Goal: Task Accomplishment & Management: Use online tool/utility

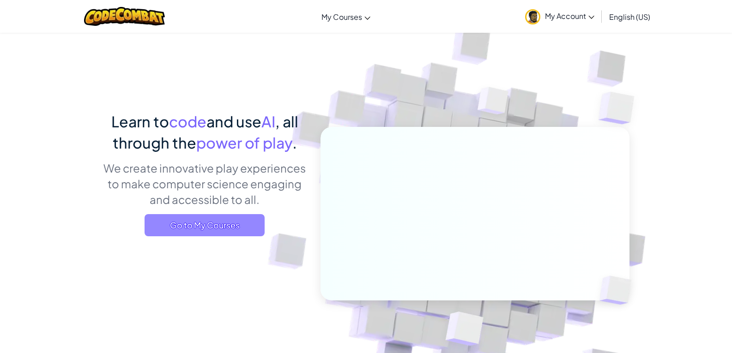
click at [235, 219] on span "Go to My Courses" at bounding box center [205, 225] width 120 height 22
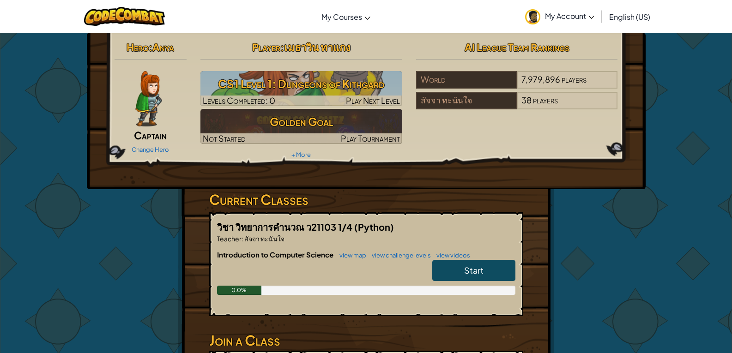
click at [479, 274] on span "Start" at bounding box center [473, 270] width 19 height 11
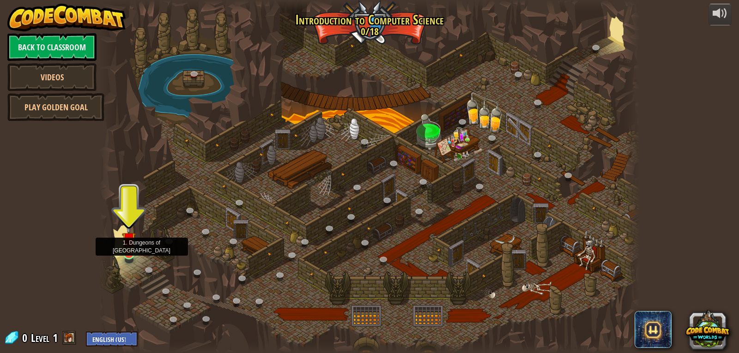
click at [129, 254] on img at bounding box center [129, 238] width 14 height 31
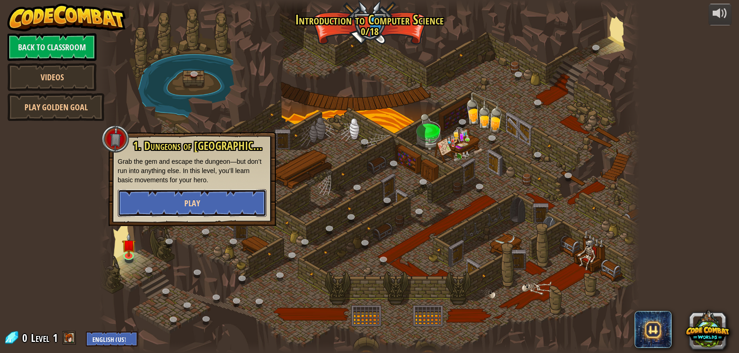
click at [225, 200] on button "Play" at bounding box center [192, 203] width 149 height 28
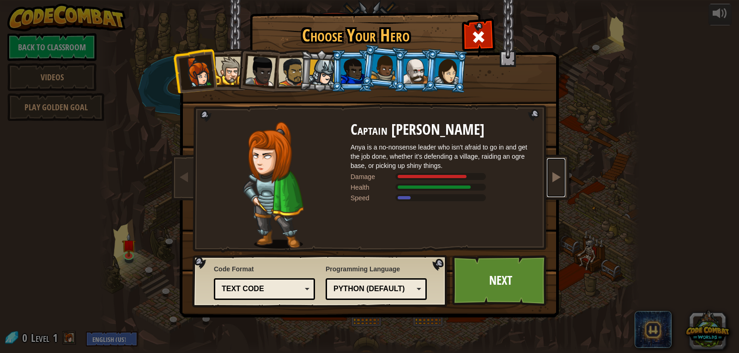
click at [557, 174] on span at bounding box center [555, 176] width 11 height 11
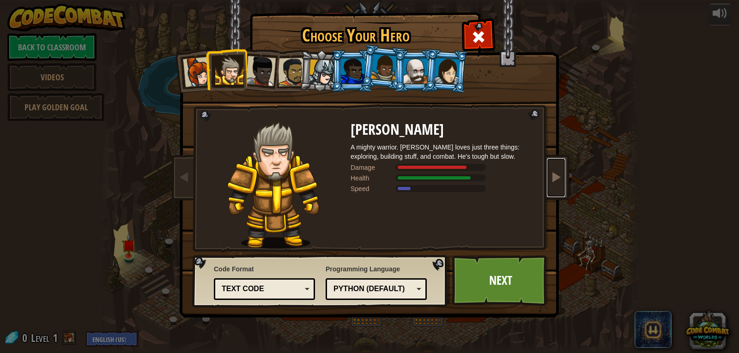
click at [557, 180] on span at bounding box center [555, 176] width 11 height 11
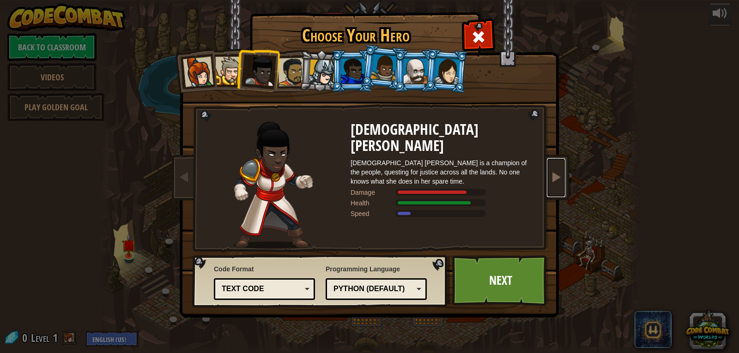
click at [557, 180] on span at bounding box center [555, 176] width 11 height 11
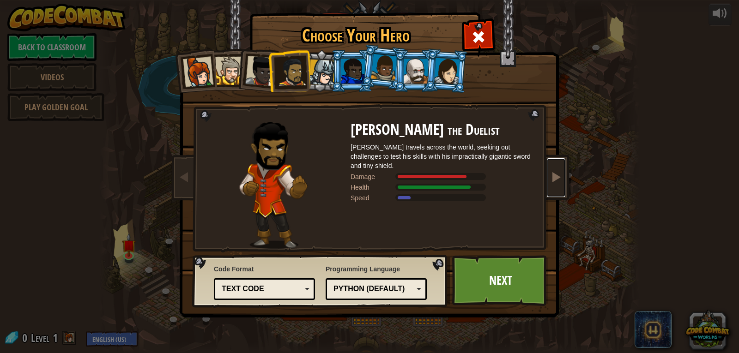
click at [557, 180] on span at bounding box center [555, 176] width 11 height 11
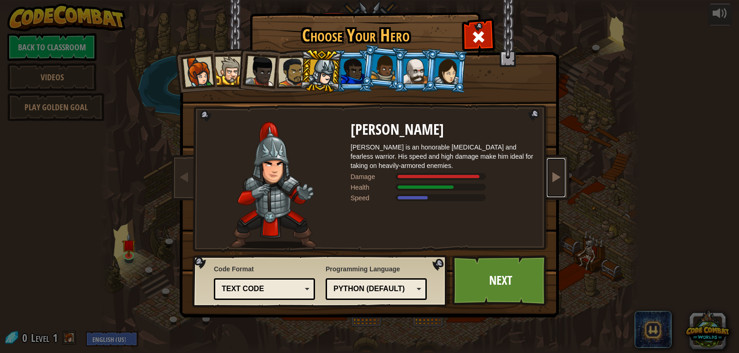
click at [557, 180] on span at bounding box center [555, 176] width 11 height 11
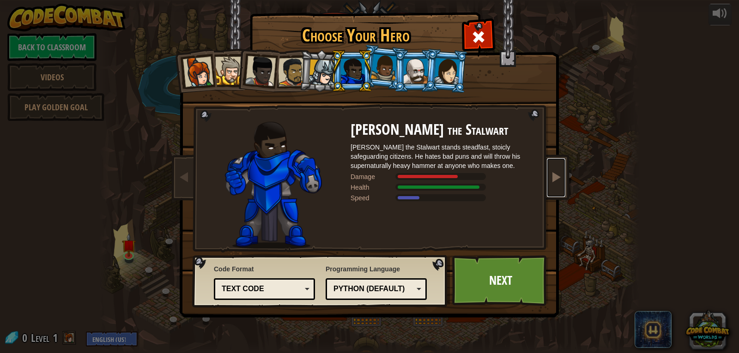
click at [551, 191] on link at bounding box center [556, 177] width 18 height 39
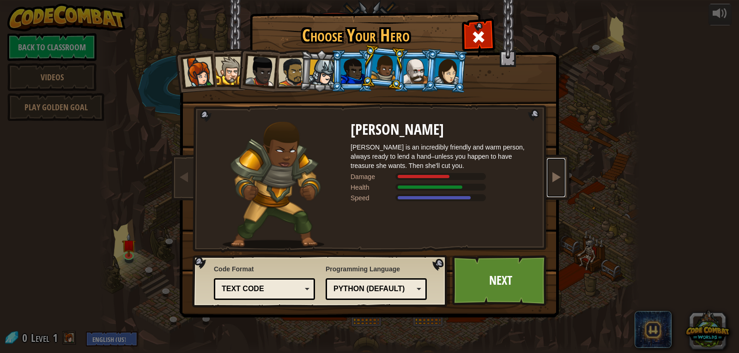
click at [551, 191] on link at bounding box center [556, 177] width 18 height 39
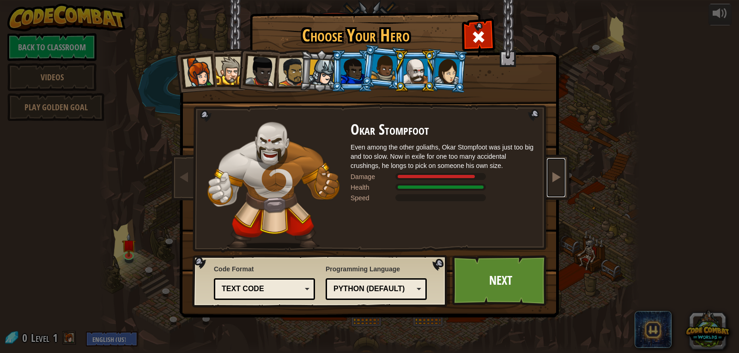
click at [551, 191] on link at bounding box center [556, 177] width 18 height 39
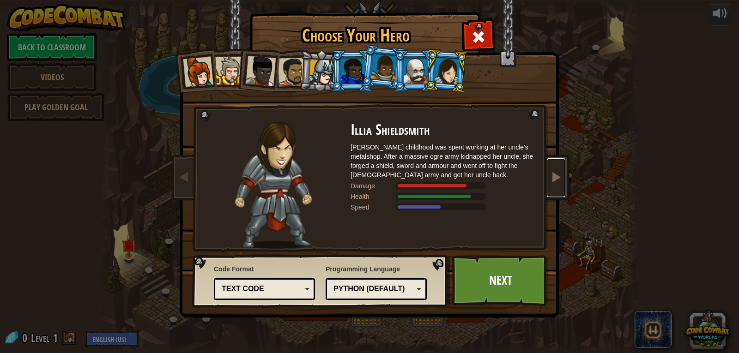
click at [557, 180] on span at bounding box center [555, 176] width 11 height 11
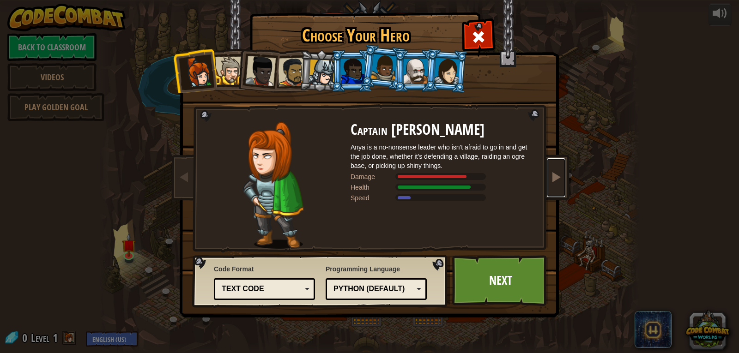
click at [557, 180] on span at bounding box center [555, 176] width 11 height 11
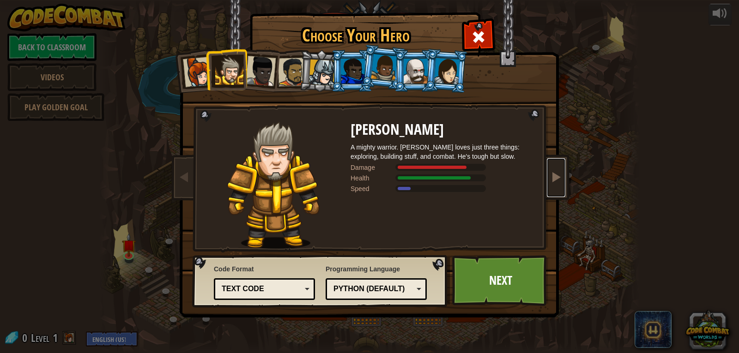
click at [557, 180] on span at bounding box center [555, 176] width 11 height 11
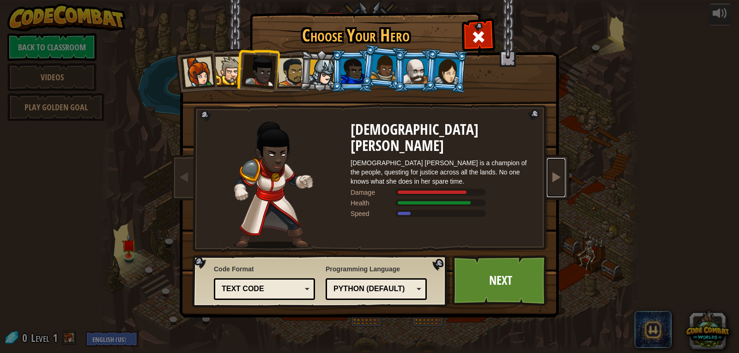
click at [557, 180] on span at bounding box center [555, 176] width 11 height 11
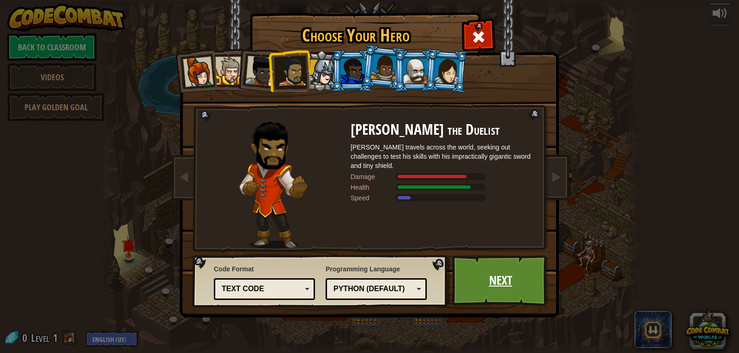
click at [494, 292] on link "Next" at bounding box center [500, 280] width 97 height 51
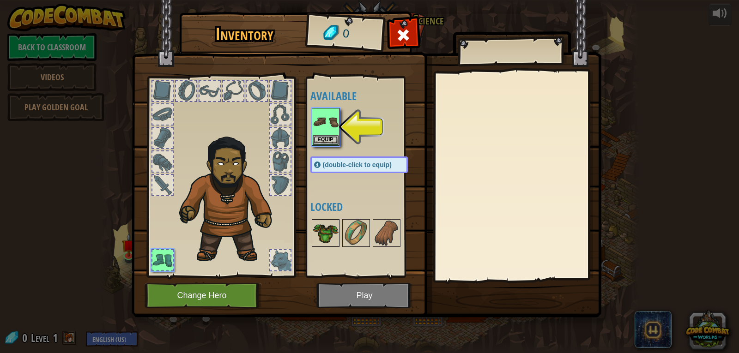
click at [320, 236] on img at bounding box center [326, 233] width 26 height 26
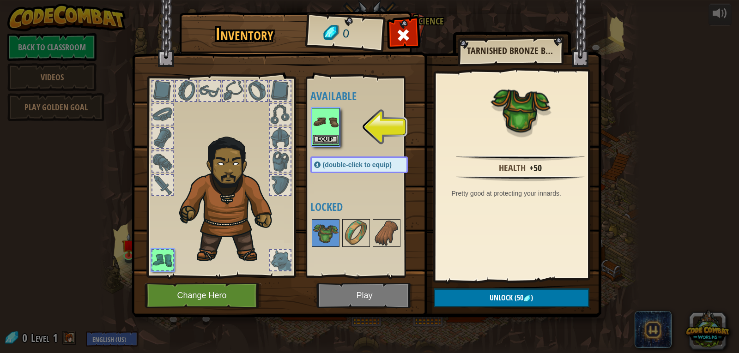
click at [328, 134] on img at bounding box center [326, 122] width 26 height 26
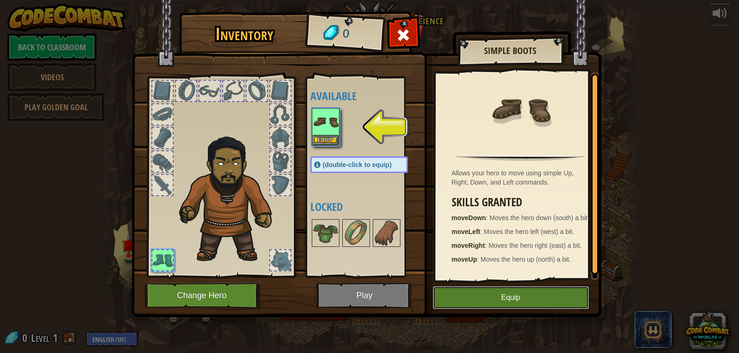
click at [525, 301] on button "Equip" at bounding box center [511, 297] width 156 height 23
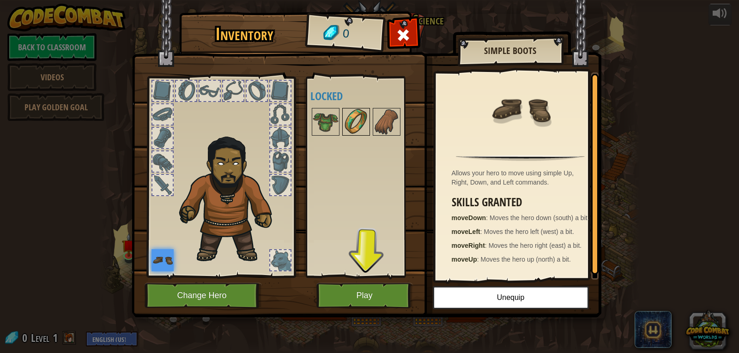
click at [355, 123] on img at bounding box center [356, 122] width 26 height 26
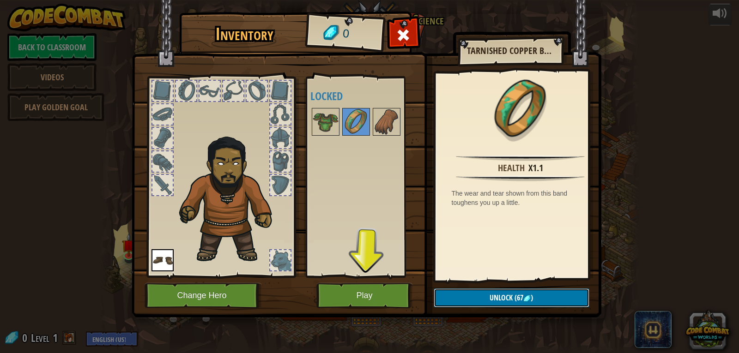
click at [509, 297] on span "Unlock" at bounding box center [500, 298] width 23 height 10
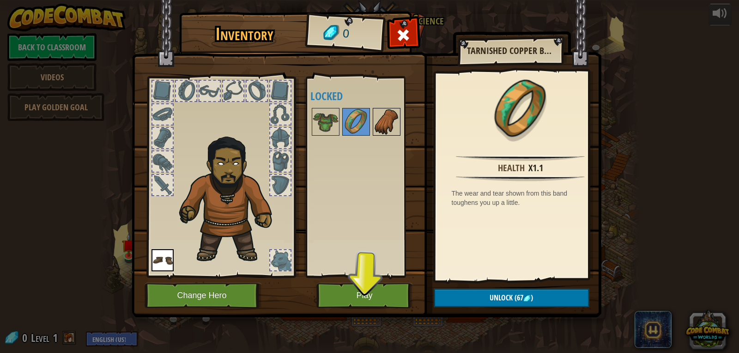
click at [384, 121] on img at bounding box center [387, 122] width 26 height 26
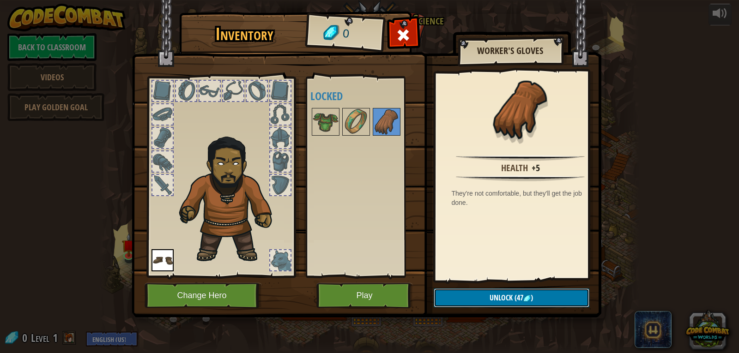
click at [504, 302] on span "Unlock" at bounding box center [500, 298] width 23 height 10
click at [326, 117] on img at bounding box center [326, 122] width 26 height 26
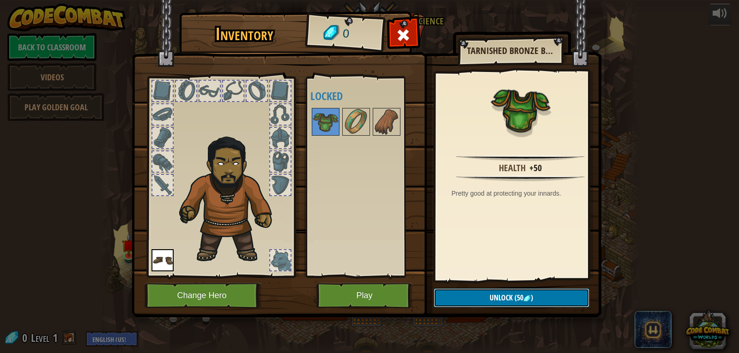
click at [507, 294] on span "Unlock" at bounding box center [500, 298] width 23 height 10
click at [374, 298] on button "Play" at bounding box center [364, 295] width 97 height 25
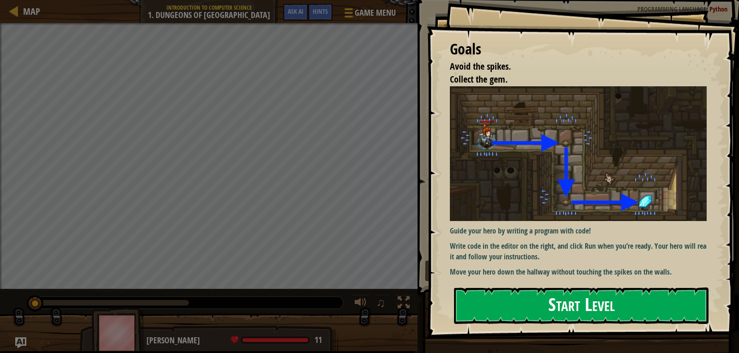
click at [575, 307] on button "Start Level" at bounding box center [581, 306] width 254 height 36
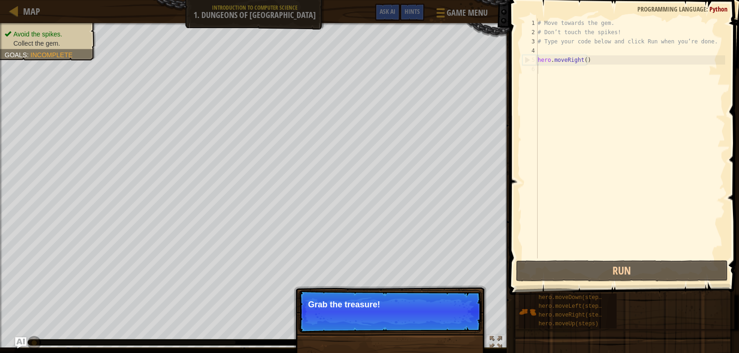
click at [376, 308] on p "Grab the treasure!" at bounding box center [390, 304] width 164 height 9
click at [448, 314] on button "Continue" at bounding box center [455, 317] width 38 height 12
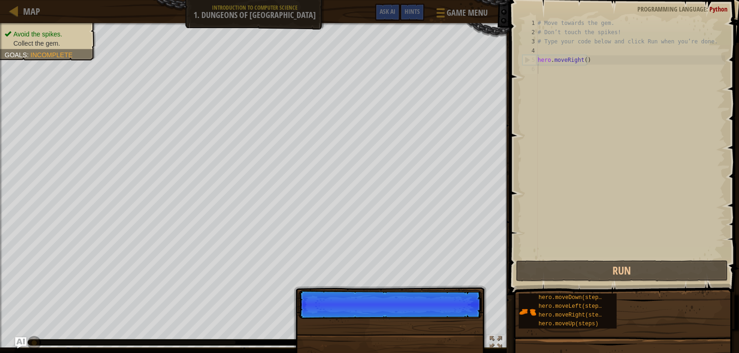
scroll to position [4, 0]
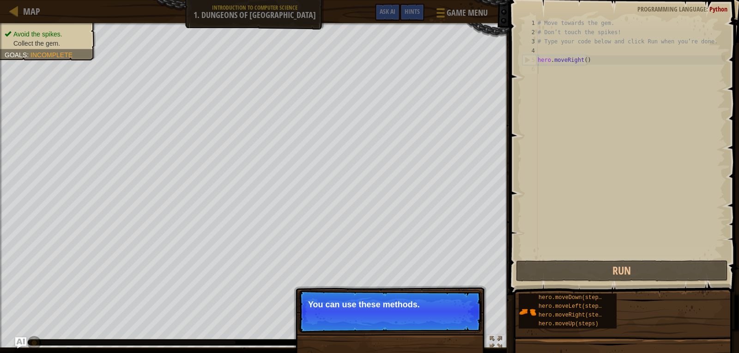
click at [363, 309] on p "You can use these methods." at bounding box center [390, 304] width 164 height 9
click at [363, 309] on p "Skip (esc) Continue You can use these methods." at bounding box center [389, 311] width 183 height 42
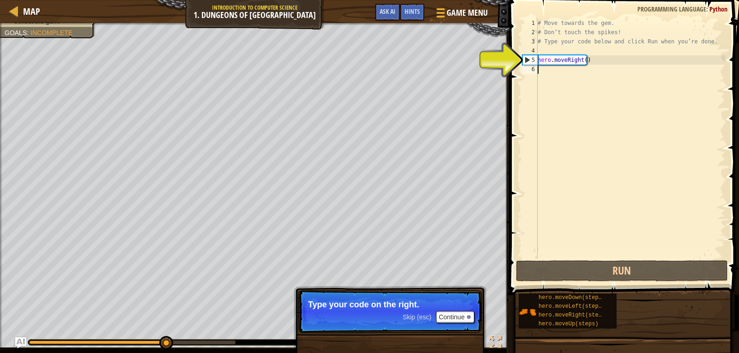
click at [552, 65] on div "# Move towards the gem. # Don’t touch the spikes! # Type your code below and cl…" at bounding box center [630, 147] width 189 height 259
click at [527, 58] on div "5" at bounding box center [530, 59] width 15 height 9
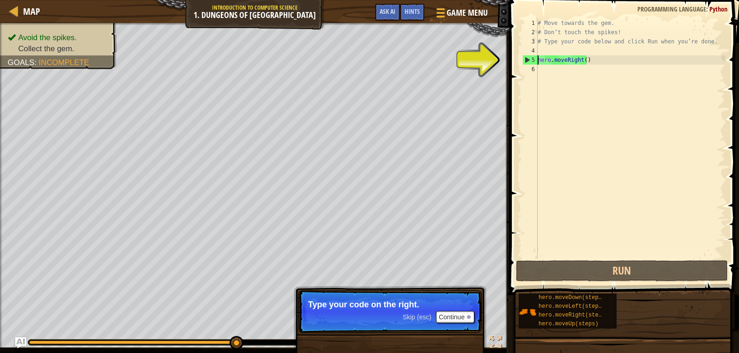
click at [526, 60] on div "5" at bounding box center [530, 59] width 15 height 9
click at [529, 60] on div "5" at bounding box center [530, 59] width 15 height 9
type textarea "hero.moveRight()"
click at [530, 60] on div "5" at bounding box center [530, 59] width 15 height 9
click at [542, 62] on div "# Move towards the gem. # Don’t touch the spikes! # Type your code below and cl…" at bounding box center [630, 147] width 189 height 259
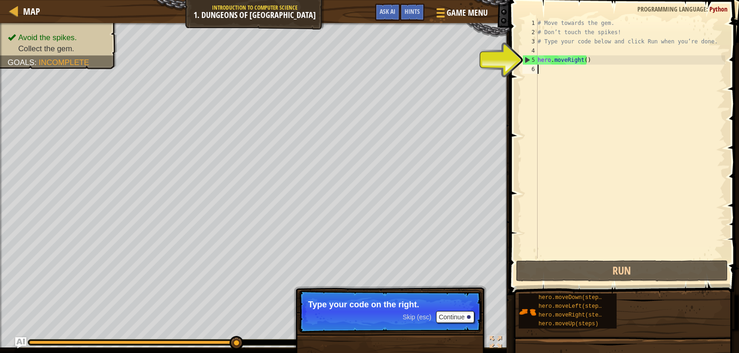
type textarea "hero.moveRight()"
click at [581, 60] on div "# Move towards the gem. # Don’t touch the spikes! # Type your code below and cl…" at bounding box center [630, 147] width 189 height 259
drag, startPoint x: 585, startPoint y: 60, endPoint x: 547, endPoint y: 61, distance: 38.8
click at [547, 61] on div "# Move towards the gem. # Don’t touch the spikes! # Type your code below and cl…" at bounding box center [630, 147] width 189 height 259
click at [560, 84] on div "# Move towards the gem. # Don’t touch the spikes! # Type your code below and cl…" at bounding box center [630, 147] width 189 height 259
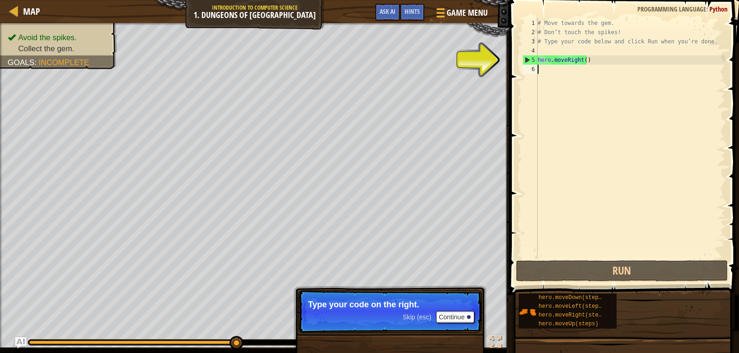
click at [529, 63] on div "5" at bounding box center [530, 59] width 15 height 9
click at [530, 58] on div "5" at bounding box center [530, 59] width 15 height 9
type textarea "hero.moveRight()"
click at [530, 58] on div "5" at bounding box center [530, 59] width 15 height 9
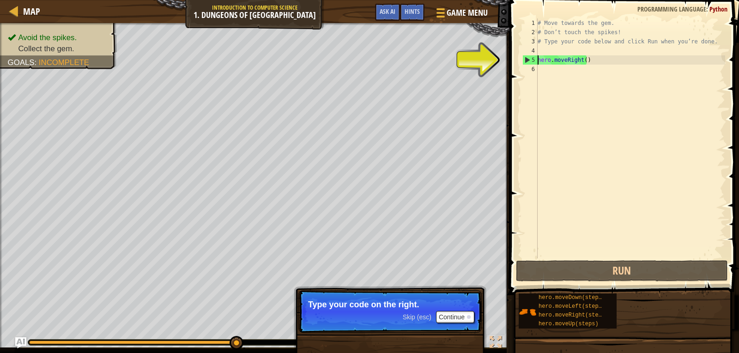
click at [530, 58] on div "5" at bounding box center [530, 59] width 15 height 9
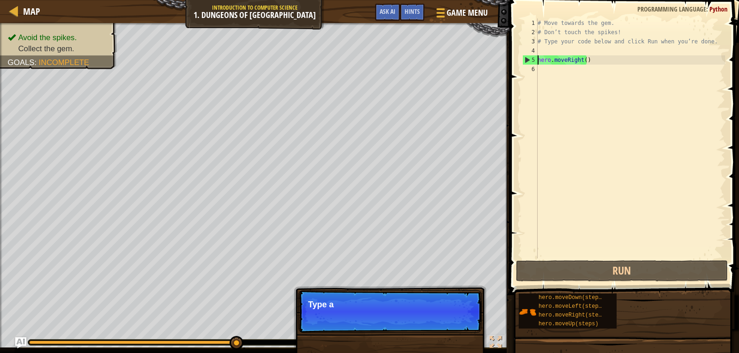
click at [530, 58] on div "5" at bounding box center [530, 59] width 15 height 9
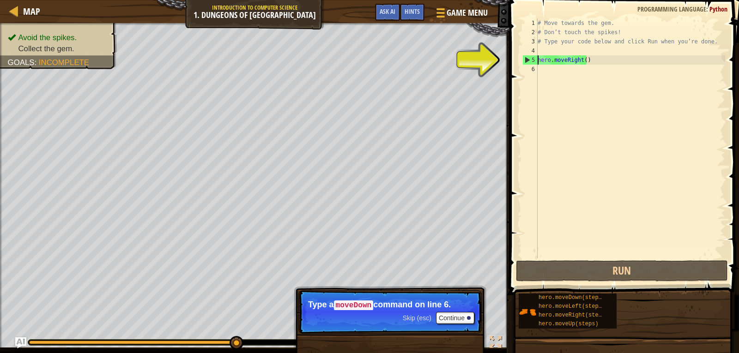
click at [530, 58] on div "5" at bounding box center [530, 59] width 15 height 9
click at [530, 60] on div "5" at bounding box center [530, 59] width 15 height 9
type textarea "hero.moveRight()"
click at [598, 64] on div "# Move towards the gem. # Don’t touch the spikes! # Type your code below and cl…" at bounding box center [630, 147] width 189 height 259
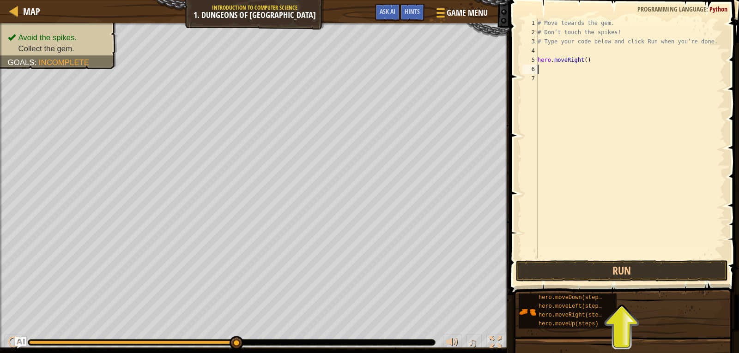
type textarea "h"
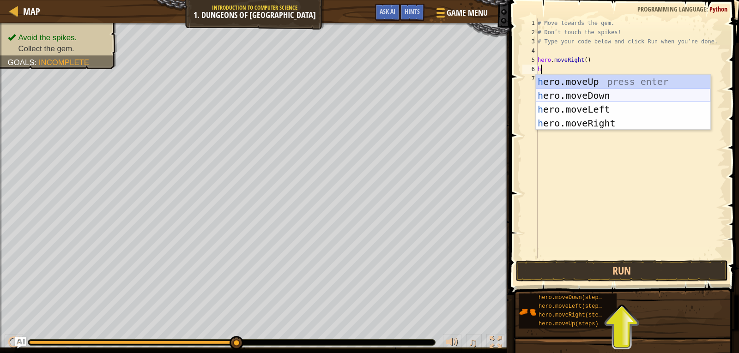
click at [597, 97] on div "h ero.moveUp press enter h ero.moveDown press enter h ero.moveLeft press enter …" at bounding box center [623, 116] width 175 height 83
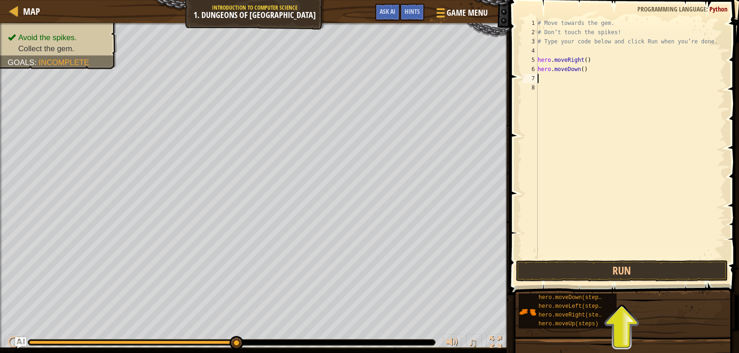
type textarea "h"
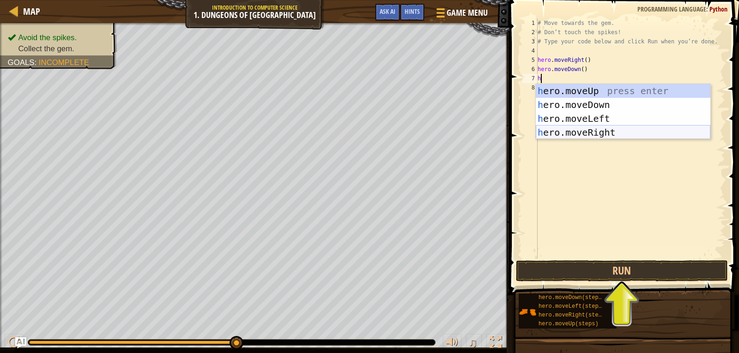
click at [594, 129] on div "h ero.moveUp press enter h ero.moveDown press enter h ero.moveLeft press enter …" at bounding box center [623, 125] width 175 height 83
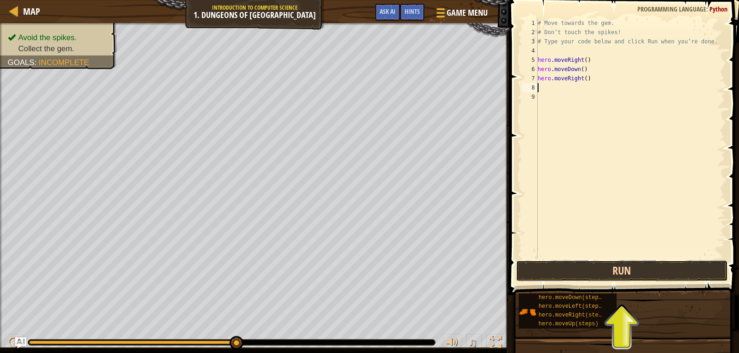
click at [616, 271] on button "Run" at bounding box center [622, 270] width 212 height 21
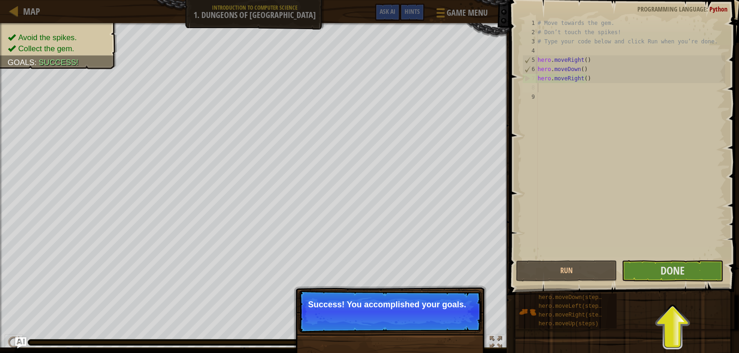
click at [435, 309] on p "Success! You accomplished your goals." at bounding box center [390, 304] width 164 height 9
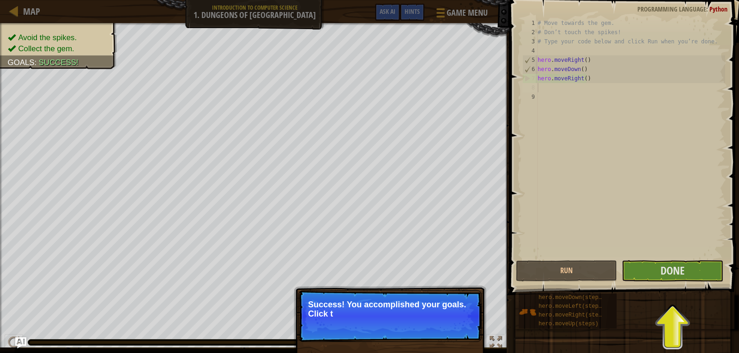
click at [438, 306] on p "Success! You accomplished your goals. Click t" at bounding box center [390, 309] width 164 height 18
click at [447, 315] on p "Success! You accomplished your goals. Click the Done" at bounding box center [390, 309] width 164 height 18
drag, startPoint x: 447, startPoint y: 315, endPoint x: 683, endPoint y: 282, distance: 239.3
click at [449, 315] on p "Success! You accomplished your goals. Click the Done button" at bounding box center [390, 309] width 164 height 18
click at [679, 264] on span "Done" at bounding box center [672, 270] width 24 height 15
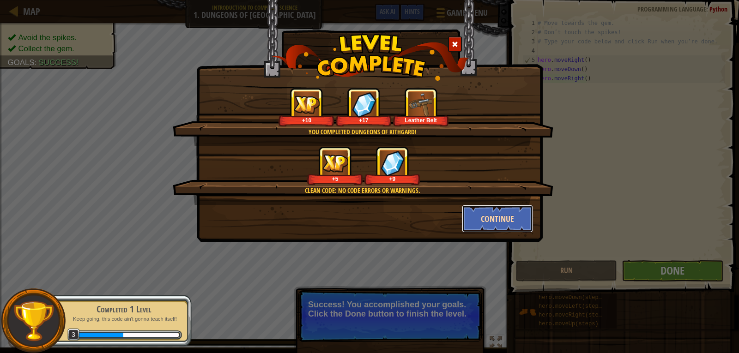
click at [479, 215] on button "Continue" at bounding box center [498, 219] width 72 height 28
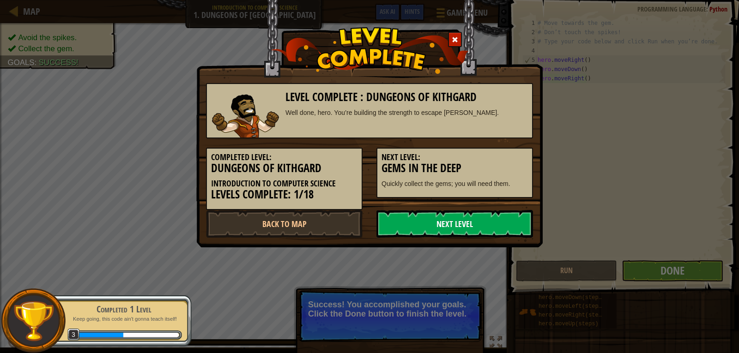
click at [480, 222] on link "Next Level" at bounding box center [454, 224] width 157 height 28
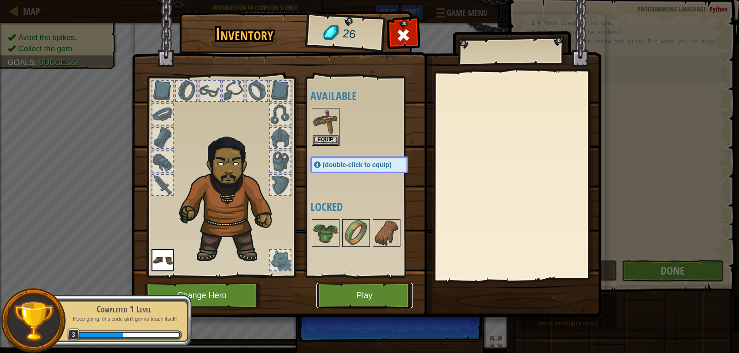
click at [410, 300] on button "Play" at bounding box center [364, 295] width 97 height 25
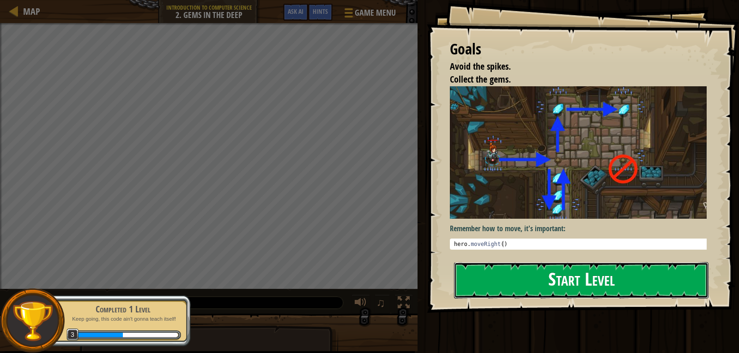
click at [617, 262] on button "Start Level" at bounding box center [581, 280] width 254 height 36
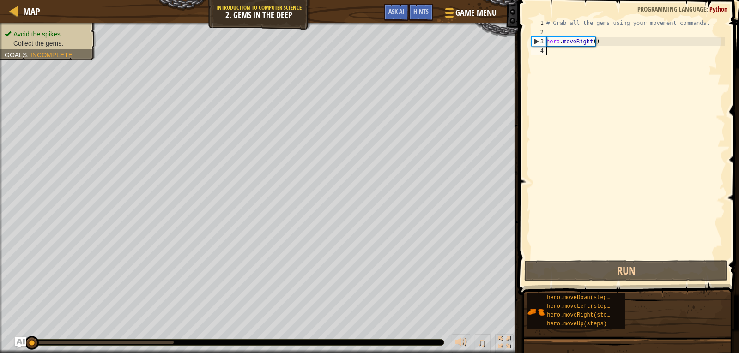
click at [575, 43] on div "# Grab all the gems using your movement commands. hero . moveRight ( )" at bounding box center [634, 147] width 181 height 259
type textarea "hero.moveRight()"
click at [560, 53] on div "# Grab all the gems using your movement commands. hero . moveRight ( )" at bounding box center [634, 147] width 181 height 259
type textarea "d"
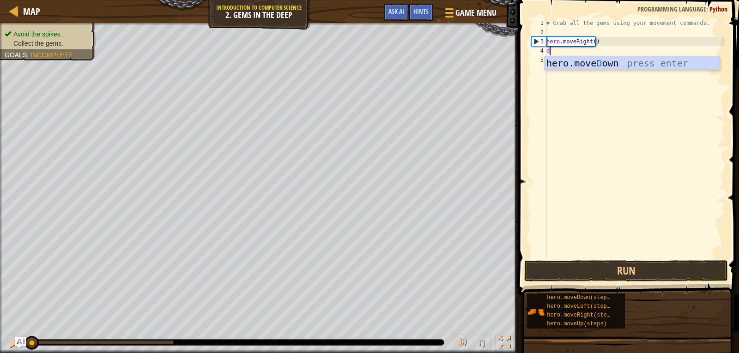
scroll to position [4, 0]
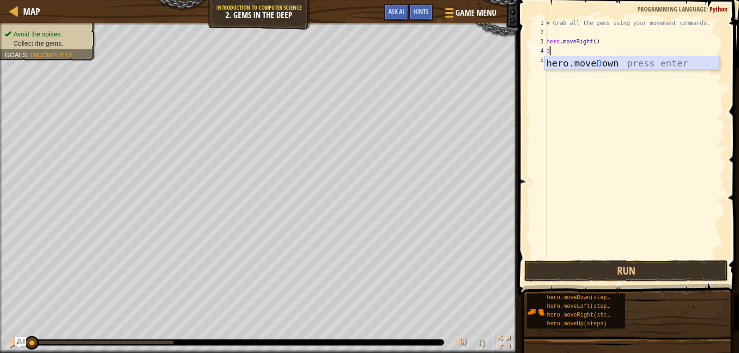
click at [583, 64] on div "hero.[PERSON_NAME] own press enter" at bounding box center [631, 77] width 175 height 42
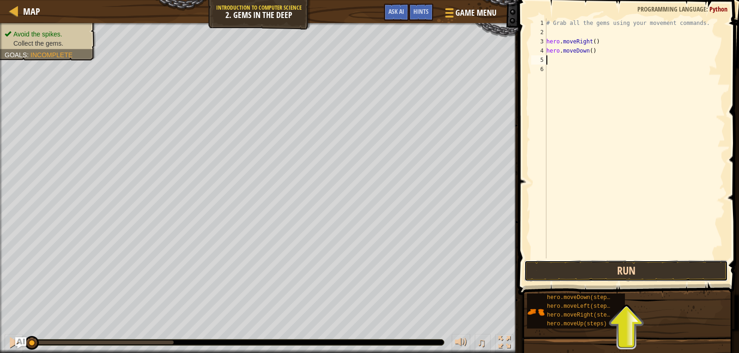
click at [633, 268] on button "Run" at bounding box center [626, 270] width 204 height 21
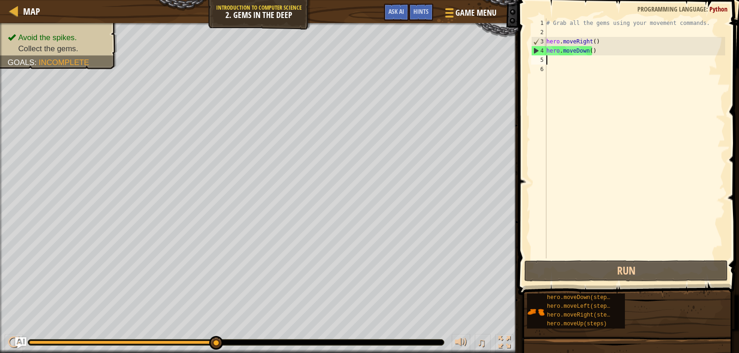
type textarea "m"
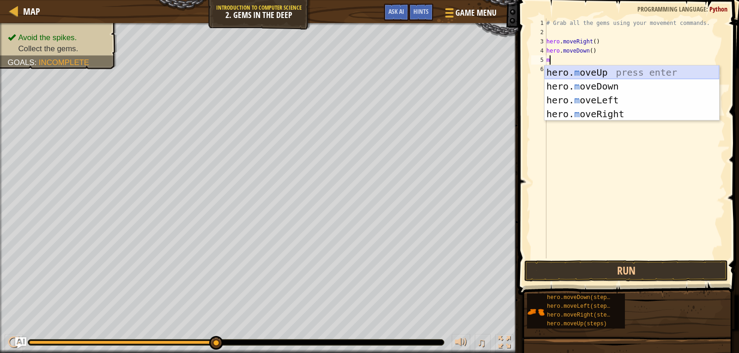
click at [599, 70] on div "hero. m oveUp press enter hero. m oveDown press enter hero. m oveLeft press ent…" at bounding box center [631, 107] width 175 height 83
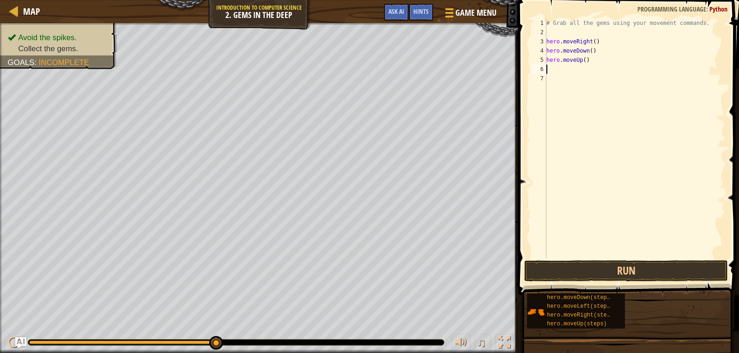
click at [552, 69] on div "# Grab all the gems using your movement commands. hero . moveRight ( ) hero . m…" at bounding box center [634, 147] width 181 height 259
type textarea "l"
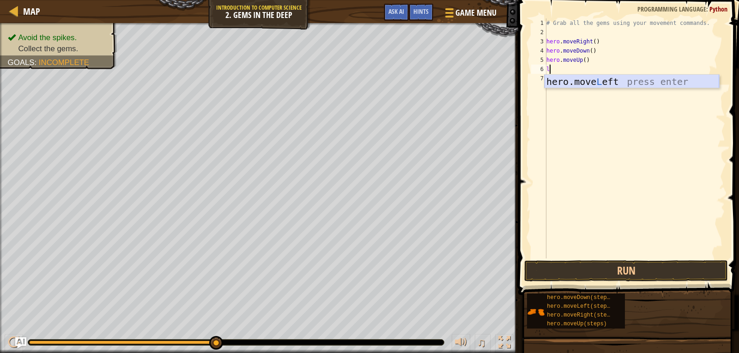
click at [596, 83] on div "hero.move L eft press enter" at bounding box center [631, 96] width 175 height 42
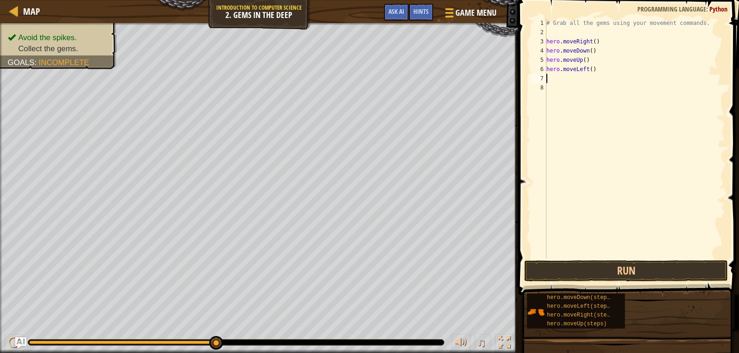
click at [558, 79] on div "# Grab all the gems using your movement commands. hero . moveRight ( ) hero . m…" at bounding box center [634, 147] width 181 height 259
type textarea "l"
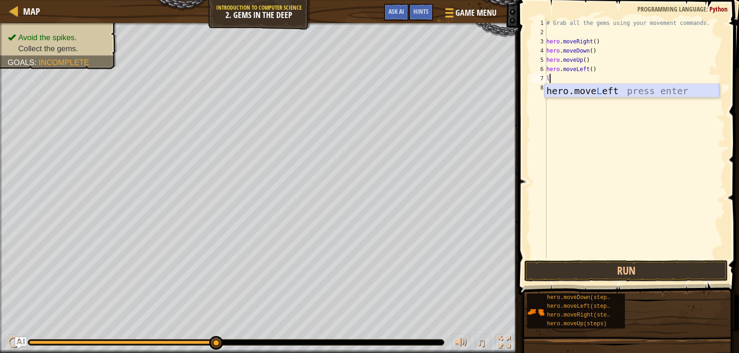
click at [568, 91] on div "hero.move L eft press enter" at bounding box center [631, 105] width 175 height 42
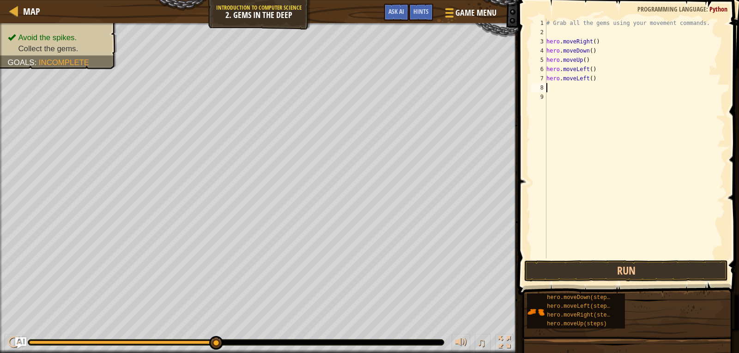
type textarea "m"
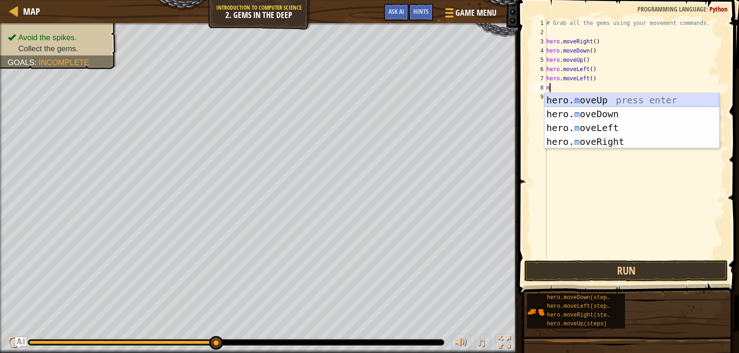
click at [572, 98] on div "hero. m oveUp press enter hero. m oveDown press enter hero. m oveLeft press ent…" at bounding box center [631, 134] width 175 height 83
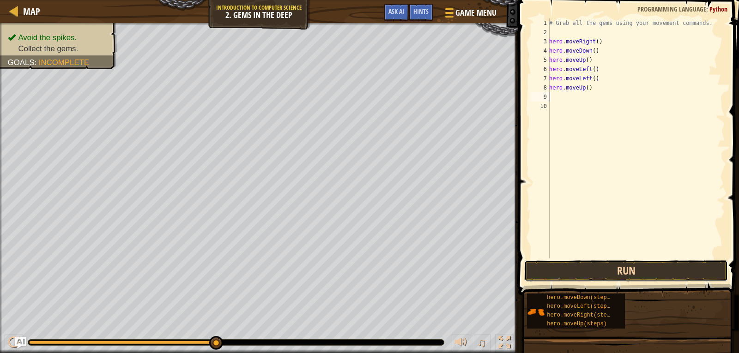
click at [593, 268] on button "Run" at bounding box center [626, 270] width 204 height 21
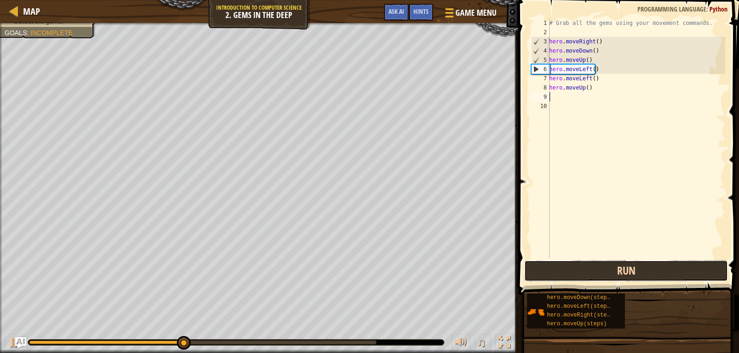
click at [611, 269] on button "Run" at bounding box center [626, 270] width 204 height 21
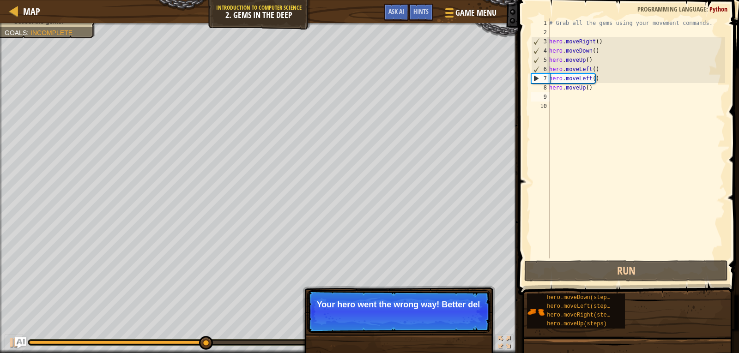
click at [391, 293] on p "Skip (esc) Continue Your hero went the wrong way! Better del" at bounding box center [398, 311] width 183 height 42
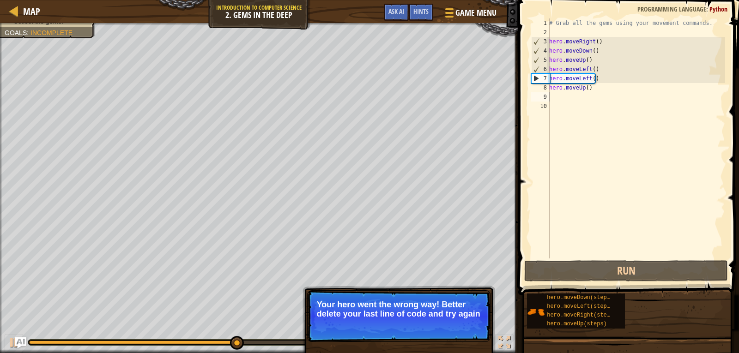
click at [593, 44] on div "# Grab all the gems using your movement commands. hero . moveRight ( ) hero . m…" at bounding box center [636, 147] width 178 height 259
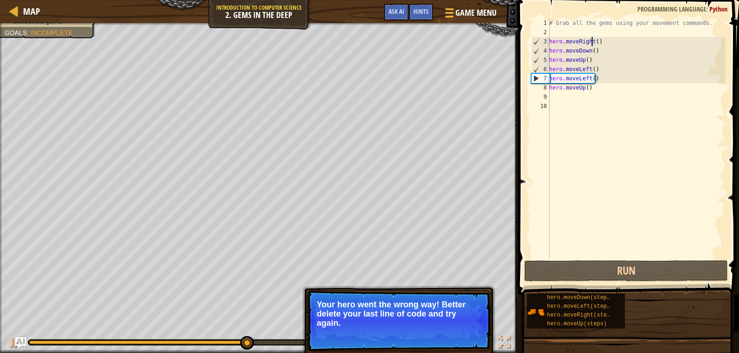
click at [600, 47] on div "# Grab all the gems using your movement commands. hero . moveRight ( ) hero . m…" at bounding box center [636, 147] width 178 height 259
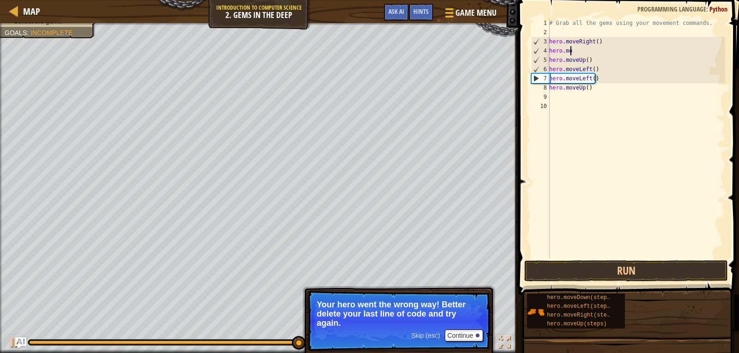
type textarea "h"
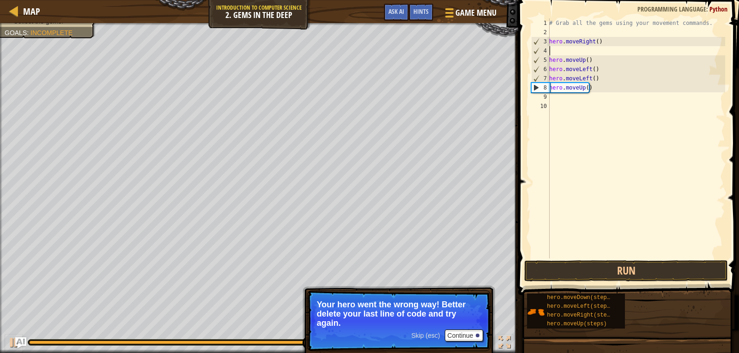
click at [593, 62] on div "# Grab all the gems using your movement commands. hero . moveRight ( ) hero . m…" at bounding box center [636, 147] width 178 height 259
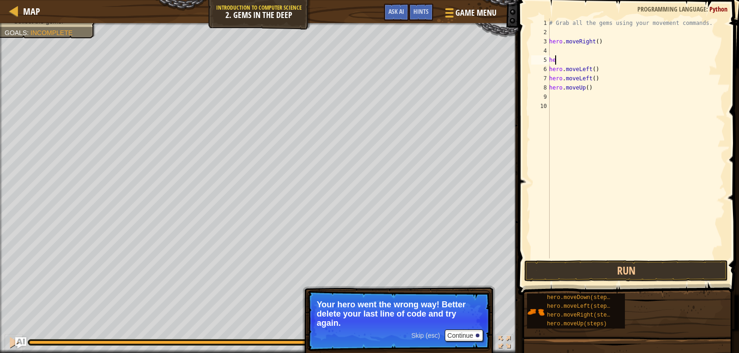
type textarea "h"
click at [599, 71] on div "# Grab all the gems using your movement commands. hero . moveRight ( ) hero . m…" at bounding box center [636, 147] width 178 height 259
type textarea "h"
click at [597, 71] on div "# Grab all the gems using your movement commands. hero . moveRight ( ) hero . m…" at bounding box center [636, 147] width 178 height 259
click at [599, 76] on div "# Grab all the gems using your movement commands. hero . moveRight ( ) hero . m…" at bounding box center [636, 147] width 178 height 259
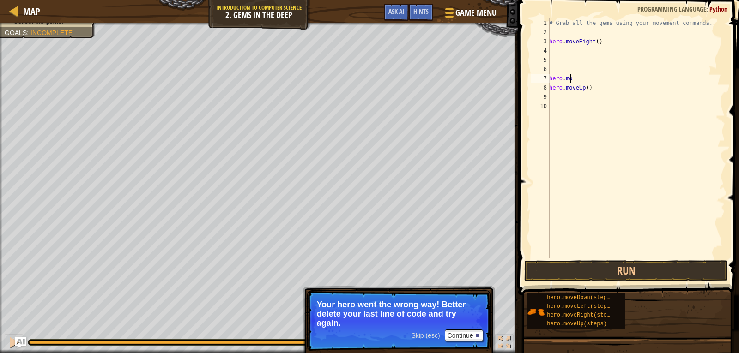
type textarea "h"
click at [590, 84] on div "# Grab all the gems using your movement commands. hero . moveRight ( ) hero . m…" at bounding box center [636, 147] width 178 height 259
type textarea "h"
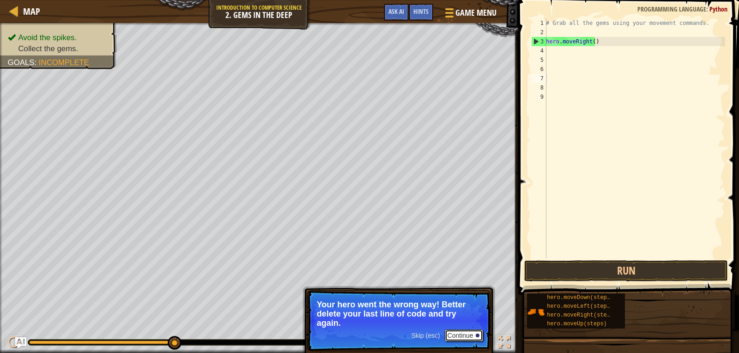
click at [471, 334] on button "Continue" at bounding box center [464, 336] width 38 height 12
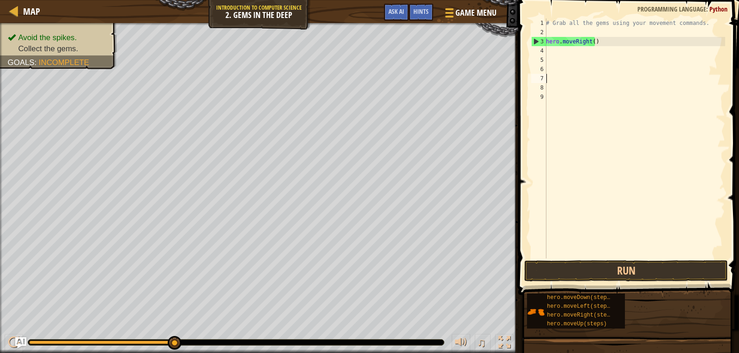
click at [557, 30] on div "# Grab all the gems using your movement commands. hero . moveRight ( )" at bounding box center [634, 147] width 181 height 259
click at [611, 271] on button "Run" at bounding box center [626, 270] width 204 height 21
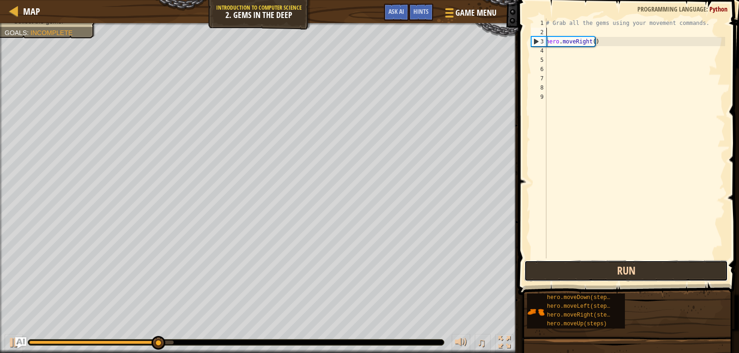
click at [604, 275] on button "Run" at bounding box center [626, 270] width 204 height 21
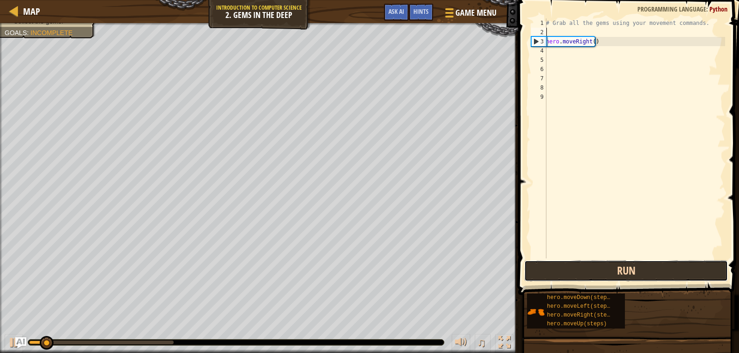
click at [604, 275] on button "Run" at bounding box center [626, 270] width 204 height 21
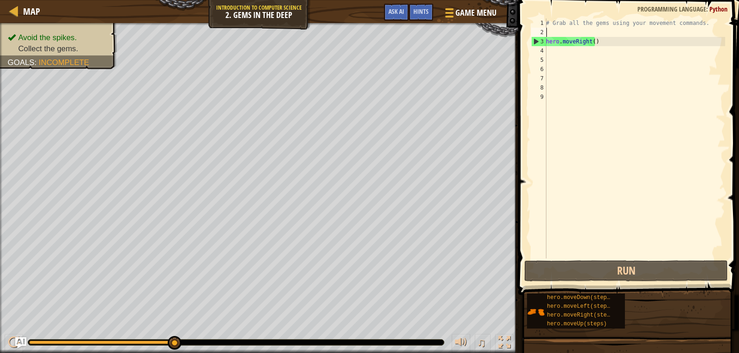
click at [549, 52] on div "# Grab all the gems using your movement commands. hero . moveRight ( )" at bounding box center [634, 147] width 181 height 259
type textarea "m"
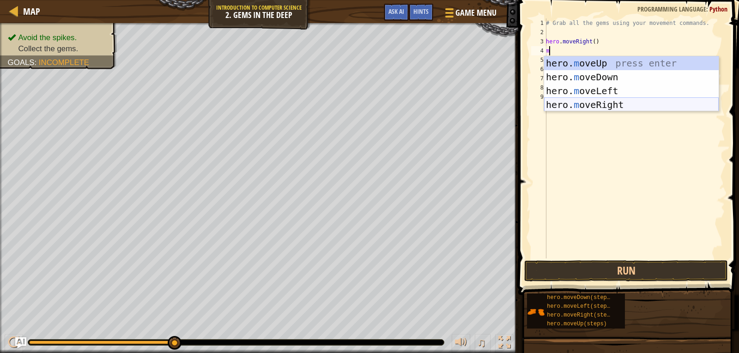
click at [603, 103] on div "hero. m oveUp press enter hero. m oveDown press enter hero. m oveLeft press ent…" at bounding box center [631, 97] width 175 height 83
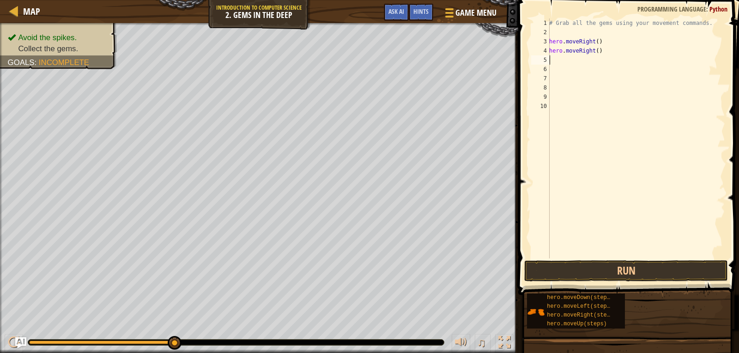
type textarea "m"
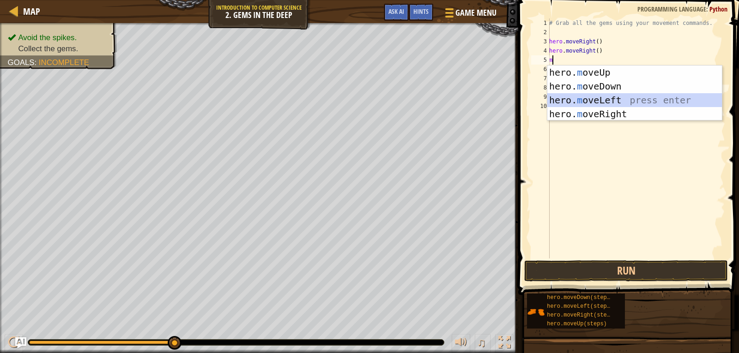
click at [593, 102] on div "hero. m oveUp press enter hero. m oveDown press enter hero. m oveLeft press ent…" at bounding box center [634, 107] width 175 height 83
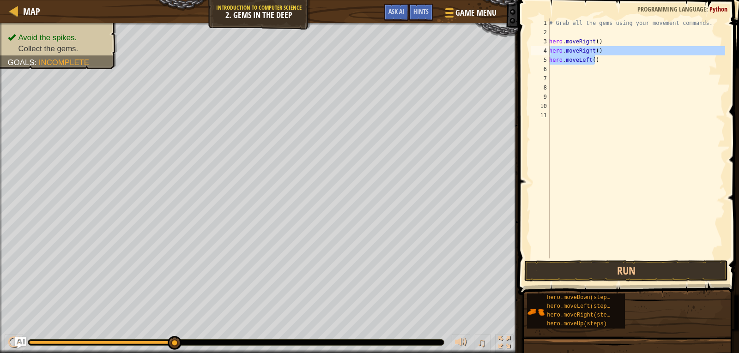
click at [513, 55] on div "Map Introduction to Computer Science 2. Gems in the Deep Game Menu Done Hints A…" at bounding box center [369, 176] width 739 height 353
type textarea "hero.moveRight() hero.moveLeft()"
click at [594, 66] on div "# Grab all the gems using your movement commands. hero . moveRight ( ) hero . m…" at bounding box center [636, 147] width 178 height 259
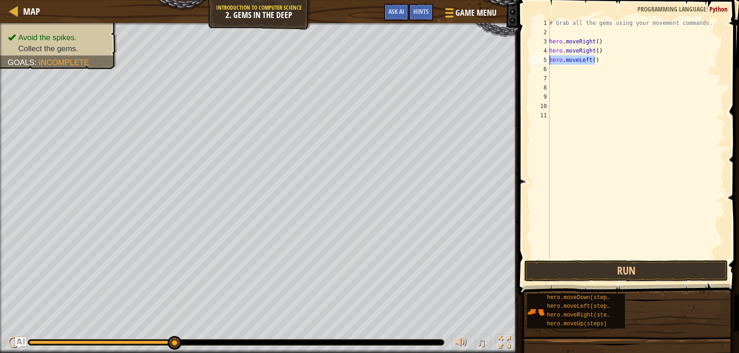
drag, startPoint x: 596, startPoint y: 60, endPoint x: 549, endPoint y: 58, distance: 46.2
click at [549, 58] on div "# Grab all the gems using your movement commands. hero . moveRight ( ) hero . m…" at bounding box center [636, 147] width 178 height 259
type textarea "hero.moveLeft()"
type textarea "m"
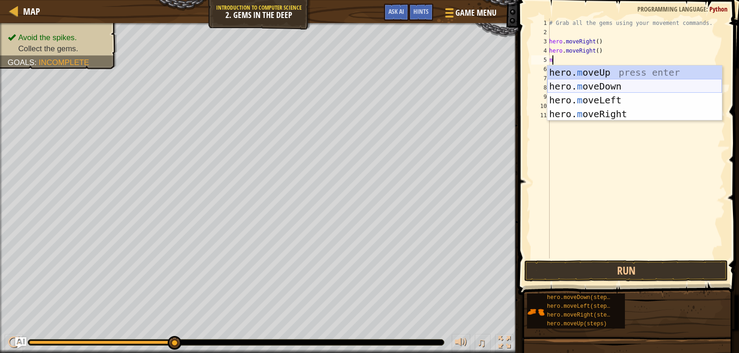
click at [583, 86] on div "hero. m oveUp press enter hero. m oveDown press enter hero. m oveLeft press ent…" at bounding box center [634, 107] width 175 height 83
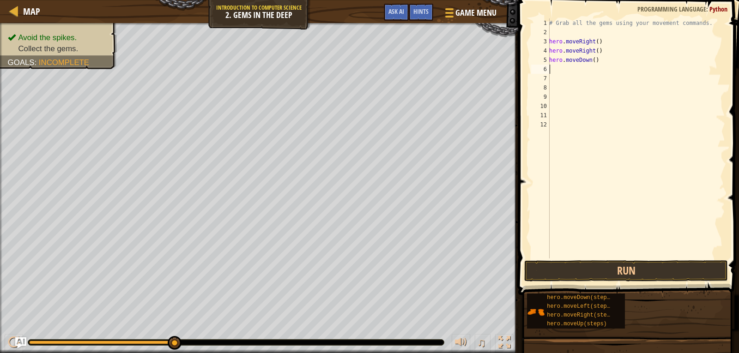
click at [558, 73] on div "# Grab all the gems using your movement commands. hero . moveRight ( ) hero . m…" at bounding box center [636, 147] width 178 height 259
type textarea "m"
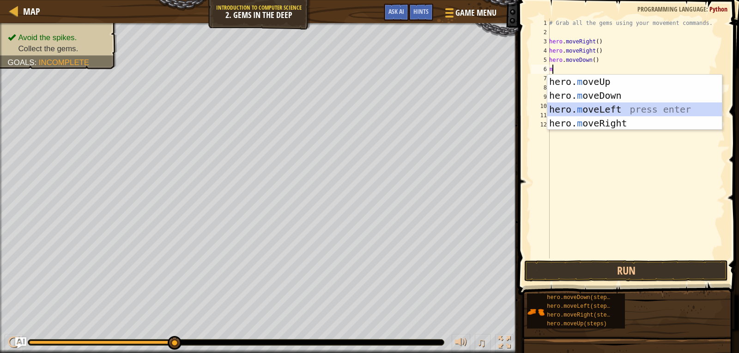
click at [597, 108] on div "hero. m oveUp press enter hero. m oveDown press enter hero. m oveLeft press ent…" at bounding box center [634, 116] width 175 height 83
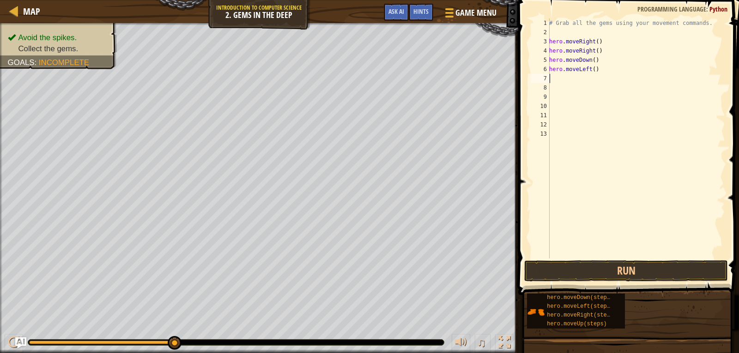
type textarea "m"
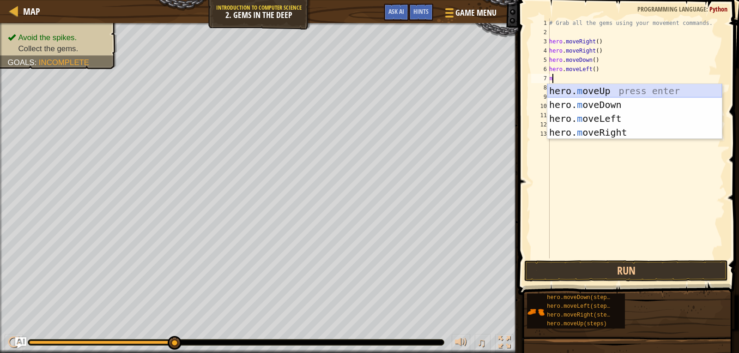
click at [582, 91] on div "hero. m oveUp press enter hero. m oveDown press enter hero. m oveLeft press ent…" at bounding box center [634, 125] width 175 height 83
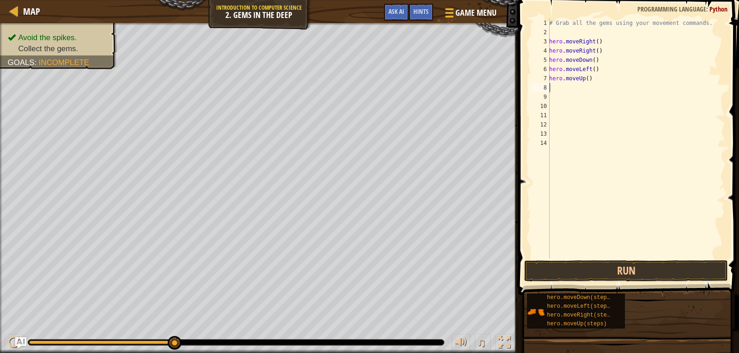
type textarea "m"
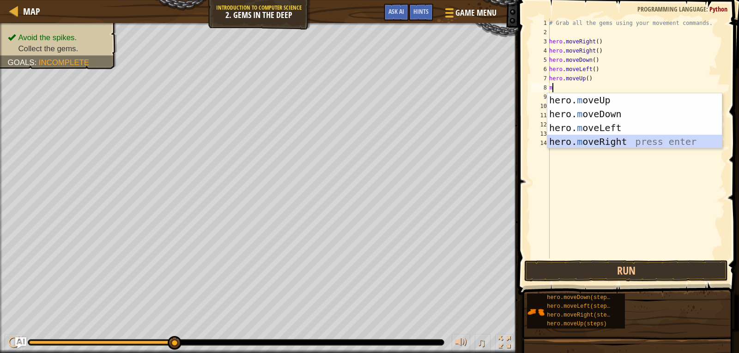
click at [597, 138] on div "hero. m oveUp press enter hero. m oveDown press enter hero. m oveLeft press ent…" at bounding box center [634, 134] width 175 height 83
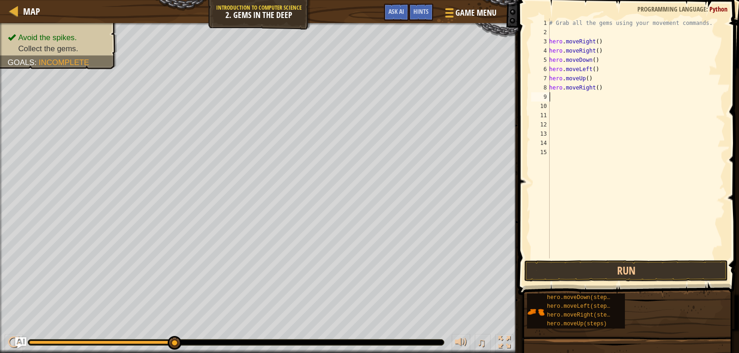
type textarea "m"
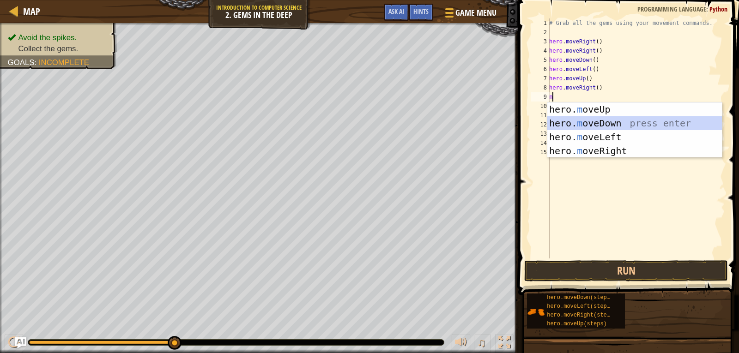
click at [589, 122] on div "hero. m oveUp press enter hero. m oveDown press enter hero. m oveLeft press ent…" at bounding box center [634, 144] width 175 height 83
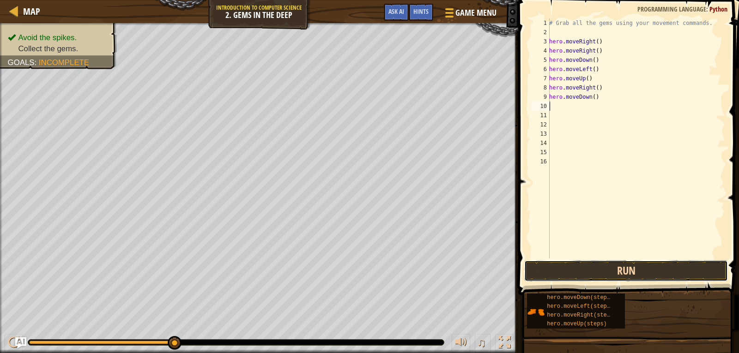
click at [606, 269] on button "Run" at bounding box center [626, 270] width 204 height 21
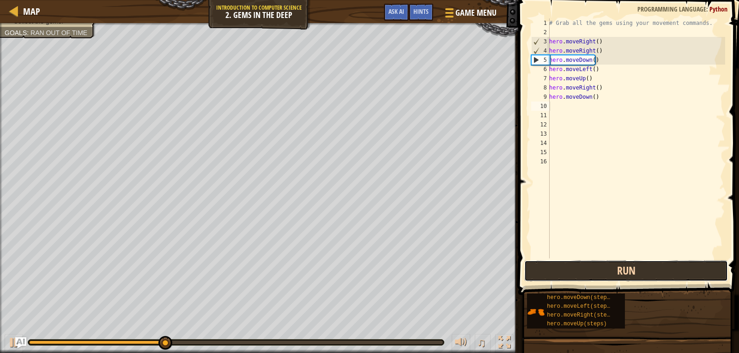
click at [647, 276] on button "Run" at bounding box center [626, 270] width 204 height 21
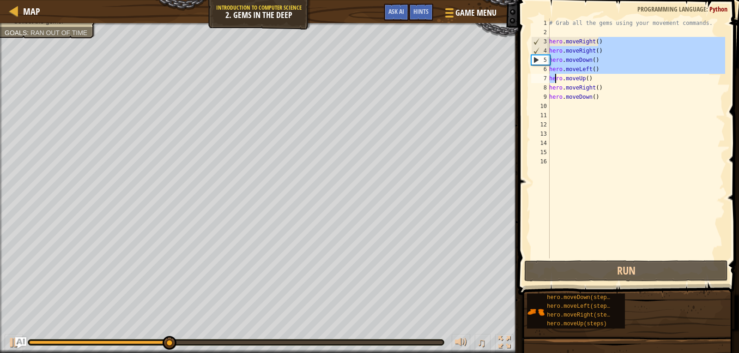
drag, startPoint x: 596, startPoint y: 44, endPoint x: 556, endPoint y: 45, distance: 39.7
click at [555, 77] on div "# Grab all the gems using your movement commands. hero . moveRight ( ) hero . m…" at bounding box center [636, 147] width 178 height 259
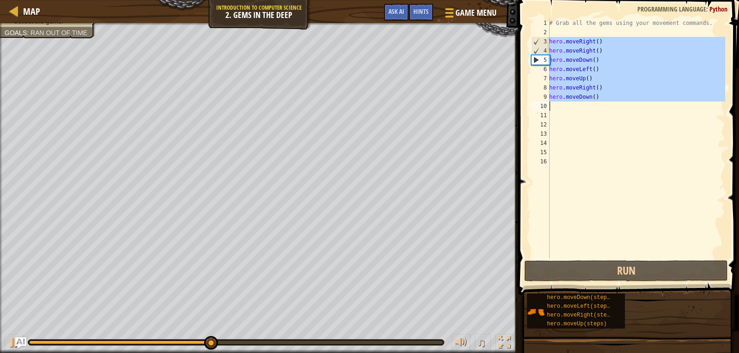
drag, startPoint x: 547, startPoint y: 43, endPoint x: 593, endPoint y: 99, distance: 72.5
click at [593, 99] on div "hero.moveLeft() hero.moveUp() 1 2 3 4 5 6 7 8 9 10 11 12 13 14 15 16 # Grab all…" at bounding box center [627, 138] width 196 height 240
type textarea "hero.moveDown()"
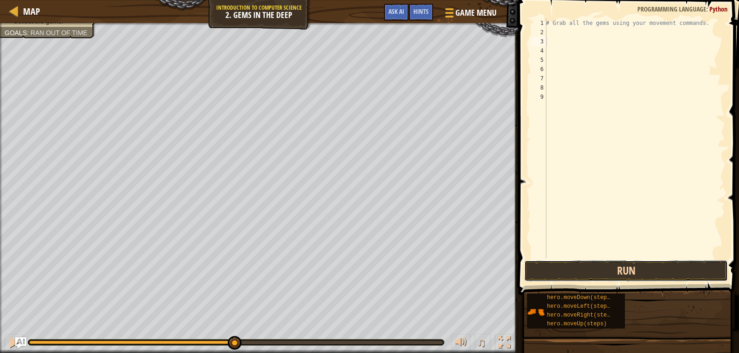
click at [615, 280] on button "Run" at bounding box center [626, 270] width 204 height 21
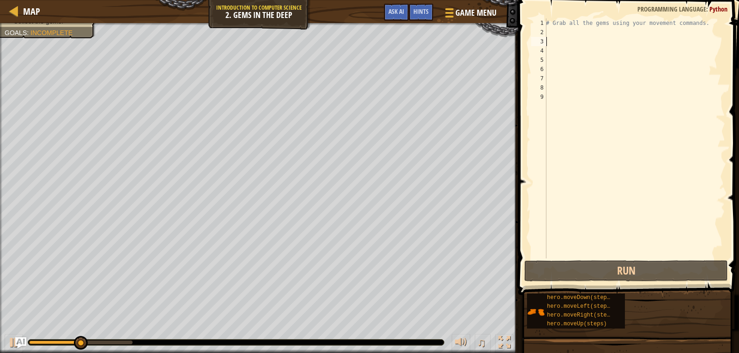
click at [554, 34] on div "# Grab all the gems using your movement commands." at bounding box center [634, 147] width 181 height 259
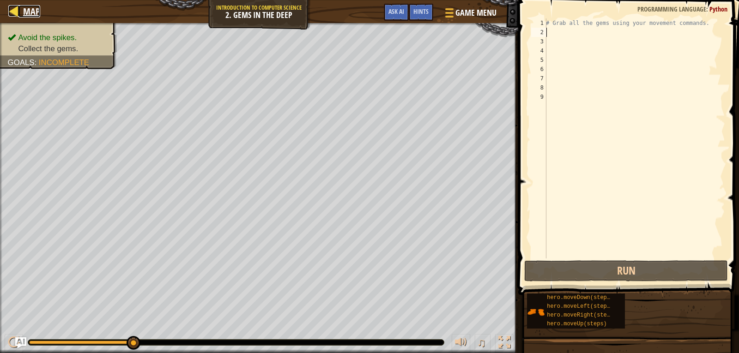
click at [24, 13] on span "Map" at bounding box center [31, 11] width 17 height 12
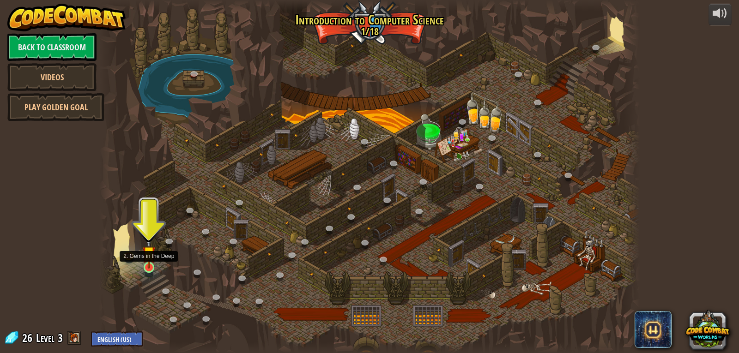
click at [145, 264] on img at bounding box center [149, 252] width 14 height 31
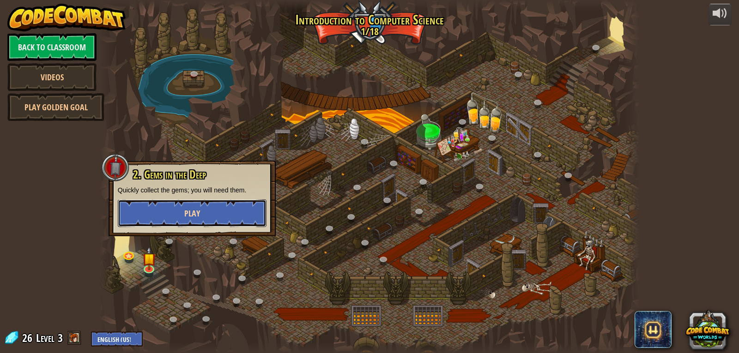
click at [217, 204] on button "Play" at bounding box center [192, 213] width 149 height 28
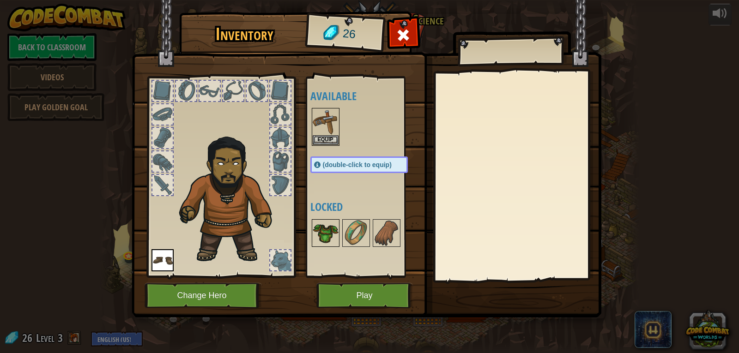
click at [328, 229] on img at bounding box center [326, 233] width 26 height 26
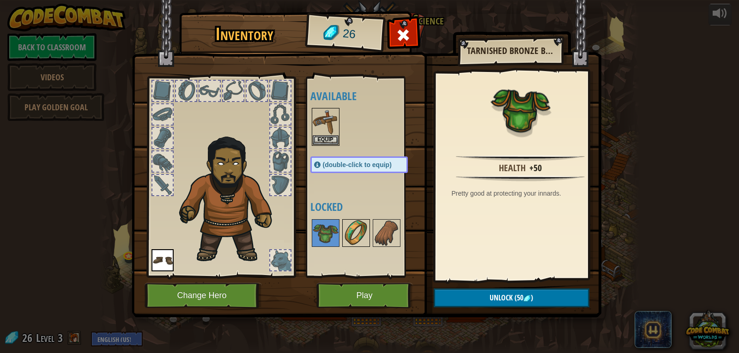
click at [353, 236] on img at bounding box center [356, 233] width 26 height 26
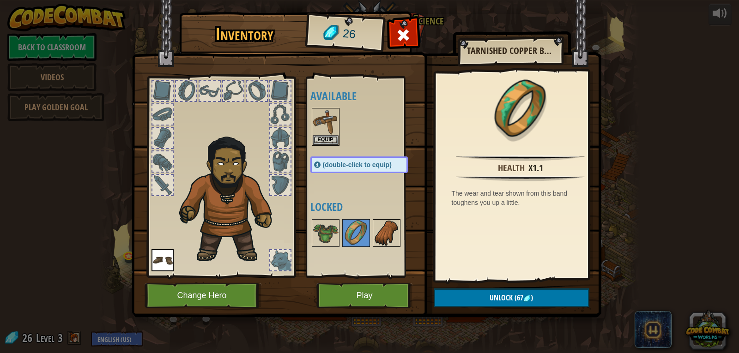
click at [380, 235] on img at bounding box center [387, 233] width 26 height 26
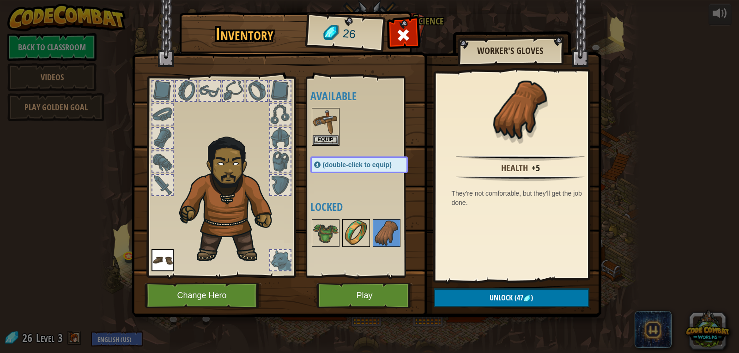
click at [369, 234] on div at bounding box center [356, 233] width 28 height 28
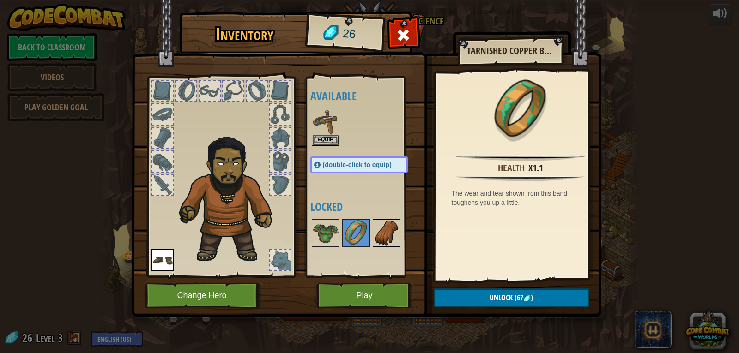
click at [387, 233] on img at bounding box center [387, 233] width 26 height 26
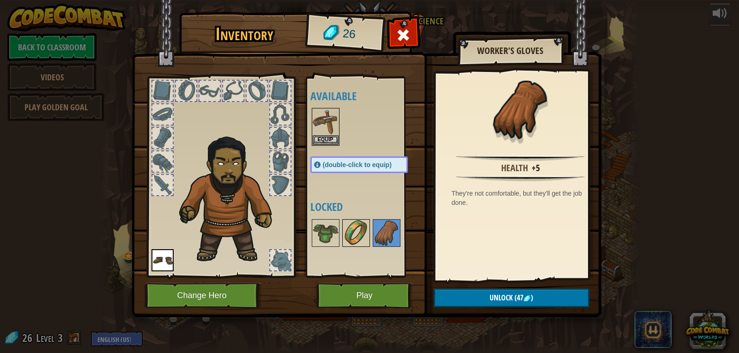
click at [359, 234] on img at bounding box center [356, 233] width 26 height 26
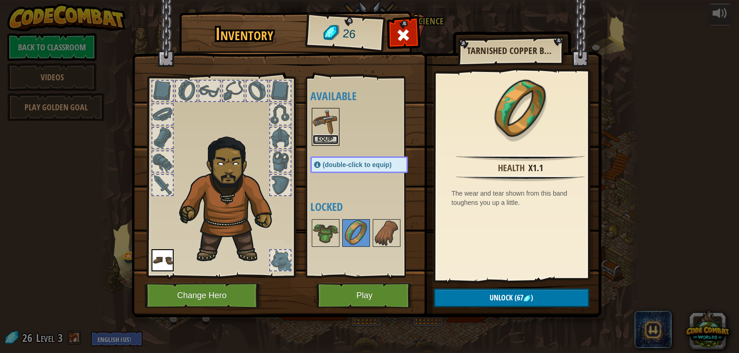
click at [325, 137] on button "Equip" at bounding box center [326, 140] width 26 height 10
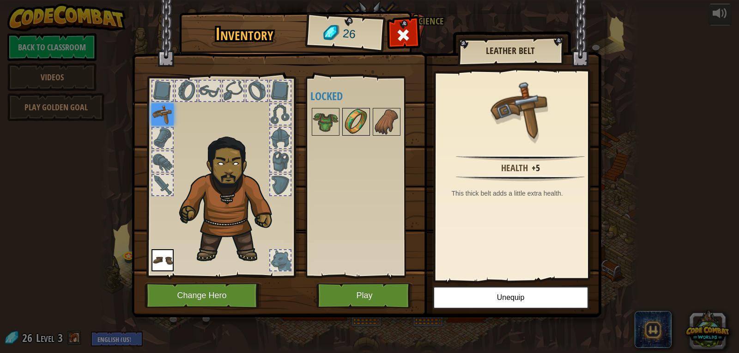
click at [369, 126] on div at bounding box center [356, 122] width 28 height 28
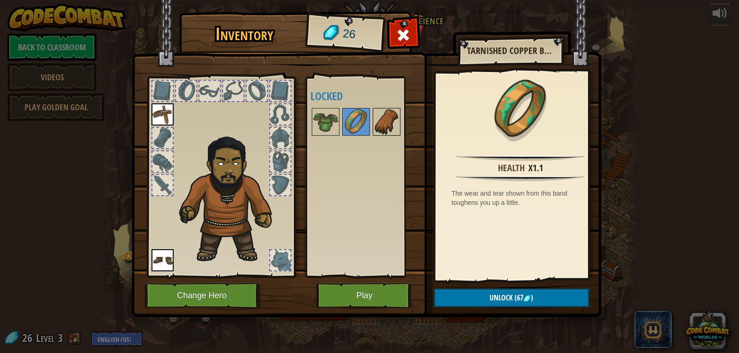
click at [382, 126] on img at bounding box center [387, 122] width 26 height 26
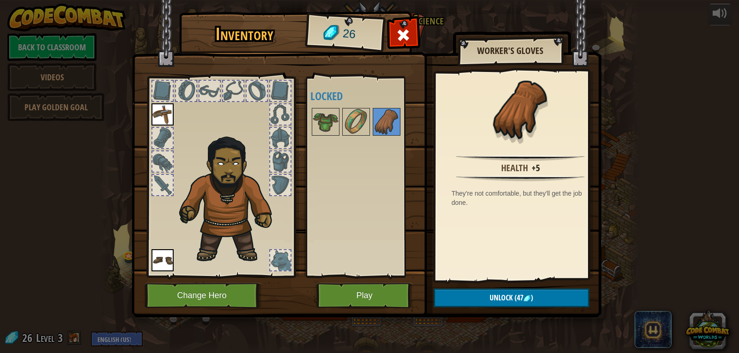
drag, startPoint x: 411, startPoint y: 36, endPoint x: 419, endPoint y: 47, distance: 14.0
click at [414, 42] on div at bounding box center [403, 37] width 29 height 29
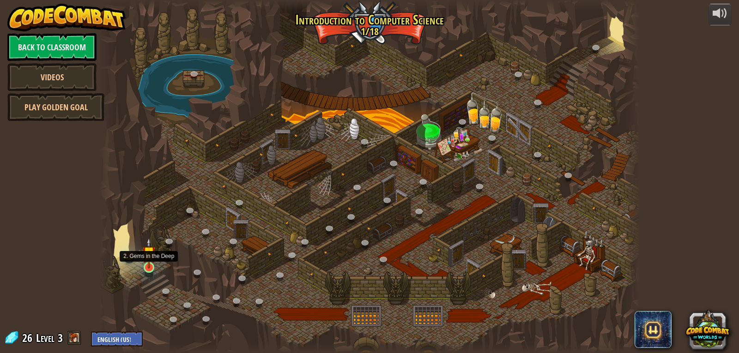
click at [146, 263] on img at bounding box center [149, 252] width 14 height 31
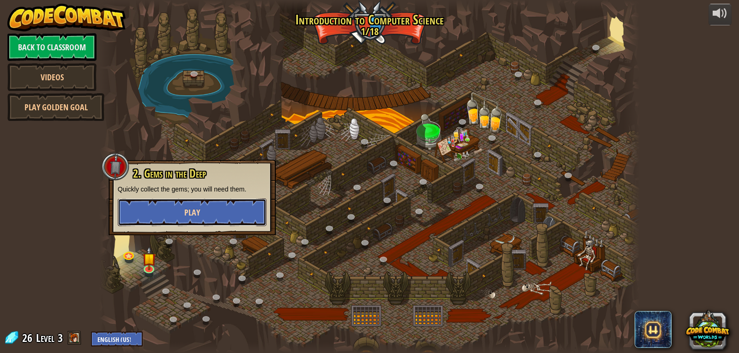
click at [221, 221] on button "Play" at bounding box center [192, 213] width 149 height 28
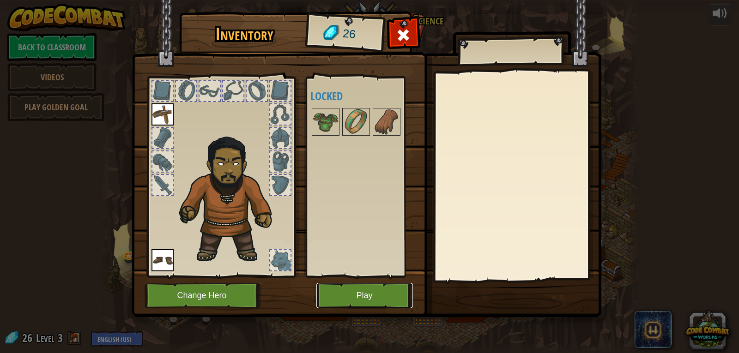
click at [374, 290] on button "Play" at bounding box center [364, 295] width 97 height 25
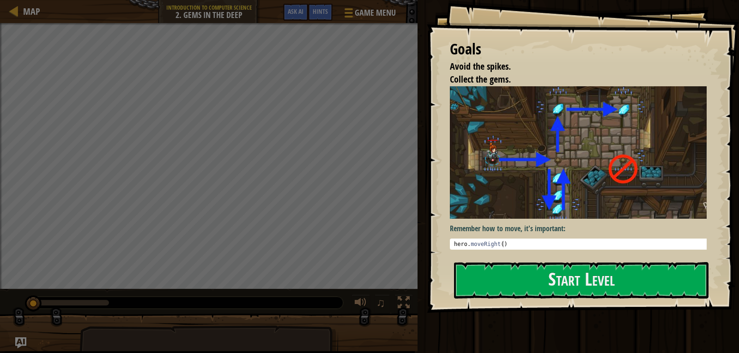
type textarea "hero.moveRight()"
drag, startPoint x: 503, startPoint y: 244, endPoint x: 438, endPoint y: 247, distance: 64.7
click at [438, 247] on div "Goals Avoid the spikes. Collect the gems. Remember how to move, it's important:…" at bounding box center [583, 156] width 312 height 313
drag, startPoint x: 495, startPoint y: 241, endPoint x: 486, endPoint y: 243, distance: 9.6
click at [475, 241] on div "hero . moveRight ( )" at bounding box center [581, 250] width 259 height 19
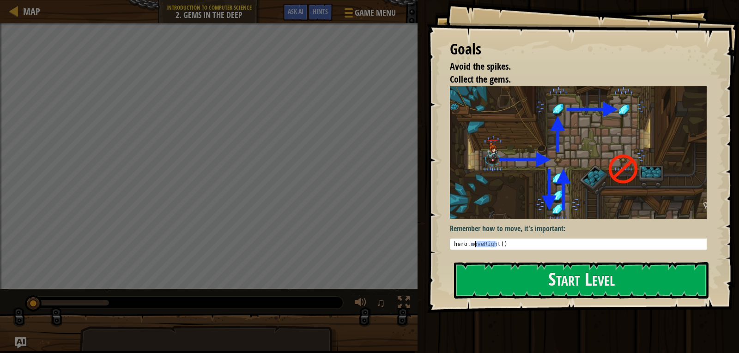
click at [519, 241] on div "hero . moveRight ( )" at bounding box center [581, 250] width 259 height 19
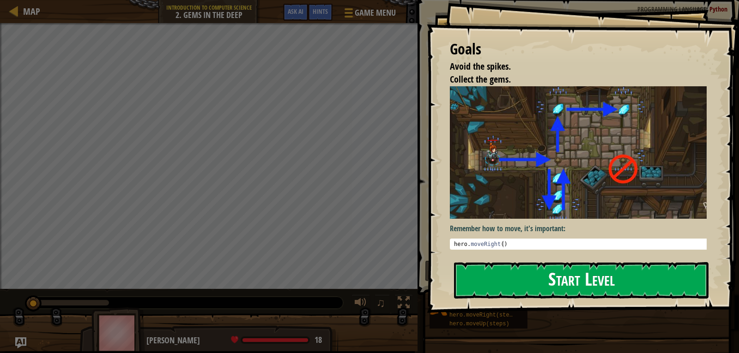
click at [513, 273] on button "Start Level" at bounding box center [581, 280] width 254 height 36
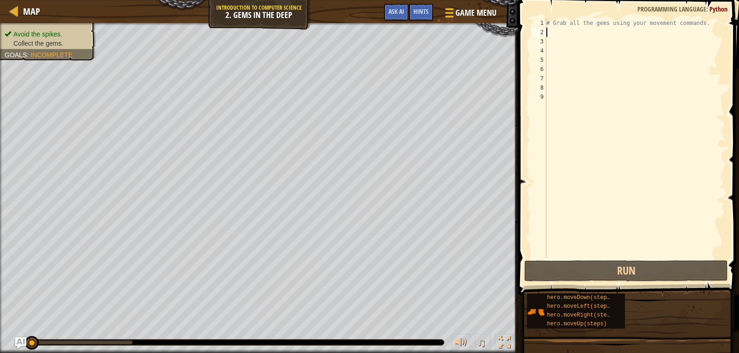
click at [557, 32] on div "# Grab all the gems using your movement commands." at bounding box center [634, 147] width 181 height 259
type textarea "r"
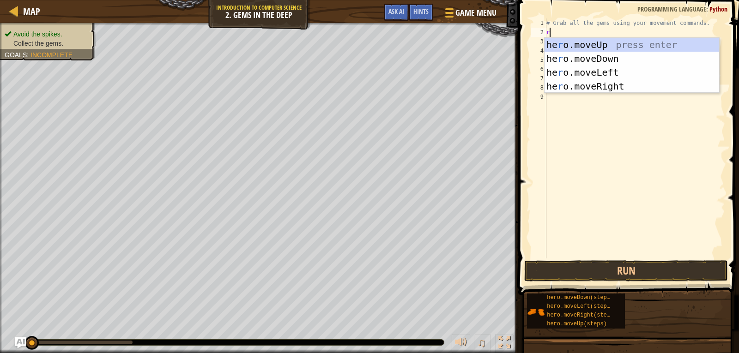
scroll to position [4, 0]
click at [598, 89] on div "he r o.moveUp press enter he r o.moveDown press enter he r o.moveLeft press ent…" at bounding box center [631, 79] width 175 height 83
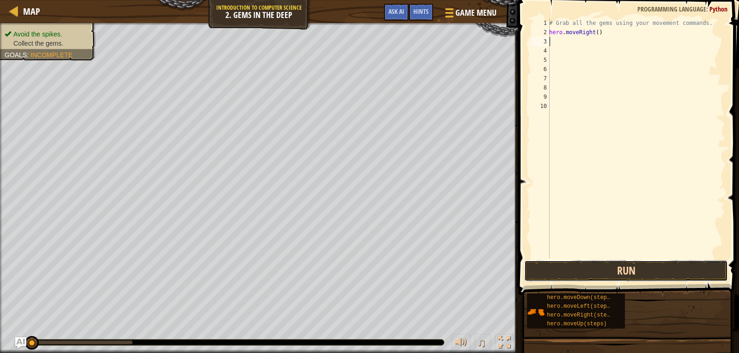
click at [628, 269] on button "Run" at bounding box center [626, 270] width 204 height 21
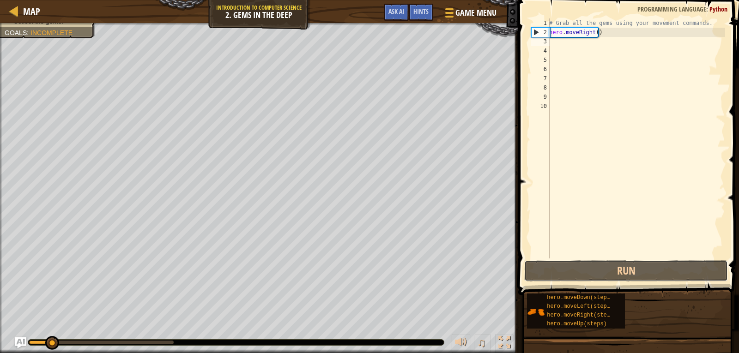
drag, startPoint x: 626, startPoint y: 271, endPoint x: 626, endPoint y: 242, distance: 29.1
click at [625, 272] on button "Run" at bounding box center [626, 270] width 204 height 21
click at [554, 47] on div "# Grab all the gems using your movement commands. hero . moveRight ( )" at bounding box center [636, 147] width 178 height 259
click at [553, 45] on div "# Grab all the gems using your movement commands. hero . moveRight ( )" at bounding box center [636, 147] width 178 height 259
type textarea "m"
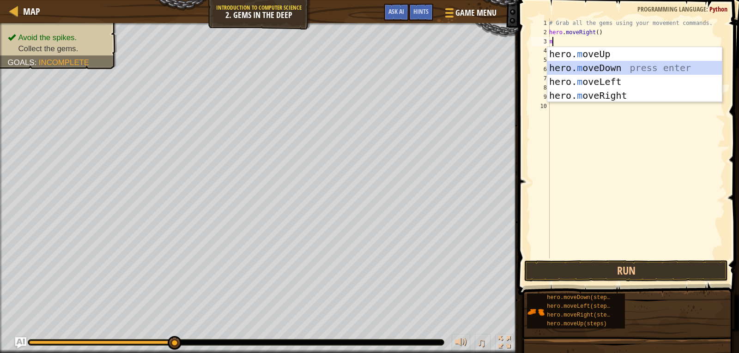
click at [578, 66] on div "hero. m oveUp press enter hero. m oveDown press enter hero. m oveLeft press ent…" at bounding box center [634, 88] width 175 height 83
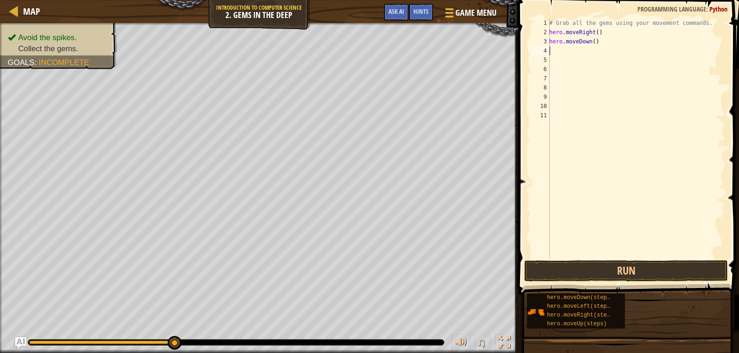
type textarea "m"
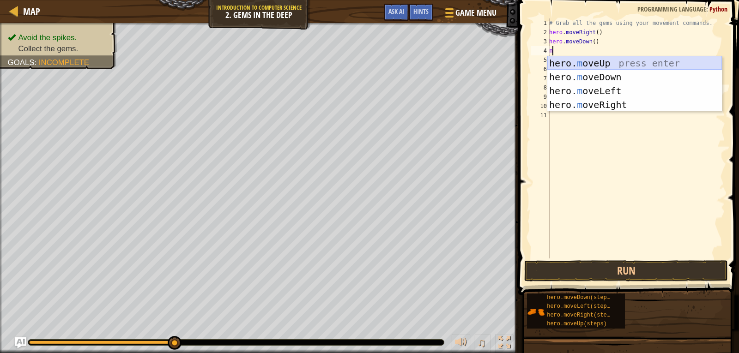
click at [586, 62] on div "hero. m oveUp press enter hero. m oveDown press enter hero. m oveLeft press ent…" at bounding box center [634, 97] width 175 height 83
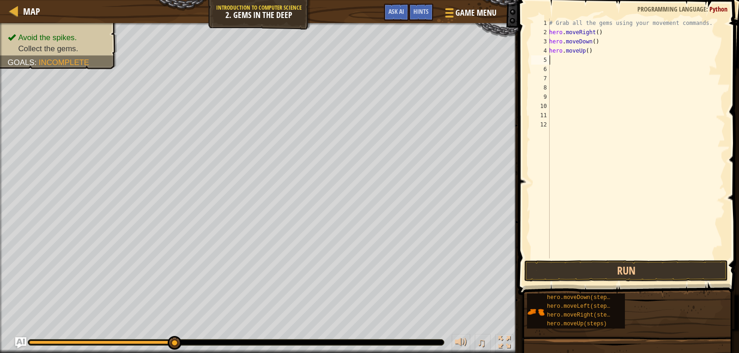
type textarea "m"
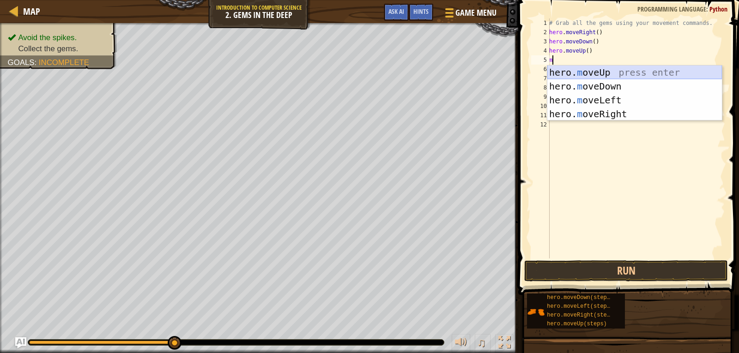
click at [586, 69] on div "hero. m oveUp press enter hero. m oveDown press enter hero. m oveLeft press ent…" at bounding box center [634, 107] width 175 height 83
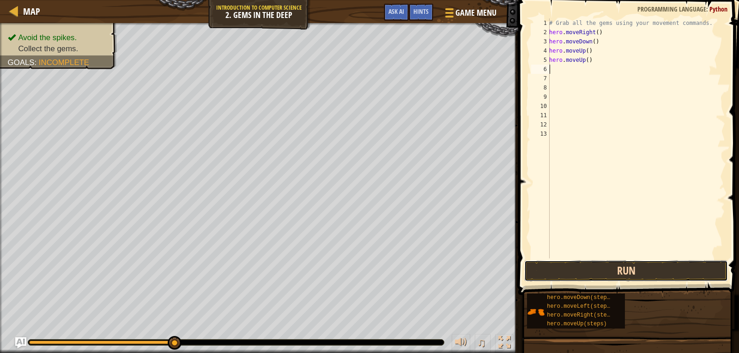
click at [630, 261] on button "Run" at bounding box center [626, 270] width 204 height 21
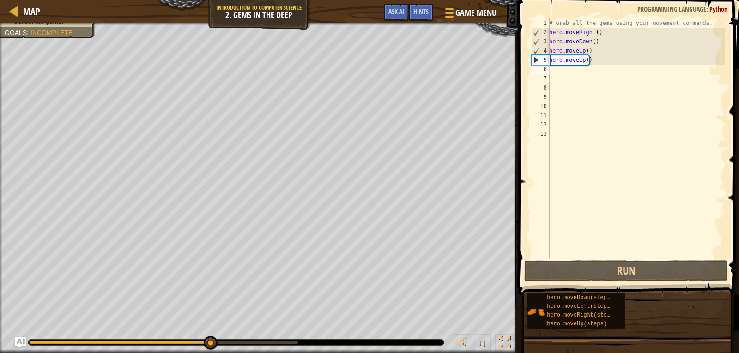
click at [549, 74] on div "# Grab all the gems using your movement commands. hero . moveRight ( ) hero . m…" at bounding box center [636, 147] width 178 height 259
click at [555, 70] on div "# Grab all the gems using your movement commands. hero . moveRight ( ) hero . m…" at bounding box center [636, 147] width 178 height 259
type textarea "m"
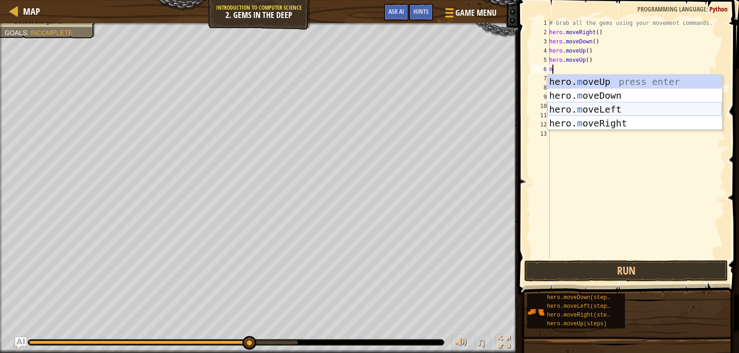
click at [617, 110] on div "hero. m oveUp press enter hero. m oveDown press enter hero. m oveLeft press ent…" at bounding box center [634, 116] width 175 height 83
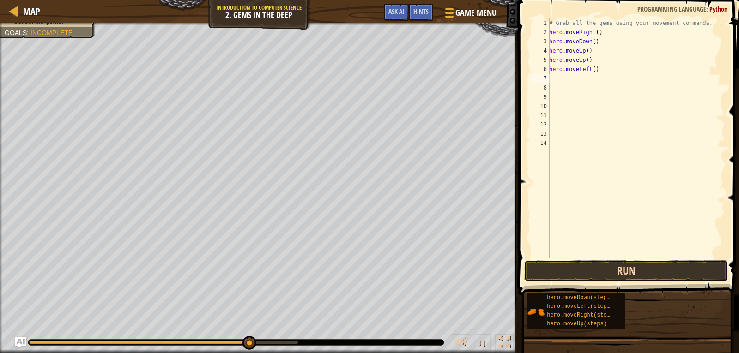
drag, startPoint x: 602, startPoint y: 268, endPoint x: 615, endPoint y: 266, distance: 13.5
click at [602, 267] on button "Run" at bounding box center [626, 270] width 204 height 21
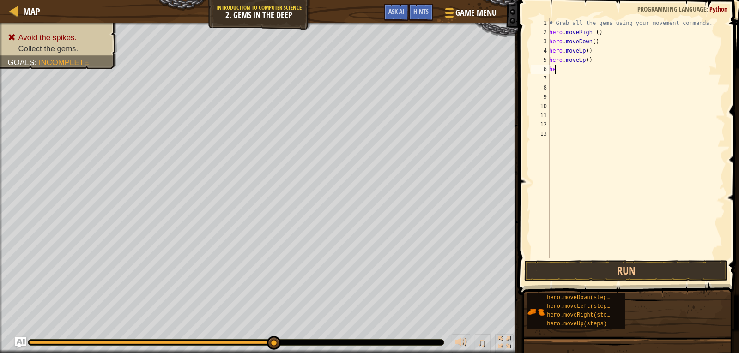
type textarea "h"
type textarea "m"
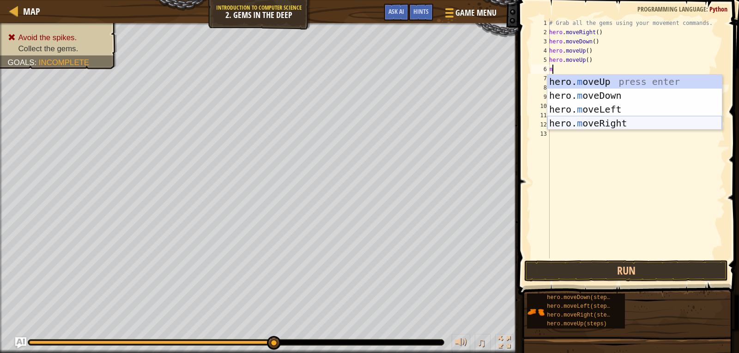
click at [610, 124] on div "hero. m oveUp press enter hero. m oveDown press enter hero. m oveLeft press ent…" at bounding box center [634, 116] width 175 height 83
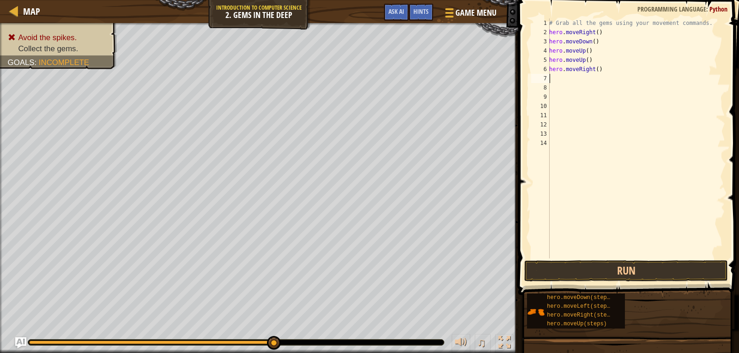
click at [555, 82] on div "# Grab all the gems using your movement commands. hero . moveRight ( ) hero . m…" at bounding box center [636, 147] width 178 height 259
type textarea "m"
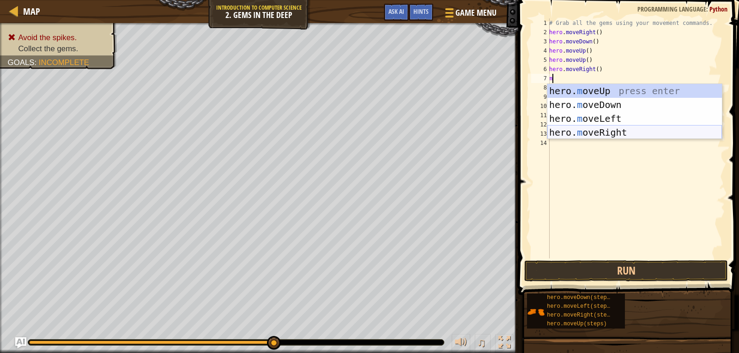
click at [603, 132] on div "hero. m oveUp press enter hero. m oveDown press enter hero. m oveLeft press ent…" at bounding box center [634, 125] width 175 height 83
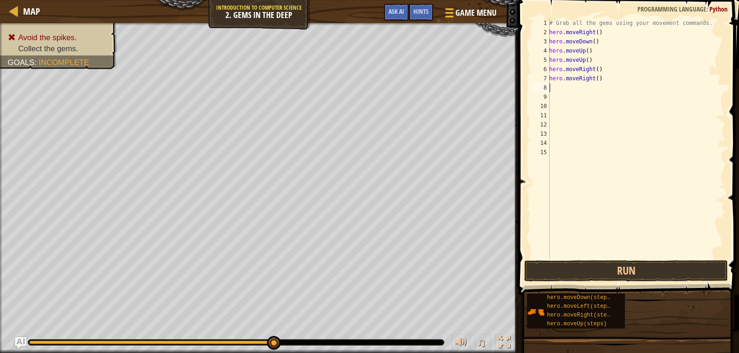
type textarea "m"
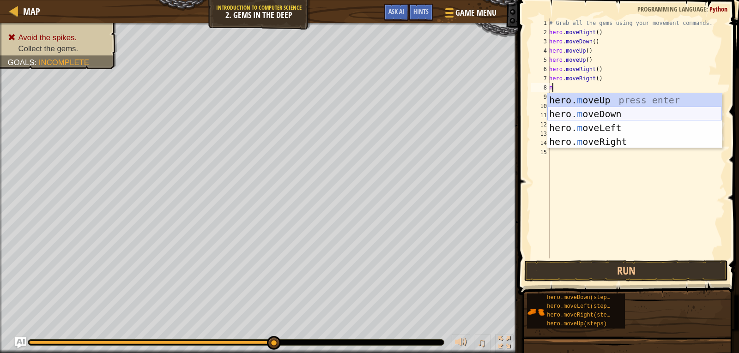
drag, startPoint x: 578, startPoint y: 114, endPoint x: 572, endPoint y: 108, distance: 8.2
click at [579, 110] on div "hero. m oveUp press enter hero. m oveDown press enter hero. m oveLeft press ent…" at bounding box center [634, 134] width 175 height 83
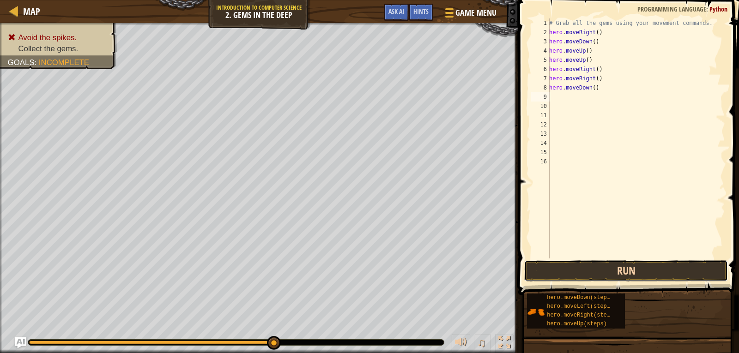
click at [626, 271] on button "Run" at bounding box center [626, 270] width 204 height 21
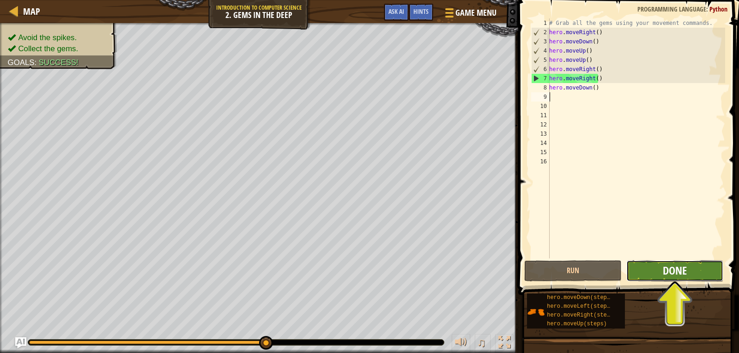
click at [672, 266] on span "Done" at bounding box center [675, 270] width 24 height 15
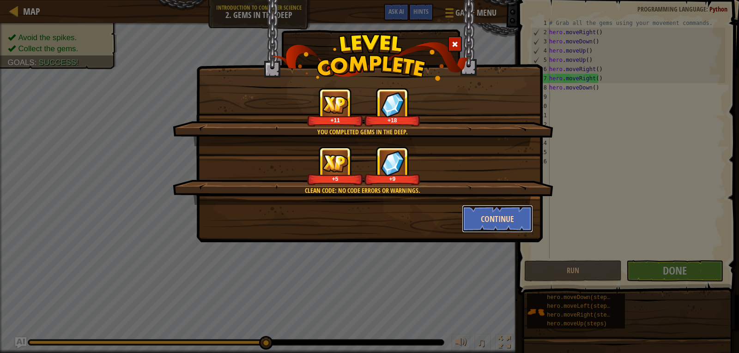
click at [495, 218] on button "Continue" at bounding box center [498, 219] width 72 height 28
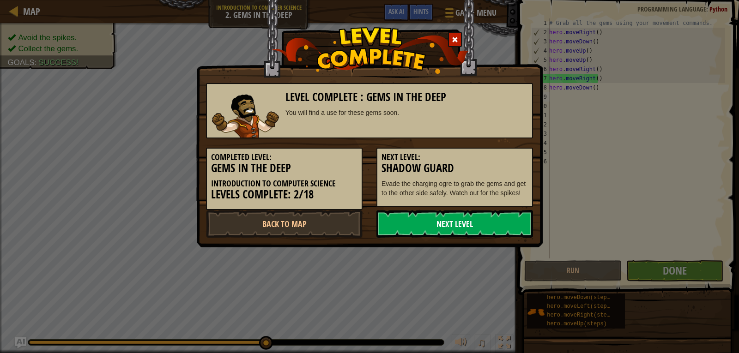
click at [493, 220] on link "Next Level" at bounding box center [454, 224] width 157 height 28
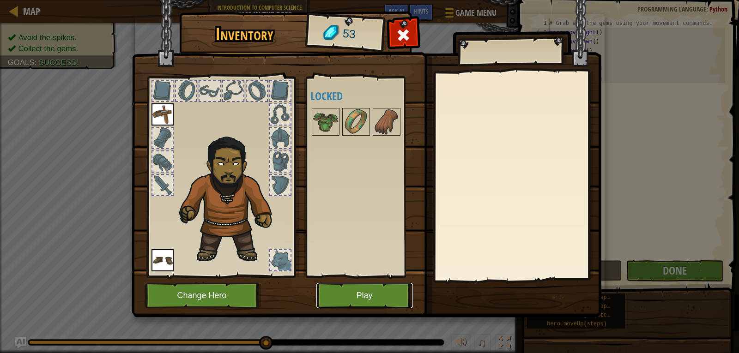
click at [378, 297] on button "Play" at bounding box center [364, 295] width 97 height 25
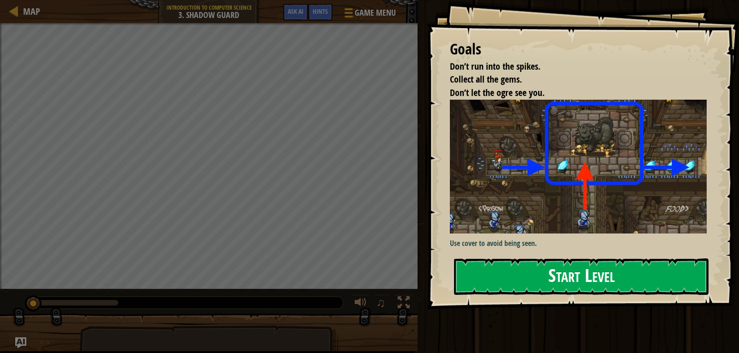
click at [616, 278] on button "Start Level" at bounding box center [581, 277] width 254 height 36
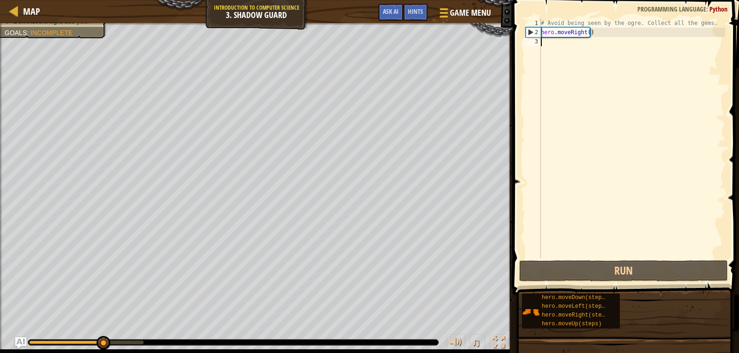
type textarea "m"
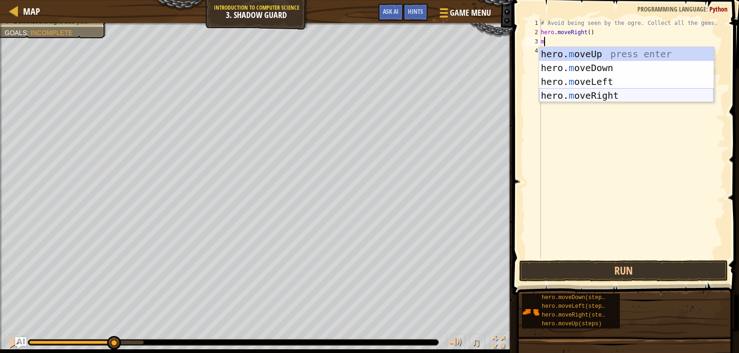
click at [579, 94] on div "hero. m oveUp press enter hero. m oveDown press enter hero. m oveLeft press ent…" at bounding box center [626, 88] width 175 height 83
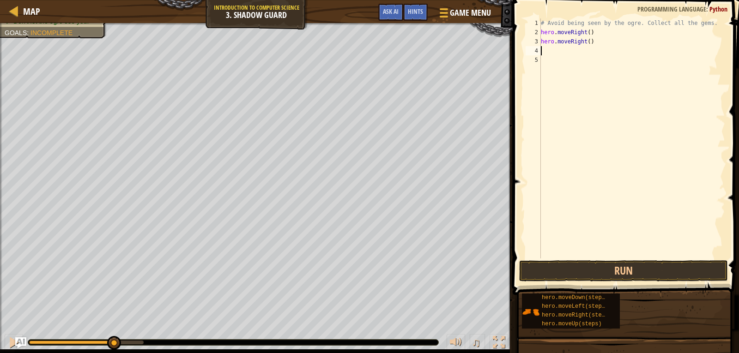
type textarea "m"
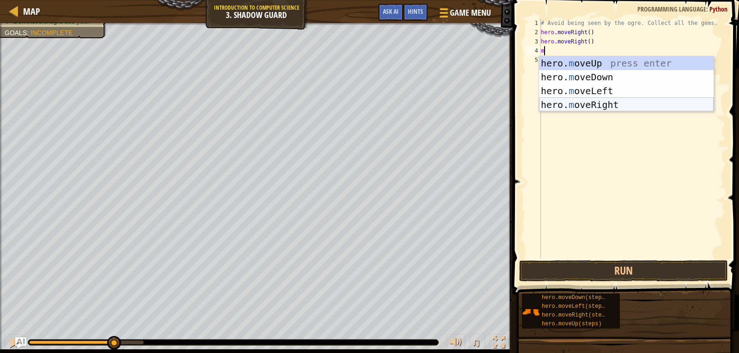
click at [591, 104] on div "hero. m oveUp press enter hero. m oveDown press enter hero. m oveLeft press ent…" at bounding box center [626, 97] width 175 height 83
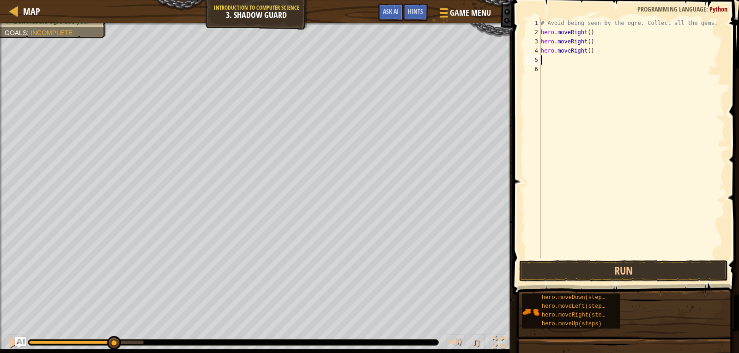
type textarea "m"
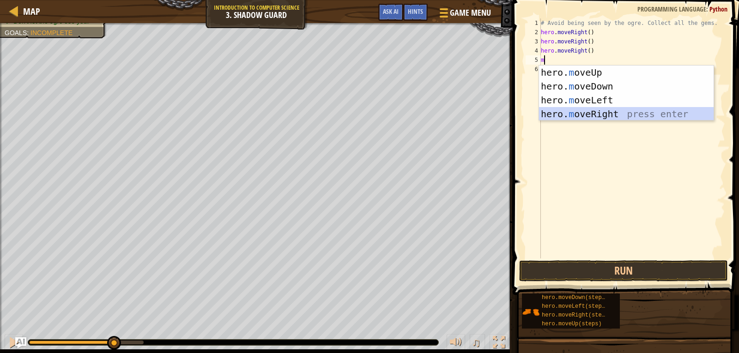
click at [595, 111] on div "hero. m oveUp press enter hero. m oveDown press enter hero. m oveLeft press ent…" at bounding box center [626, 107] width 175 height 83
type textarea "m"
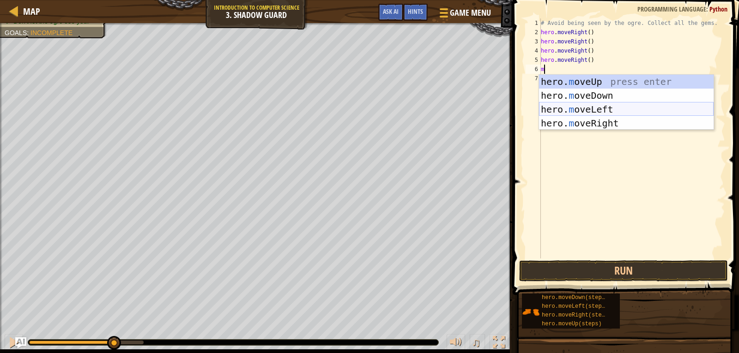
click at [595, 113] on div "hero. m oveUp press enter hero. m oveDown press enter hero. m oveLeft press ent…" at bounding box center [626, 116] width 175 height 83
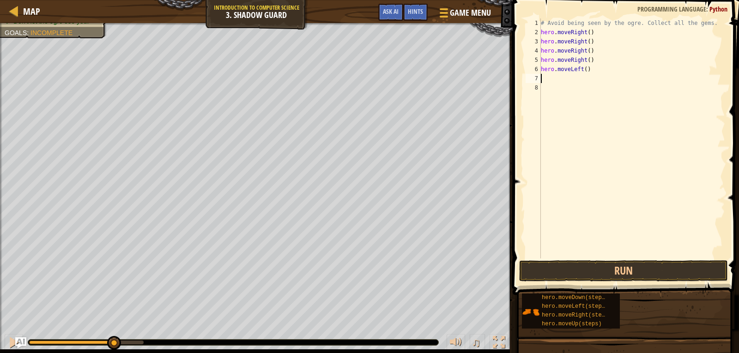
type textarea "m"
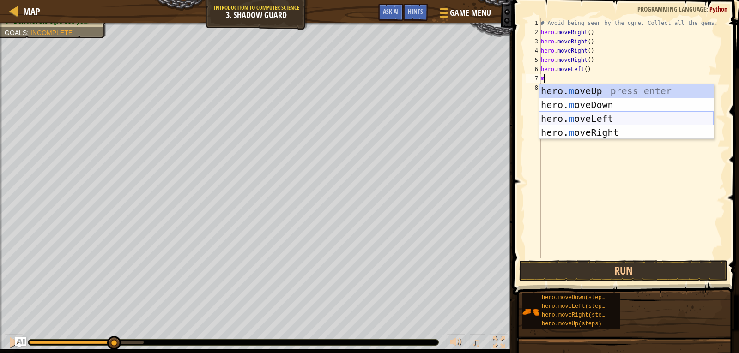
click at [591, 121] on div "hero. m oveUp press enter hero. m oveDown press enter hero. m oveLeft press ent…" at bounding box center [626, 125] width 175 height 83
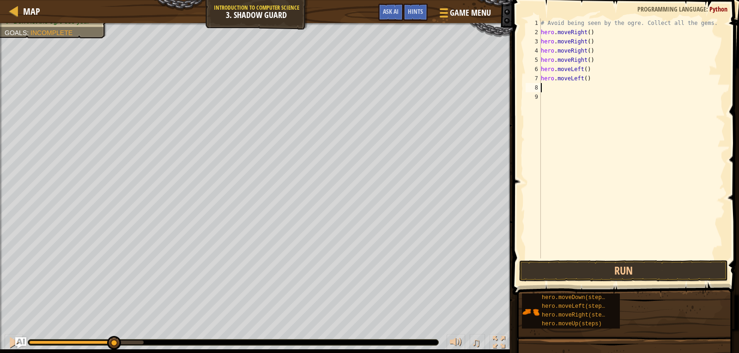
type textarea "m"
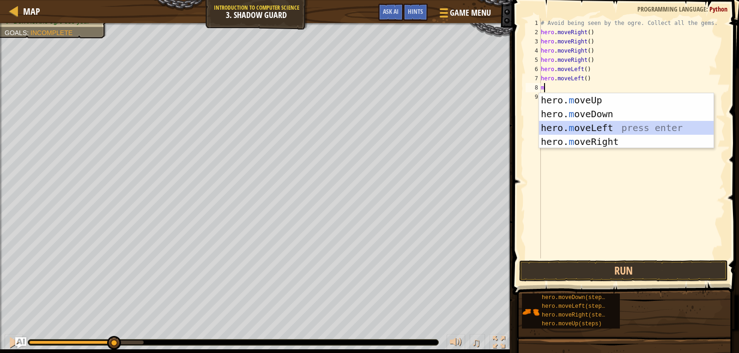
click at [591, 121] on div "hero. m oveUp press enter hero. m oveDown press enter hero. m oveLeft press ent…" at bounding box center [626, 134] width 175 height 83
type textarea "m"
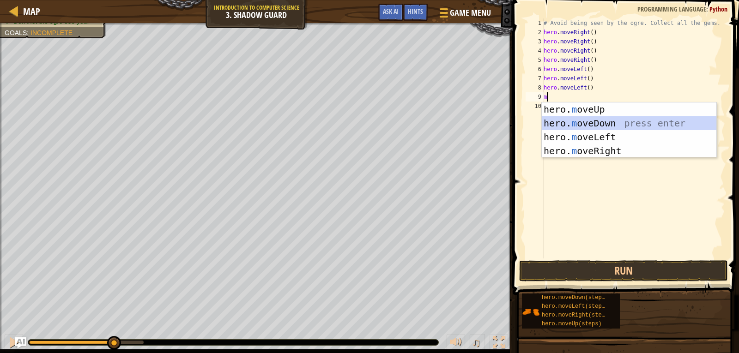
click at [591, 122] on div "hero. m oveUp press enter hero. m oveDown press enter hero. m oveLeft press ent…" at bounding box center [629, 144] width 175 height 83
type textarea "m"
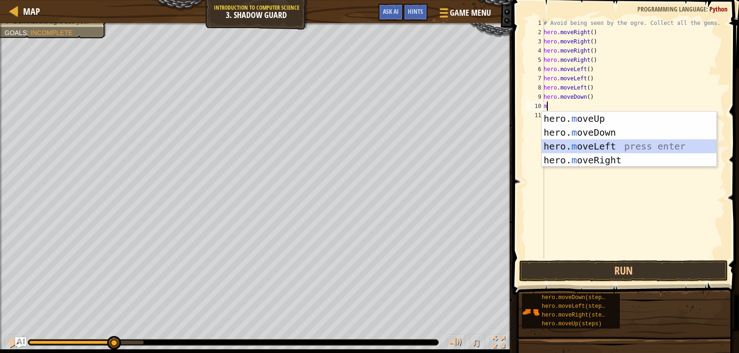
click at [591, 122] on div "hero. m oveUp press enter hero. m oveDown press enter hero. m oveLeft press ent…" at bounding box center [629, 153] width 175 height 83
type textarea "m"
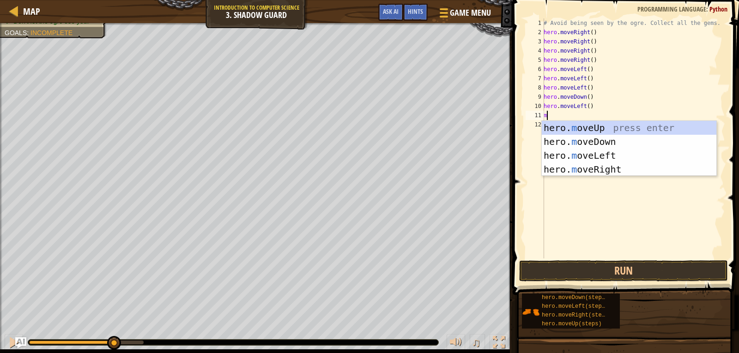
click at [591, 122] on div "hero. m oveUp press enter hero. m oveDown press enter hero. m oveLeft press ent…" at bounding box center [629, 162] width 175 height 83
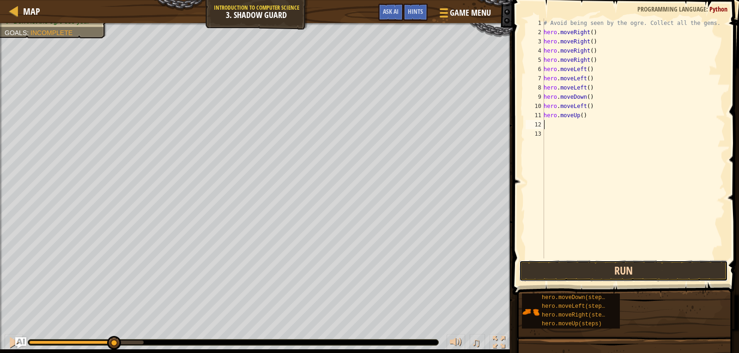
click at [597, 266] on button "Run" at bounding box center [623, 270] width 209 height 21
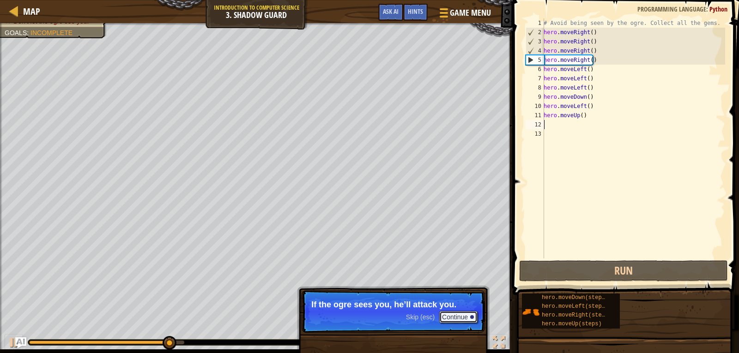
click at [461, 312] on button "Continue" at bounding box center [458, 317] width 38 height 12
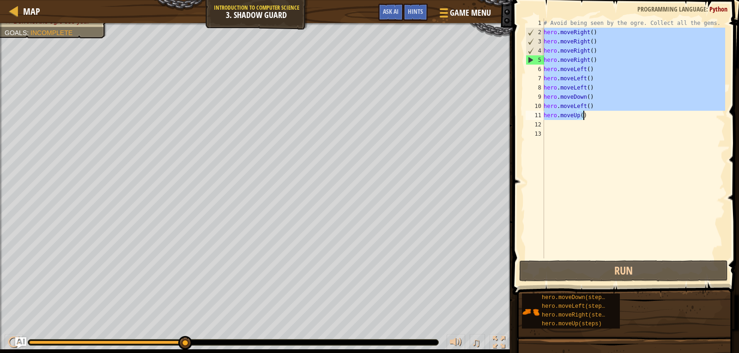
drag, startPoint x: 545, startPoint y: 32, endPoint x: 584, endPoint y: 119, distance: 95.1
click at [584, 119] on div "# Avoid being seen by the ogre. Collect all the gems. hero . moveRight ( ) hero…" at bounding box center [633, 147] width 183 height 259
type textarea "hero.moveLeft() hero.moveUp()"
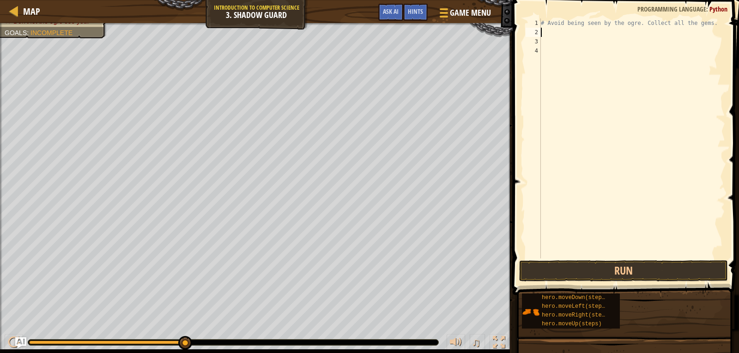
type textarea "m"
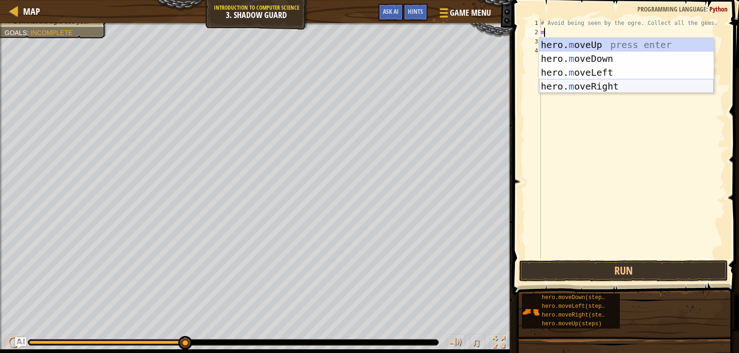
click at [591, 81] on div "hero. m oveUp press enter hero. m oveDown press enter hero. m oveLeft press ent…" at bounding box center [626, 79] width 175 height 83
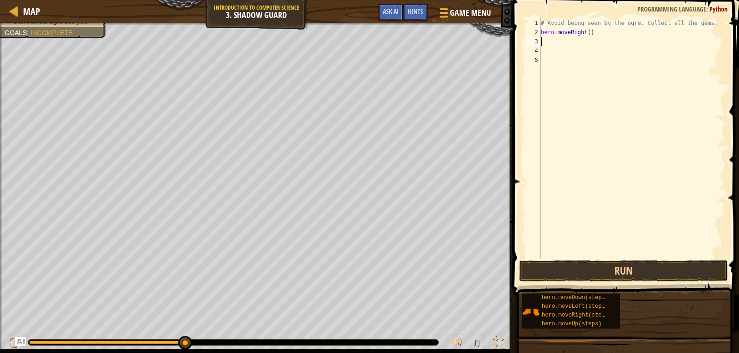
click at [552, 41] on div "# Avoid being seen by the ogre. Collect all the gems. hero . moveRight ( )" at bounding box center [632, 147] width 186 height 259
type textarea "m"
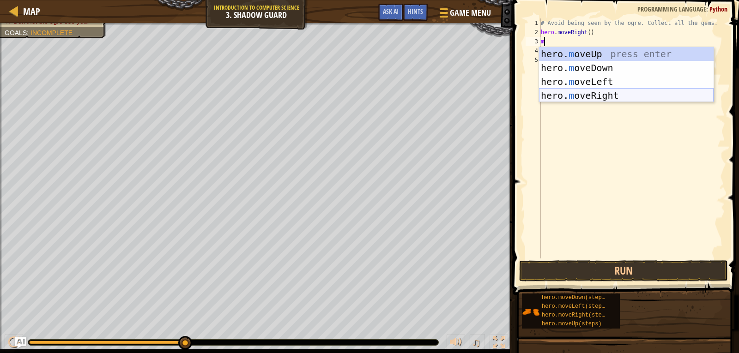
click at [591, 95] on div "hero. m oveUp press enter hero. m oveDown press enter hero. m oveLeft press ent…" at bounding box center [626, 88] width 175 height 83
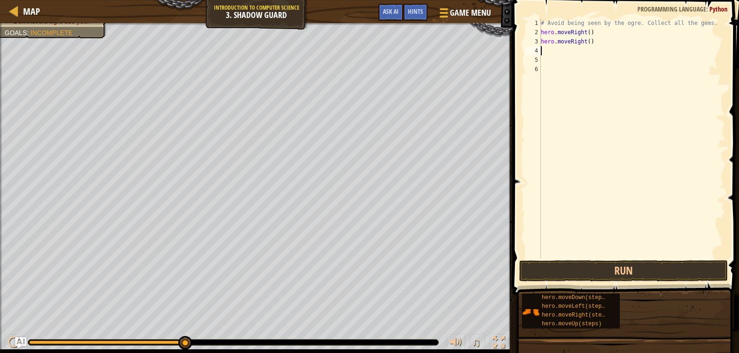
click at [550, 55] on div "# Avoid being seen by the ogre. Collect all the gems. hero . moveRight ( ) hero…" at bounding box center [632, 147] width 186 height 259
click at [539, 46] on div "3" at bounding box center [532, 41] width 15 height 9
type textarea "hero.moveRight()"
click at [542, 52] on div "# Avoid being seen by the ogre. Collect all the gems. hero . moveRight ( ) hero…" at bounding box center [632, 147] width 186 height 259
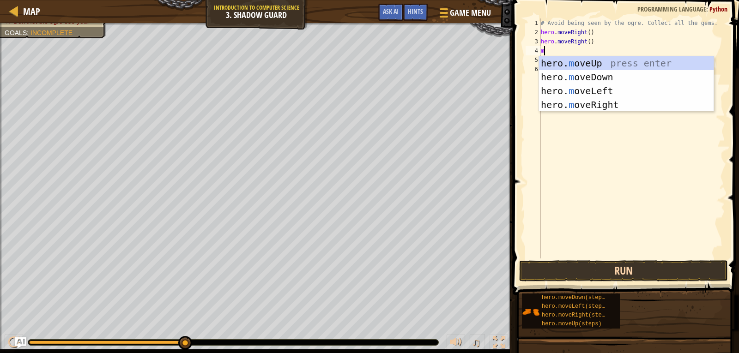
type textarea "m"
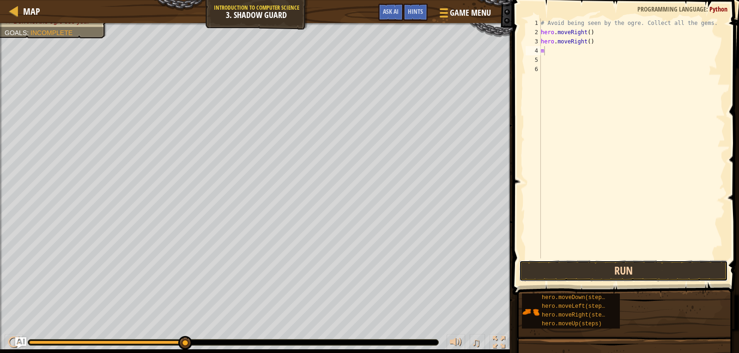
click at [628, 267] on button "Run" at bounding box center [623, 270] width 209 height 21
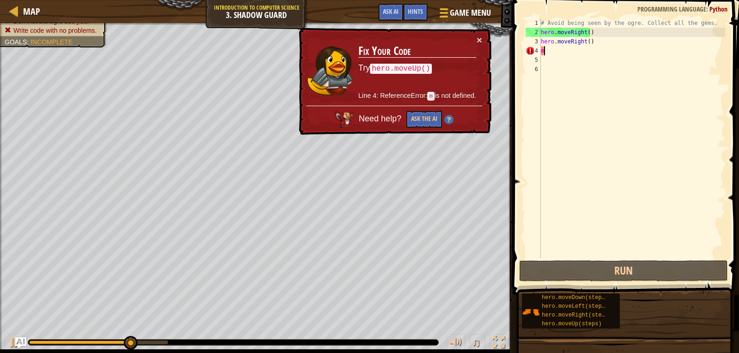
click at [475, 39] on td "Fix Your Code Try hero.moveUp() Line 4: ReferenceError: m is not defined." at bounding box center [417, 70] width 119 height 71
click at [477, 38] on button "×" at bounding box center [480, 40] width 6 height 10
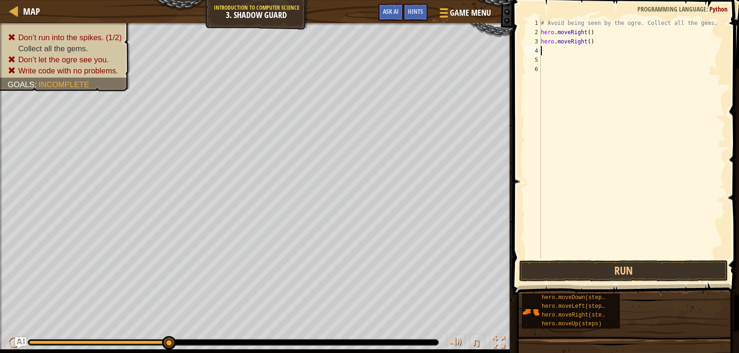
type textarea "m"
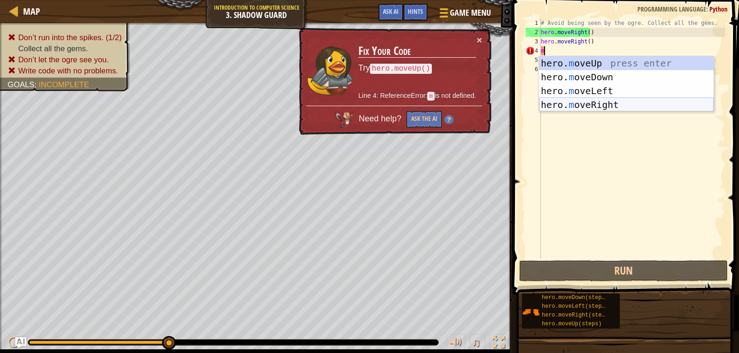
click at [567, 104] on div "hero. m oveUp press enter hero. m oveDown press enter hero. m oveLeft press ent…" at bounding box center [626, 97] width 175 height 83
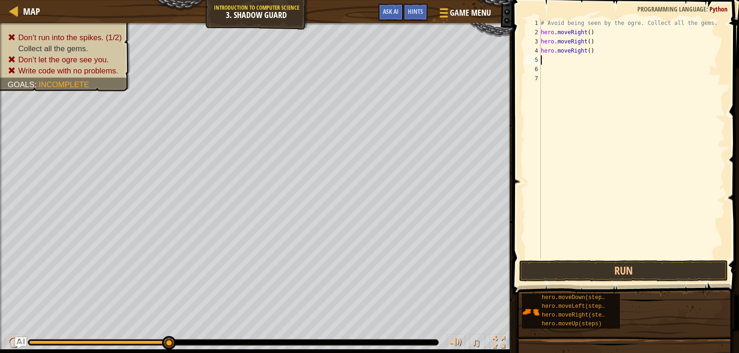
type textarea "m"
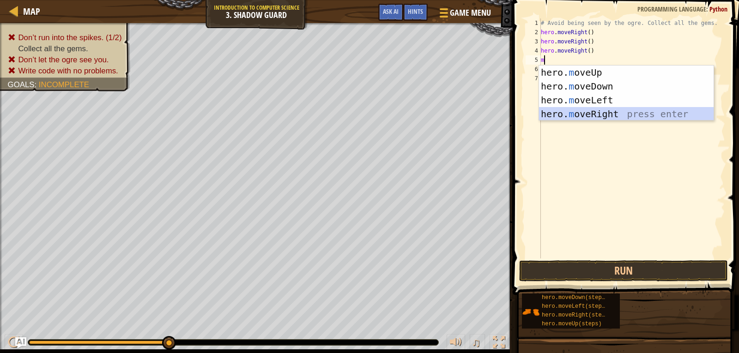
click at [566, 112] on div "hero. m oveUp press enter hero. m oveDown press enter hero. m oveLeft press ent…" at bounding box center [626, 107] width 175 height 83
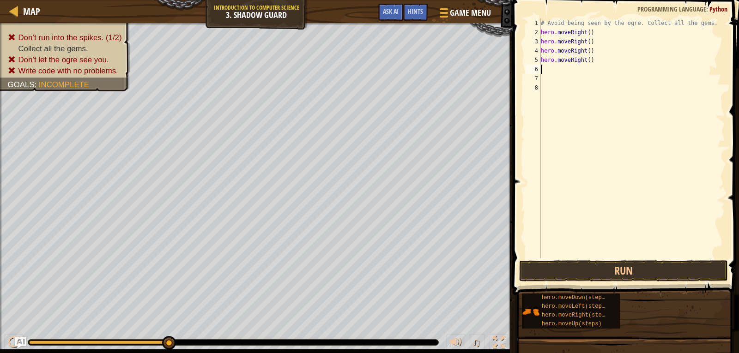
type textarea "m"
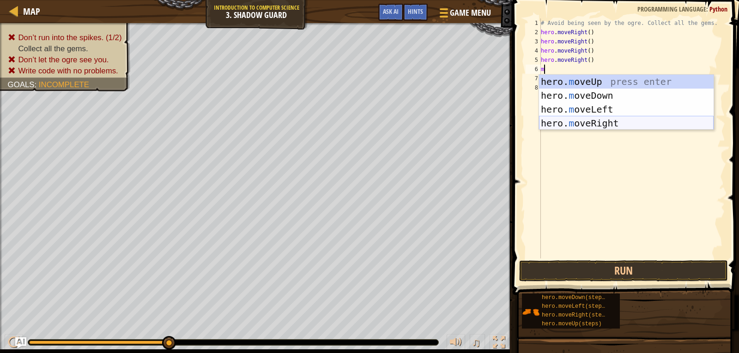
click at [586, 126] on div "hero. m oveUp press enter hero. m oveDown press enter hero. m oveLeft press ent…" at bounding box center [626, 116] width 175 height 83
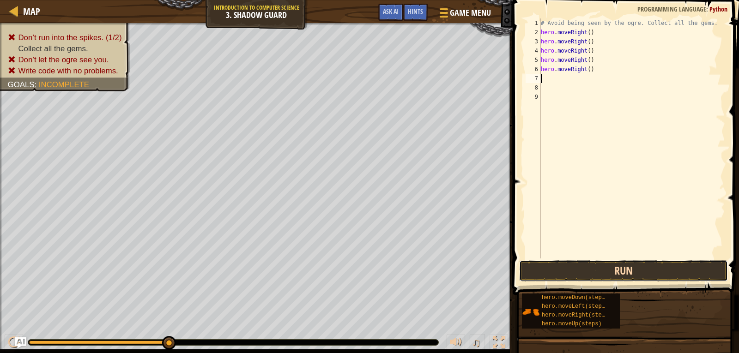
click at [553, 270] on button "Run" at bounding box center [623, 270] width 209 height 21
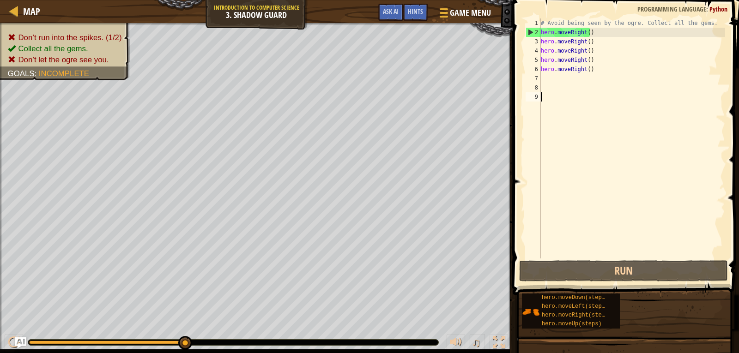
drag, startPoint x: 547, startPoint y: 99, endPoint x: 549, endPoint y: 110, distance: 11.0
click at [549, 110] on div "# Avoid being seen by the ogre. Collect all the gems. hero . moveRight ( ) hero…" at bounding box center [632, 147] width 186 height 259
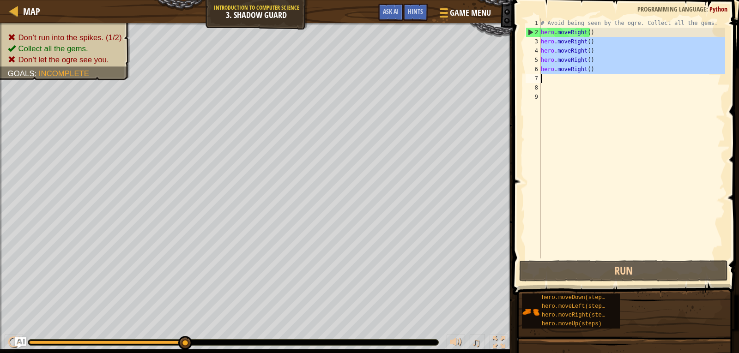
drag, startPoint x: 540, startPoint y: 40, endPoint x: 585, endPoint y: 73, distance: 55.5
click at [585, 73] on div "1 2 3 4 5 6 7 8 9 # Avoid being seen by the ogre. Collect all the gems. hero . …" at bounding box center [624, 138] width 201 height 240
type textarea "hero.moveRight()"
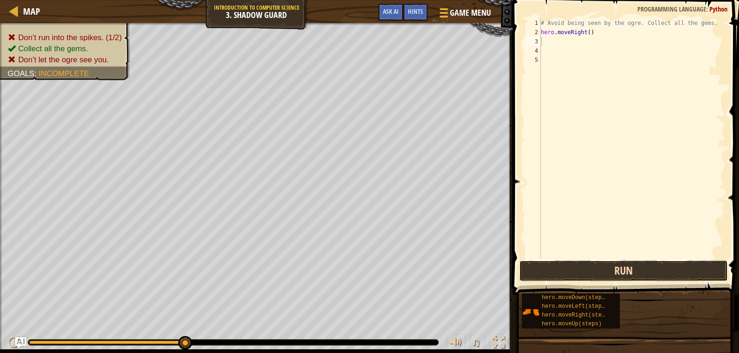
click at [578, 274] on button "Run" at bounding box center [623, 270] width 209 height 21
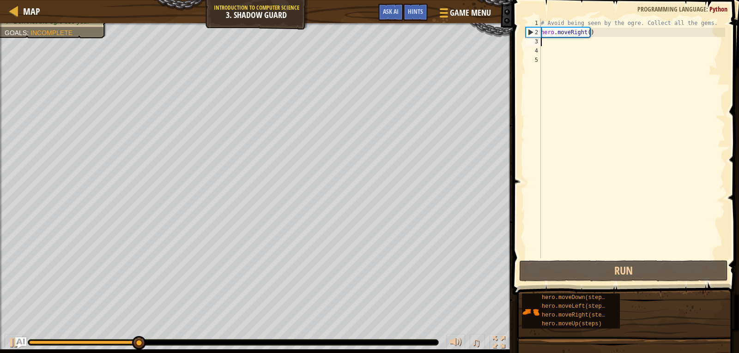
click at [541, 47] on div "# Avoid being seen by the ogre. Collect all the gems. hero . moveRight ( )" at bounding box center [632, 147] width 186 height 259
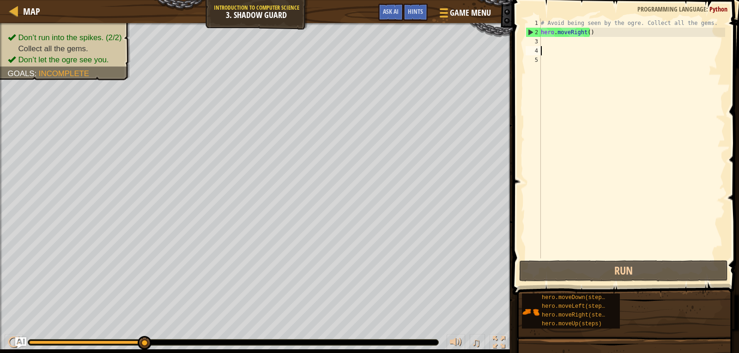
click at [542, 46] on div "# Avoid being seen by the ogre. Collect all the gems. hero . moveRight ( )" at bounding box center [632, 147] width 186 height 259
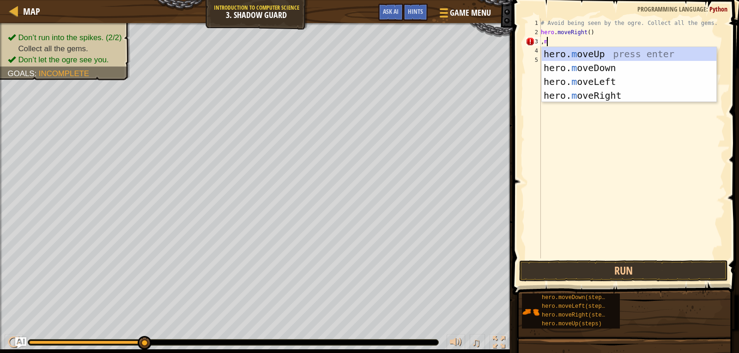
type textarea ","
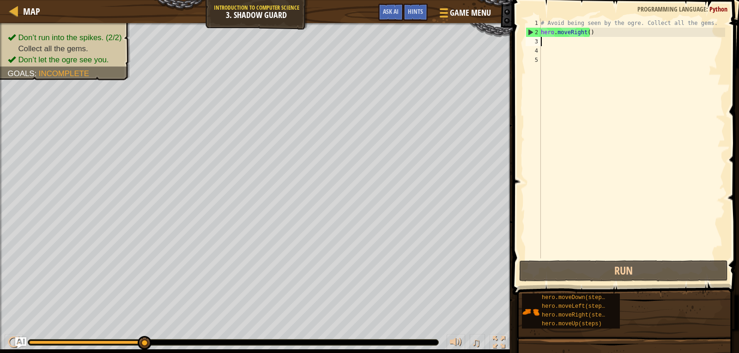
type textarea "m"
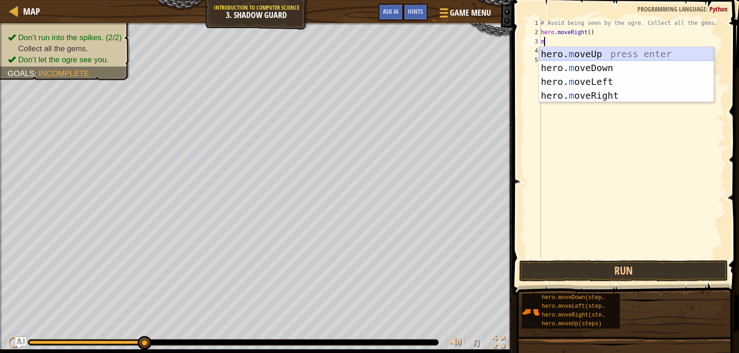
click at [591, 53] on div "hero. m oveUp press enter hero. m oveDown press enter hero. m oveLeft press ent…" at bounding box center [626, 88] width 175 height 83
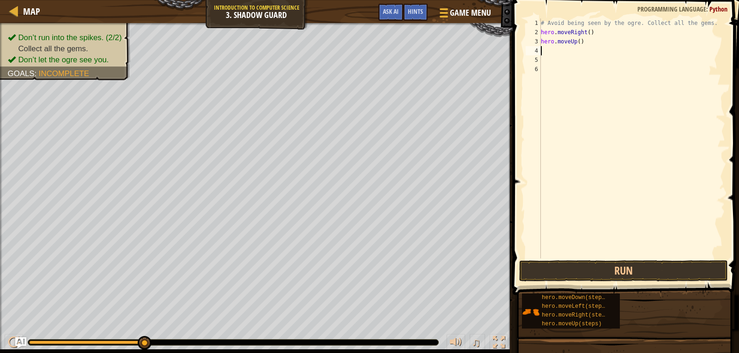
click at [545, 52] on div "# Avoid being seen by the ogre. Collect all the gems. hero . moveRight ( ) hero…" at bounding box center [632, 147] width 186 height 259
type textarea "m"
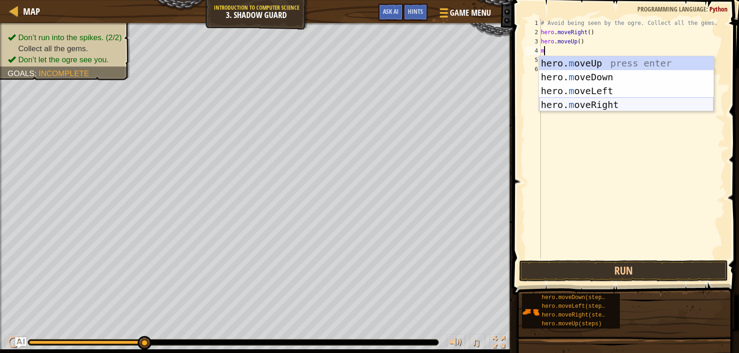
click at [577, 105] on div "hero. m oveUp press enter hero. m oveDown press enter hero. m oveLeft press ent…" at bounding box center [626, 97] width 175 height 83
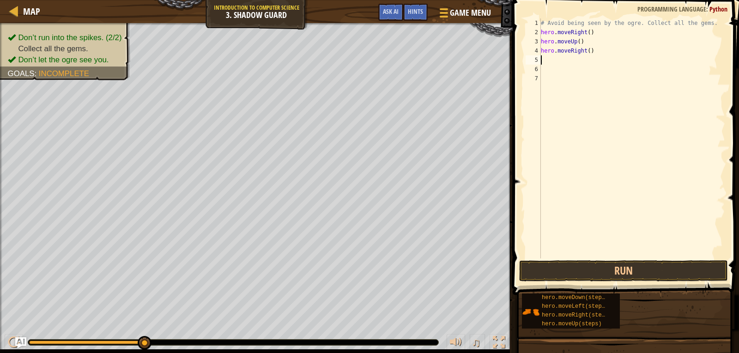
type textarea "m"
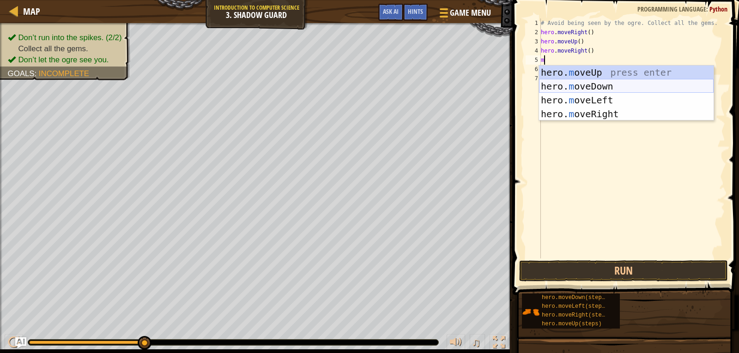
click at [582, 87] on div "hero. m oveUp press enter hero. m oveDown press enter hero. m oveLeft press ent…" at bounding box center [626, 107] width 175 height 83
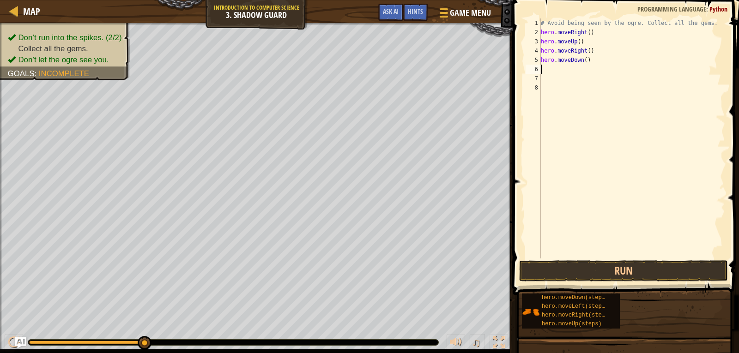
type textarea "m"
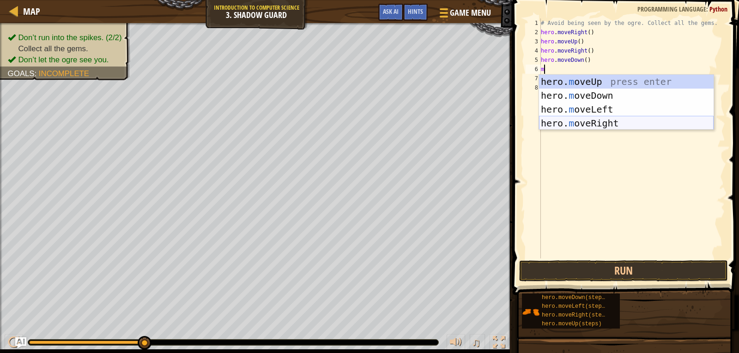
click at [586, 121] on div "hero. m oveUp press enter hero. m oveDown press enter hero. m oveLeft press ent…" at bounding box center [626, 116] width 175 height 83
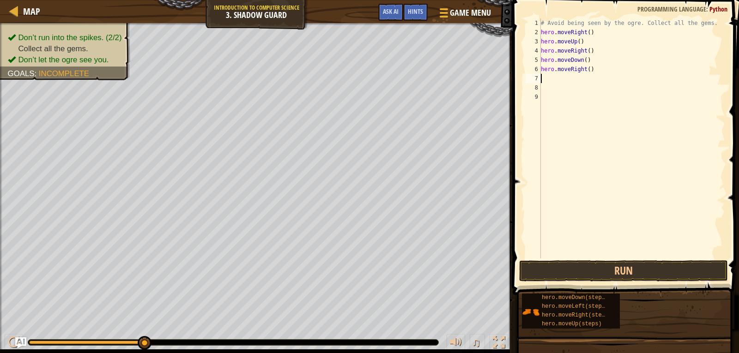
type textarea "m"
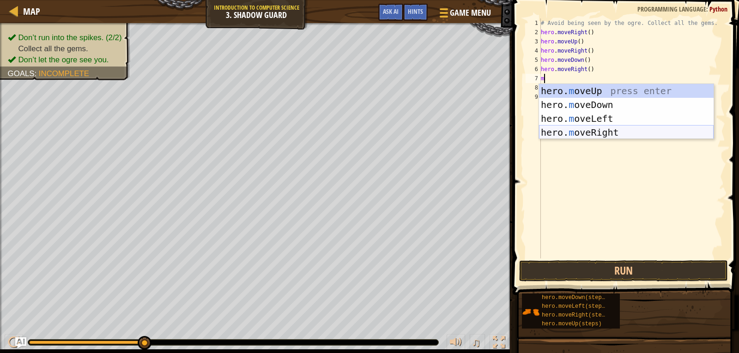
click at [586, 128] on div "hero. m oveUp press enter hero. m oveDown press enter hero. m oveLeft press ent…" at bounding box center [626, 125] width 175 height 83
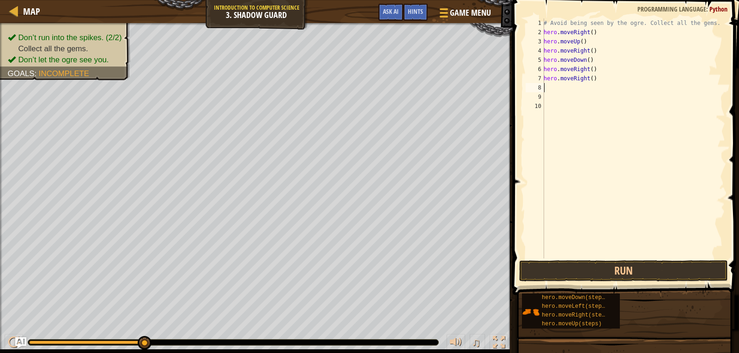
type textarea "m"
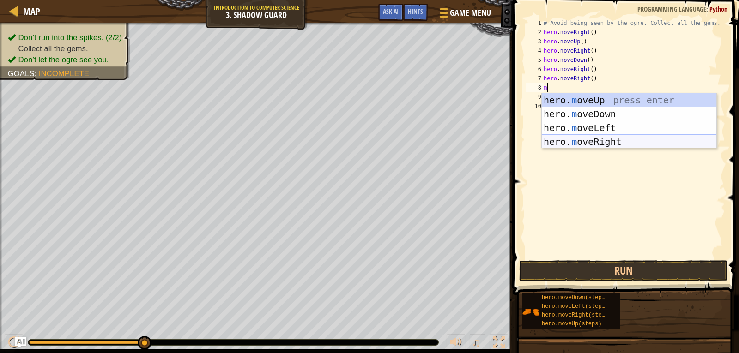
click at [587, 139] on div "hero. m oveUp press enter hero. m oveDown press enter hero. m oveLeft press ent…" at bounding box center [629, 134] width 175 height 83
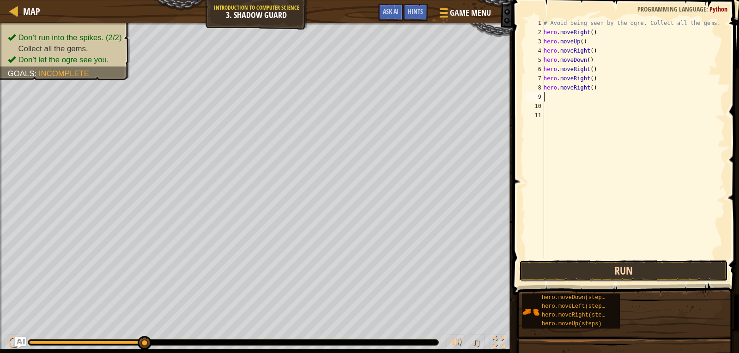
click at [622, 268] on button "Run" at bounding box center [623, 270] width 209 height 21
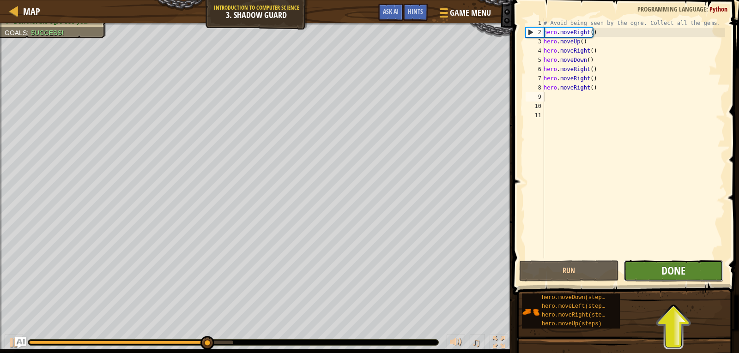
click at [666, 267] on span "Done" at bounding box center [673, 270] width 24 height 15
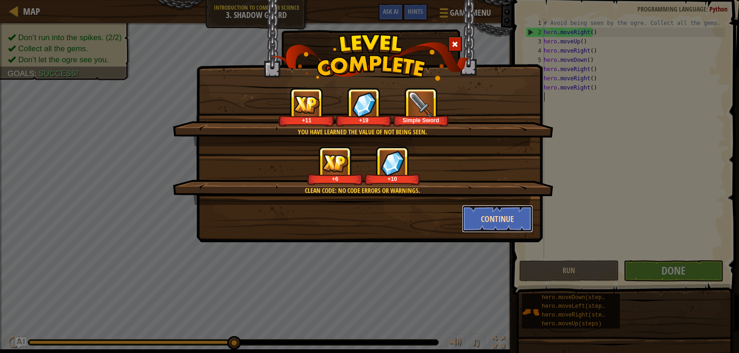
click at [500, 216] on button "Continue" at bounding box center [498, 219] width 72 height 28
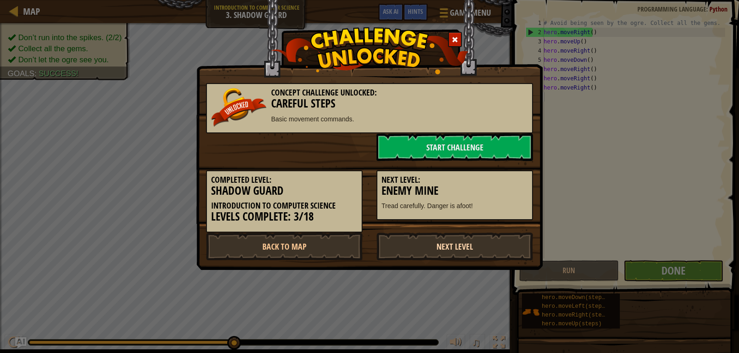
click at [439, 249] on link "Next Level" at bounding box center [454, 247] width 157 height 28
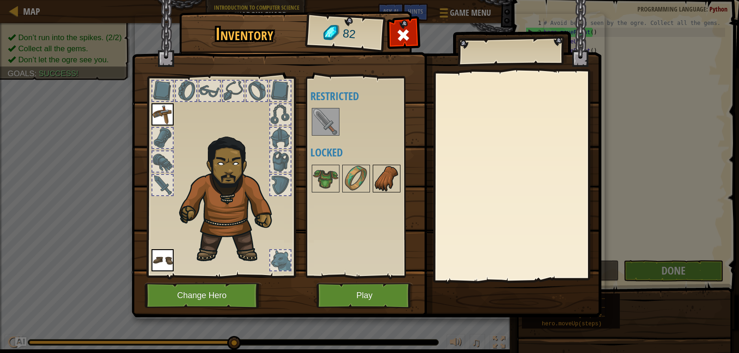
click at [386, 180] on img at bounding box center [387, 179] width 26 height 26
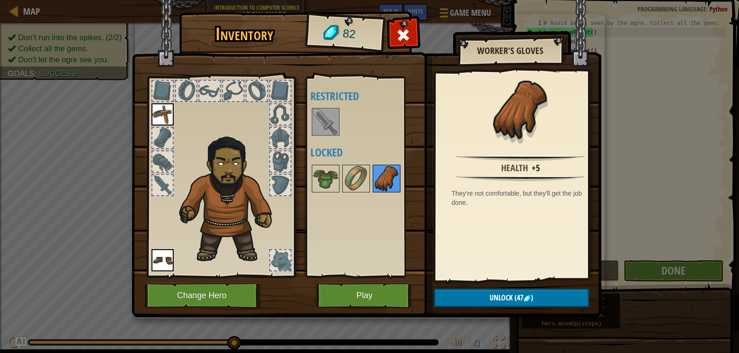
click at [374, 181] on img at bounding box center [387, 179] width 26 height 26
click at [361, 180] on img at bounding box center [356, 179] width 26 height 26
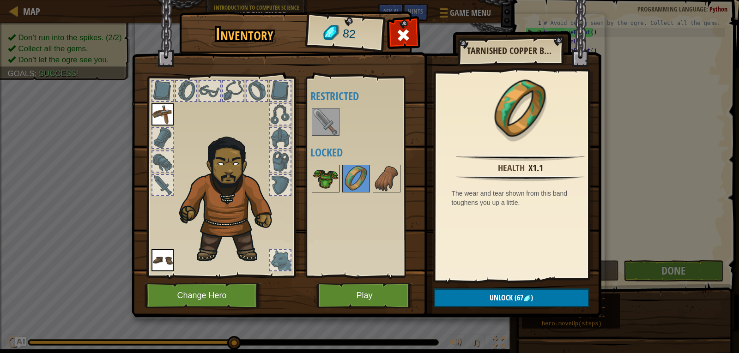
click at [325, 175] on img at bounding box center [326, 179] width 26 height 26
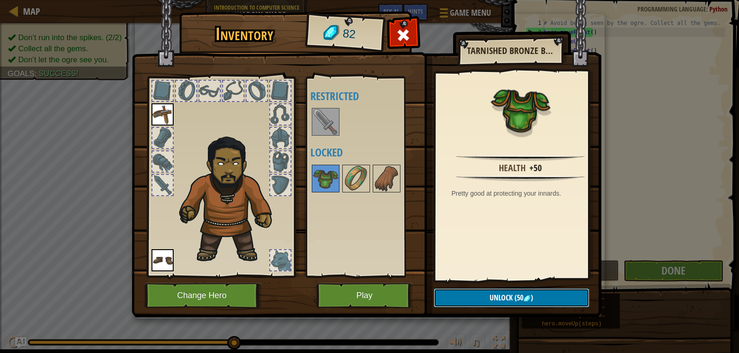
click at [485, 299] on button "Unlock (50 )" at bounding box center [512, 298] width 156 height 19
click at [507, 297] on button "Confirm" at bounding box center [512, 298] width 156 height 19
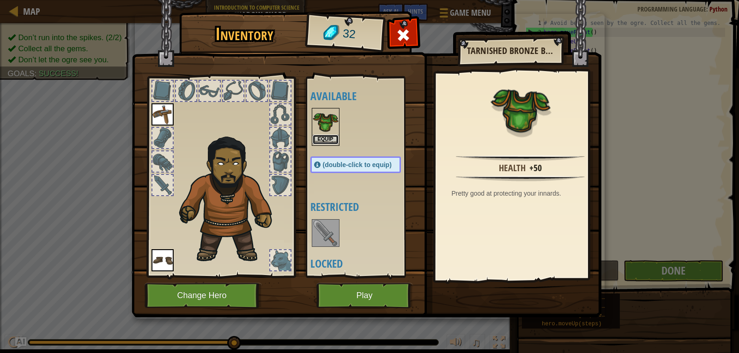
click at [324, 137] on button "Equip" at bounding box center [326, 140] width 26 height 10
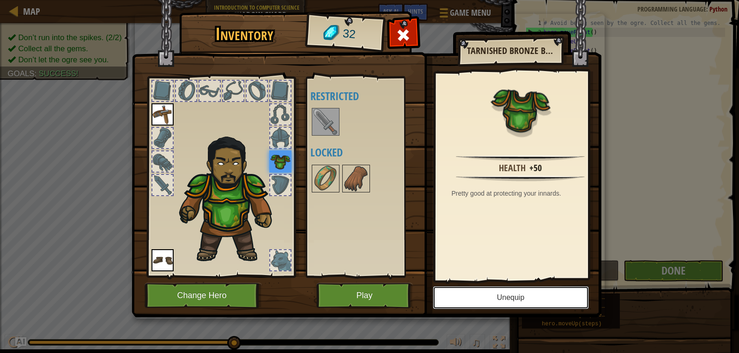
click at [483, 293] on button "Unequip" at bounding box center [511, 297] width 156 height 23
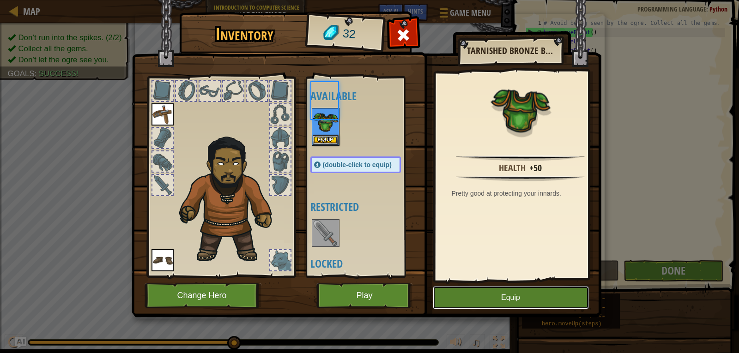
click at [486, 299] on button "Equip" at bounding box center [511, 297] width 156 height 23
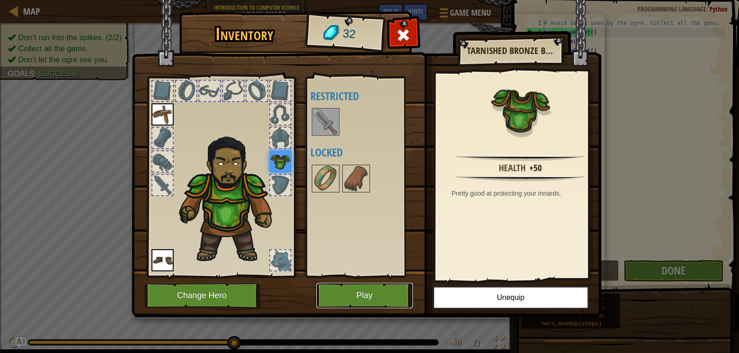
click at [382, 286] on button "Play" at bounding box center [364, 295] width 97 height 25
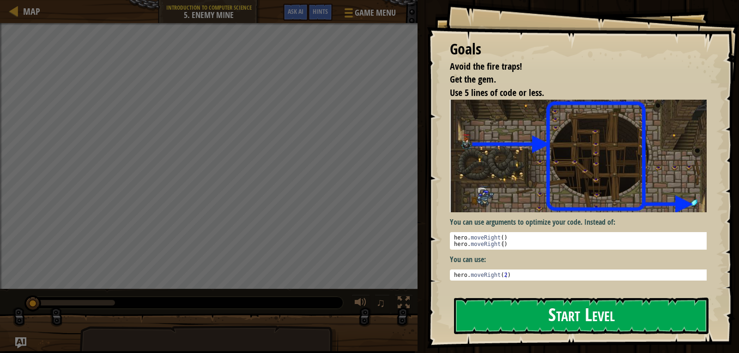
click at [570, 315] on button "Start Level" at bounding box center [581, 316] width 254 height 36
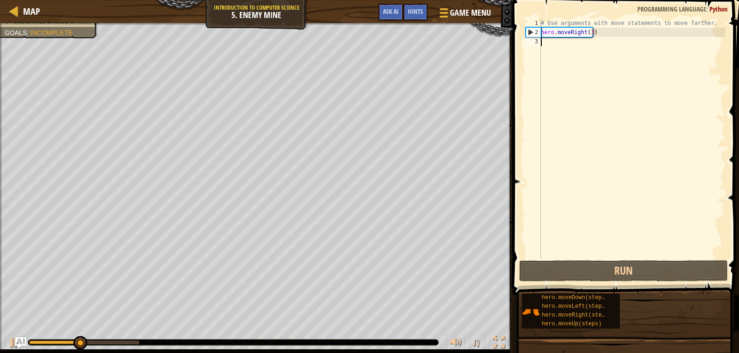
click at [553, 44] on div "# Use arguments with move statements to move farther. hero . moveRight ( 3 )" at bounding box center [632, 147] width 186 height 259
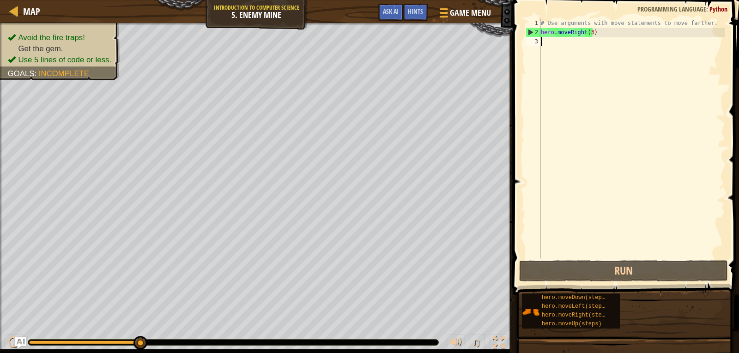
type textarea "m"
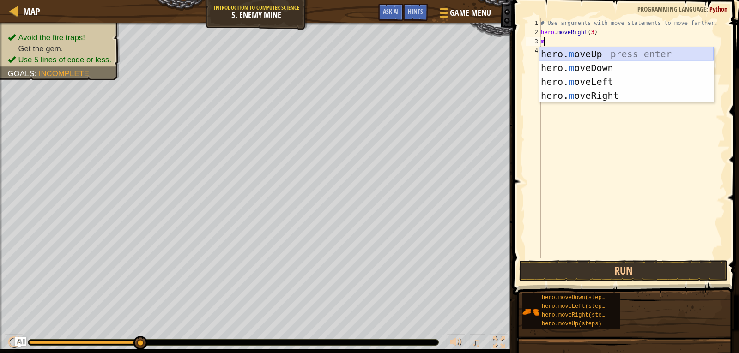
click at [594, 53] on div "hero. m oveUp press enter hero. m oveDown press enter hero. m oveLeft press ent…" at bounding box center [626, 88] width 175 height 83
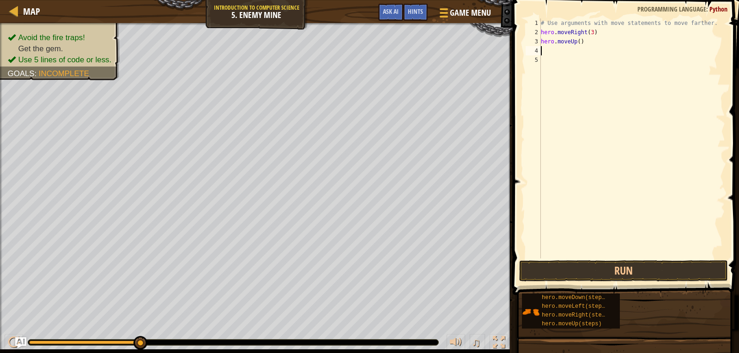
type textarea "m"
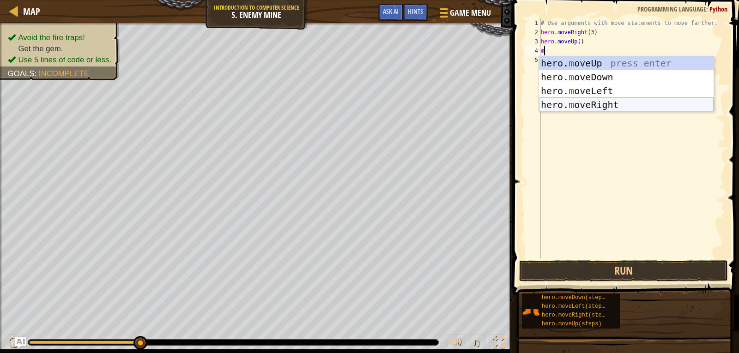
click at [570, 107] on div "hero. m oveUp press enter hero. m oveDown press enter hero. m oveLeft press ent…" at bounding box center [626, 97] width 175 height 83
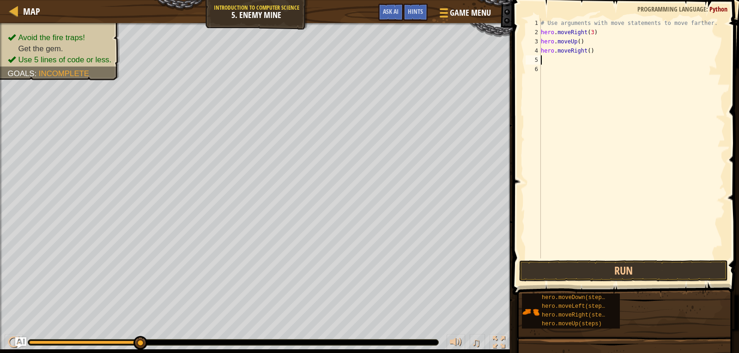
type textarea "m"
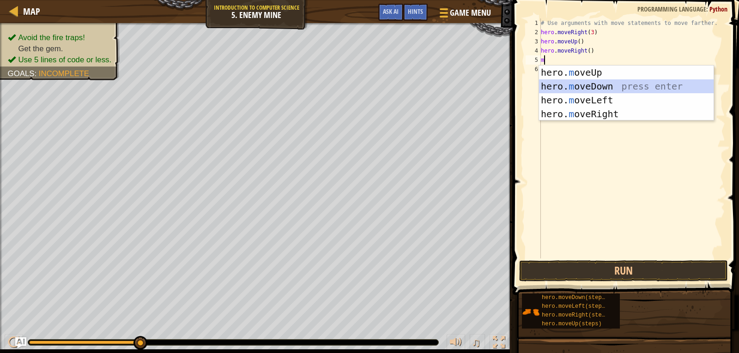
click at [583, 83] on div "hero. m oveUp press enter hero. m oveDown press enter hero. m oveLeft press ent…" at bounding box center [626, 107] width 175 height 83
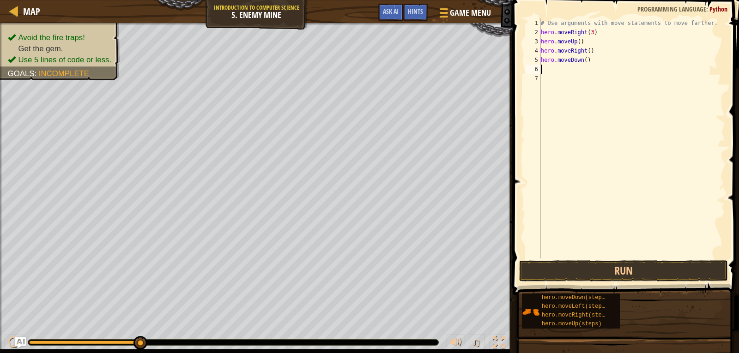
type textarea "m"
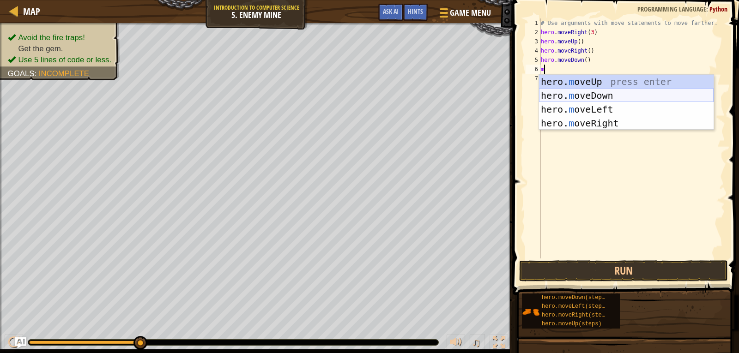
click at [589, 96] on div "hero. m oveUp press enter hero. m oveDown press enter hero. m oveLeft press ent…" at bounding box center [626, 116] width 175 height 83
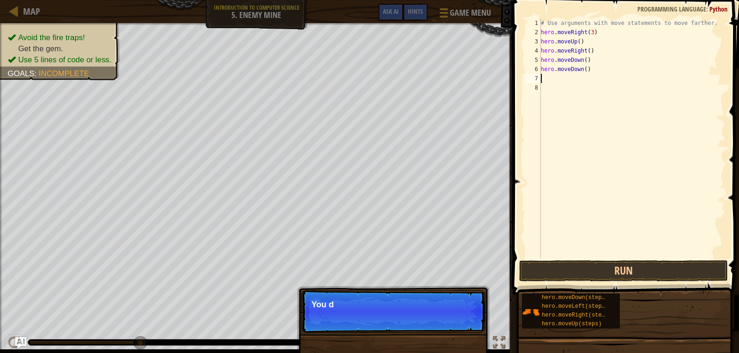
type textarea "m"
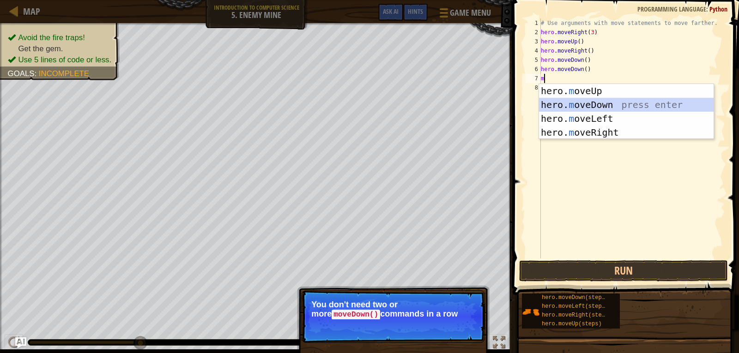
click at [585, 101] on div "hero. m oveUp press enter hero. m oveDown press enter hero. m oveLeft press ent…" at bounding box center [626, 125] width 175 height 83
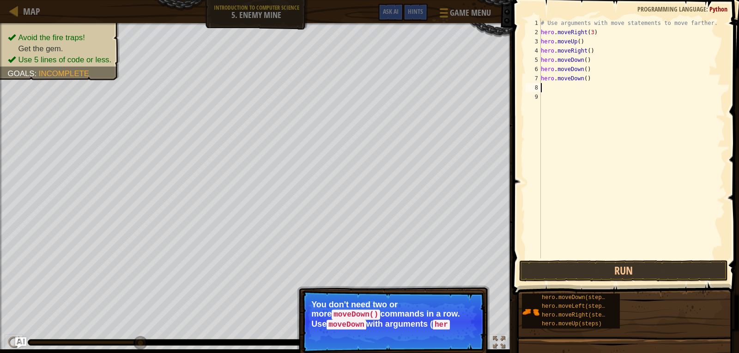
type textarea "m"
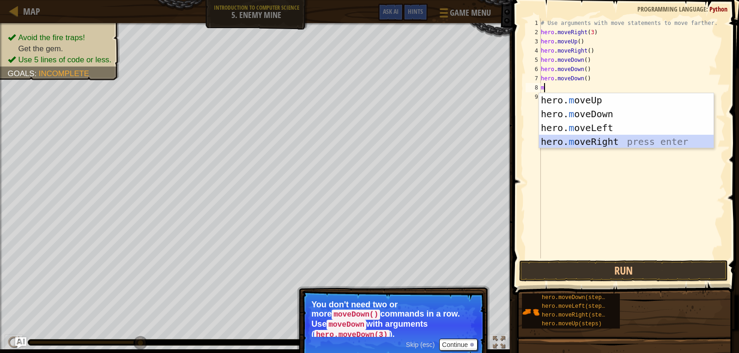
click at [574, 140] on div "hero. m oveUp press enter hero. m oveDown press enter hero. m oveLeft press ent…" at bounding box center [626, 134] width 175 height 83
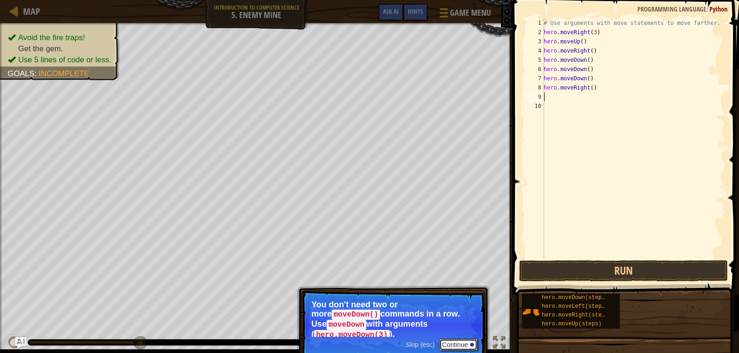
click at [457, 339] on button "Continue" at bounding box center [458, 345] width 38 height 12
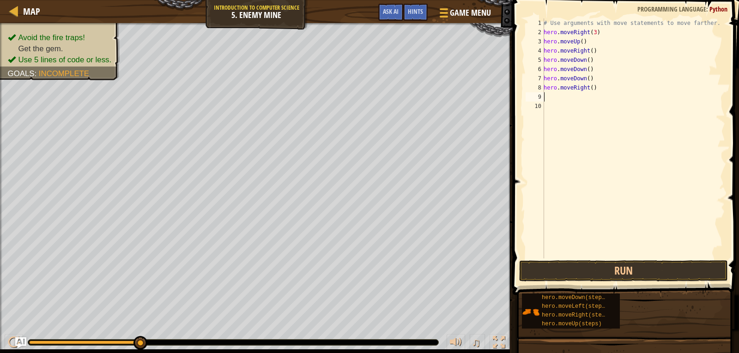
type textarea "m"
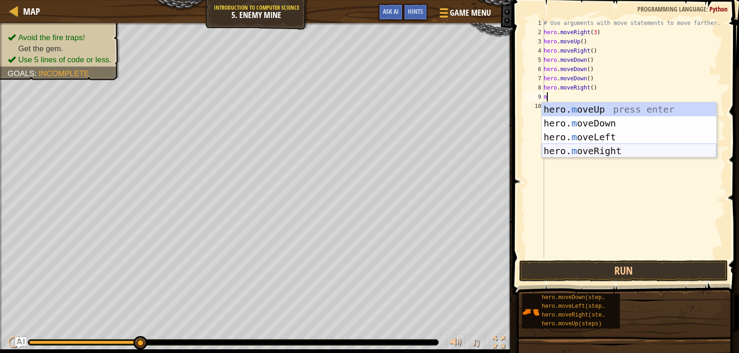
click at [593, 152] on div "hero. m oveUp press enter hero. m oveDown press enter hero. m oveLeft press ent…" at bounding box center [629, 144] width 175 height 83
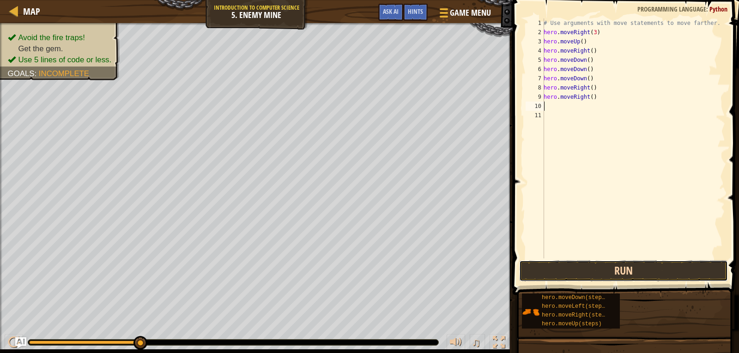
click at [606, 269] on button "Run" at bounding box center [623, 270] width 209 height 21
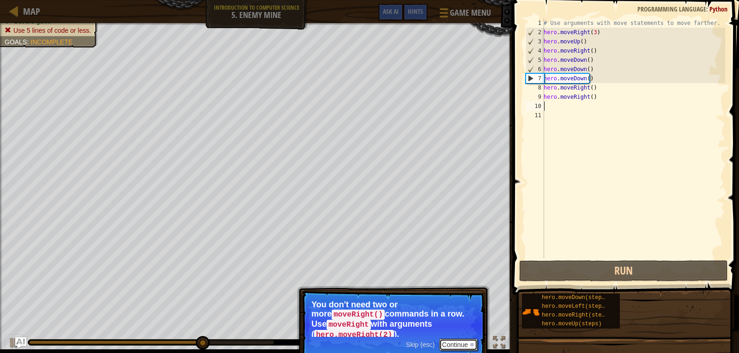
click at [453, 339] on button "Continue" at bounding box center [458, 345] width 38 height 12
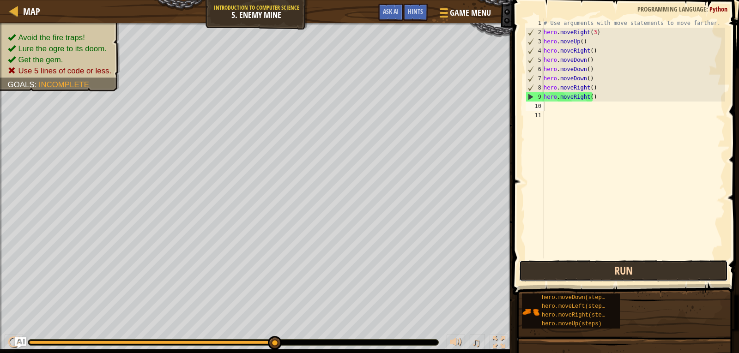
click at [637, 267] on button "Run" at bounding box center [623, 270] width 209 height 21
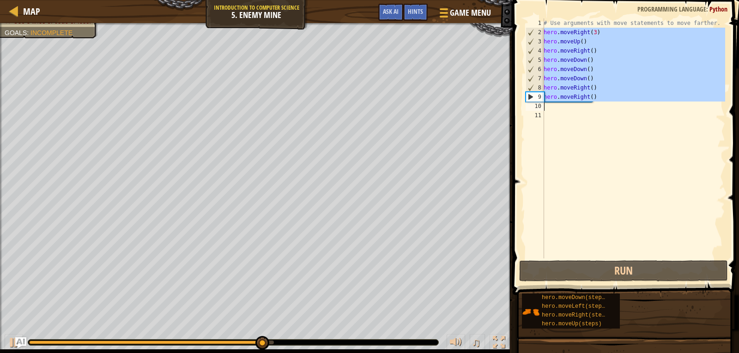
drag, startPoint x: 544, startPoint y: 31, endPoint x: 597, endPoint y: 103, distance: 89.1
click at [597, 103] on div "# Use arguments with move statements to move farther. hero . moveRight ( 3 ) he…" at bounding box center [633, 147] width 183 height 259
type textarea "hero.moveRight()"
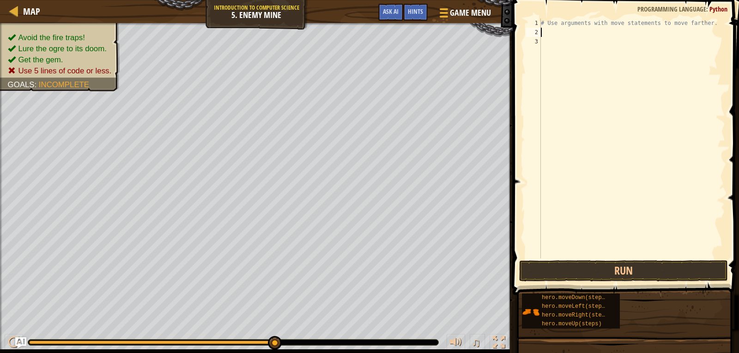
type textarea "r"
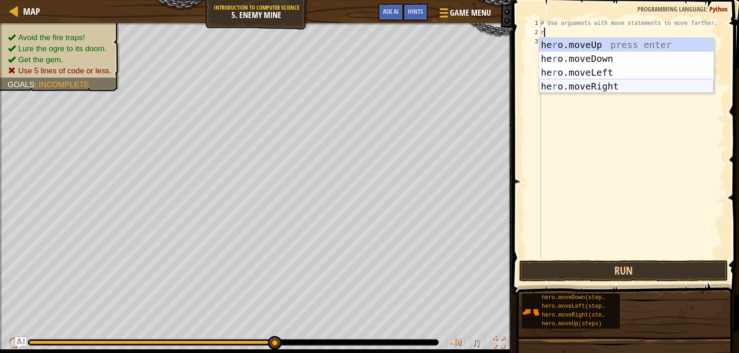
click at [587, 88] on div "he r o.moveUp press enter he r o.moveDown press enter he r o.moveLeft press ent…" at bounding box center [626, 79] width 175 height 83
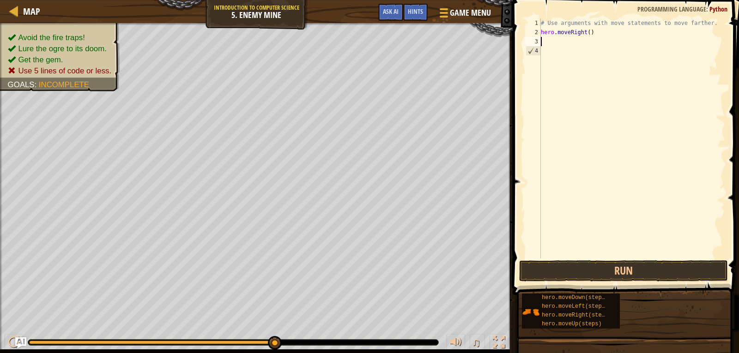
type textarea "r"
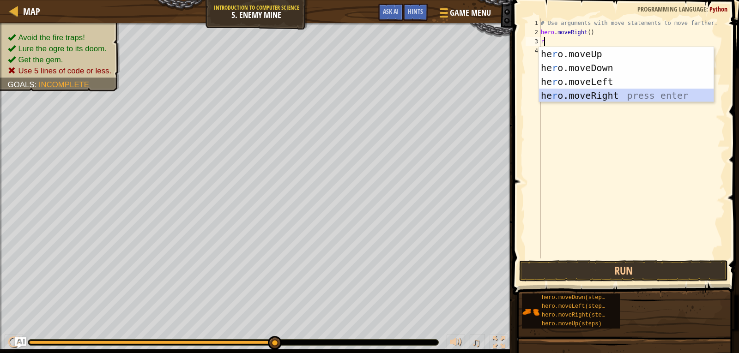
click at [584, 91] on div "he r o.moveUp press enter he r o.moveDown press enter he r o.moveLeft press ent…" at bounding box center [626, 88] width 175 height 83
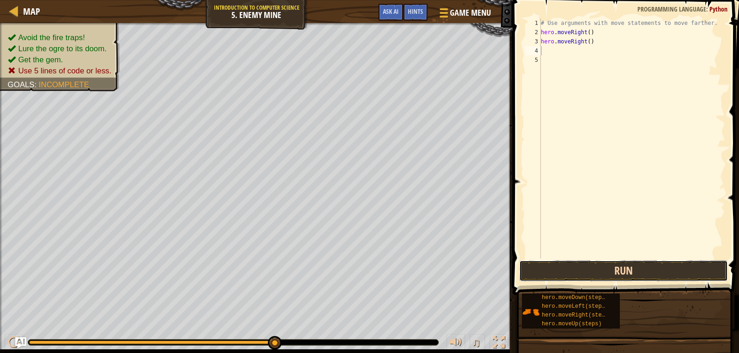
click at [619, 270] on button "Run" at bounding box center [623, 270] width 209 height 21
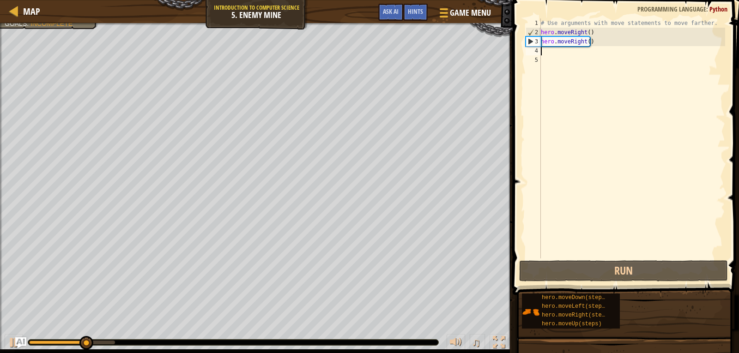
click at [543, 53] on div "# Use arguments with move statements to move farther. hero . moveRight ( ) hero…" at bounding box center [632, 147] width 186 height 259
type textarea "m"
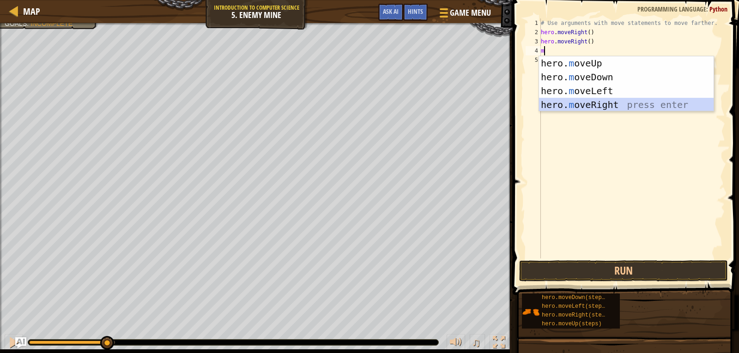
click at [569, 104] on div "hero. m oveUp press enter hero. m oveDown press enter hero. m oveLeft press ent…" at bounding box center [626, 97] width 175 height 83
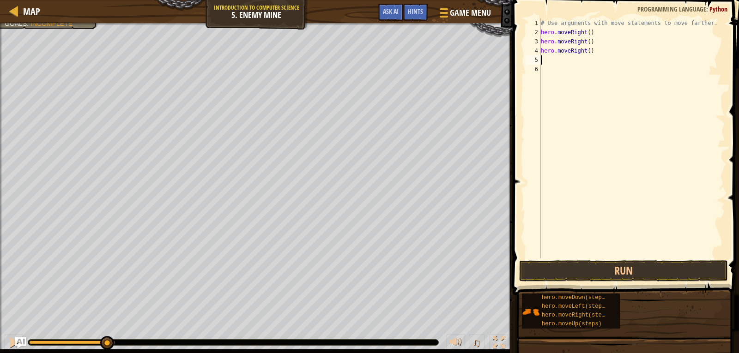
type textarea "m"
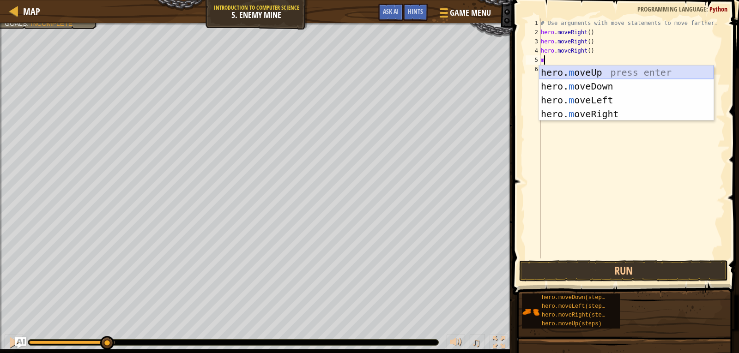
click at [568, 72] on div "hero. m oveUp press enter hero. m oveDown press enter hero. m oveLeft press ent…" at bounding box center [626, 107] width 175 height 83
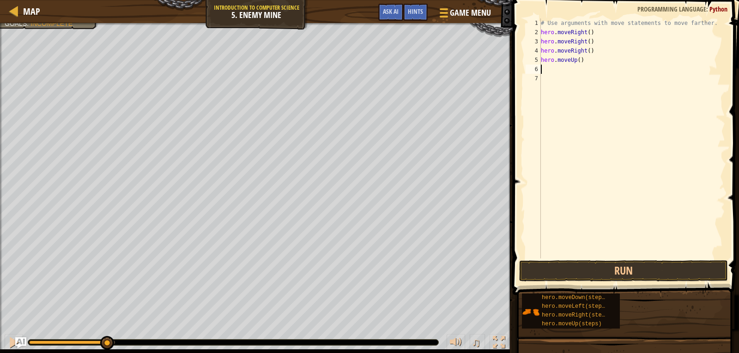
type textarea "m"
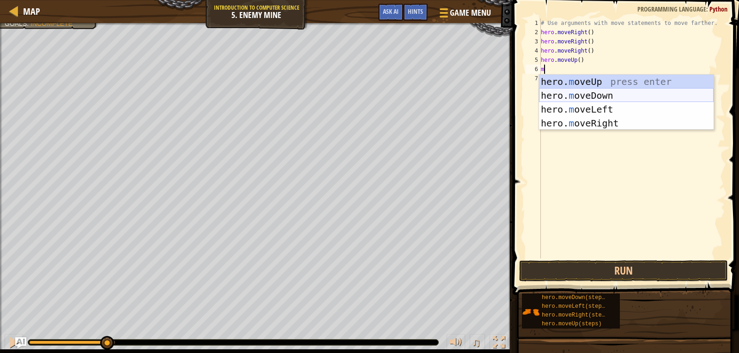
click at [580, 93] on div "hero. m oveUp press enter hero. m oveDown press enter hero. m oveLeft press ent…" at bounding box center [626, 116] width 175 height 83
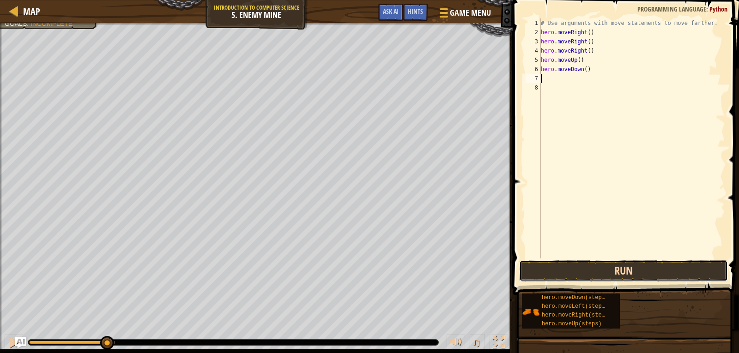
click at [634, 262] on button "Run" at bounding box center [623, 270] width 209 height 21
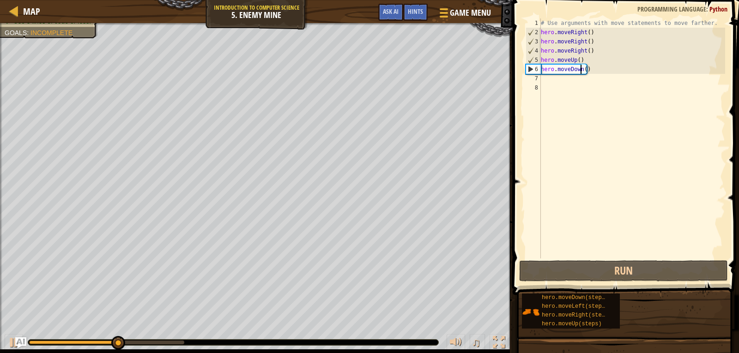
click at [581, 69] on div "# Use arguments with move statements to move farther. hero . moveRight ( ) hero…" at bounding box center [632, 147] width 186 height 259
click at [584, 70] on div "# Use arguments with move statements to move farther. hero . moveRight ( ) hero…" at bounding box center [632, 147] width 186 height 259
drag, startPoint x: 584, startPoint y: 70, endPoint x: 573, endPoint y: 76, distance: 13.0
click at [550, 74] on div "# Use arguments with move statements to move farther. hero . moveRight ( ) hero…" at bounding box center [632, 147] width 186 height 259
type textarea "hero.moveDown()"
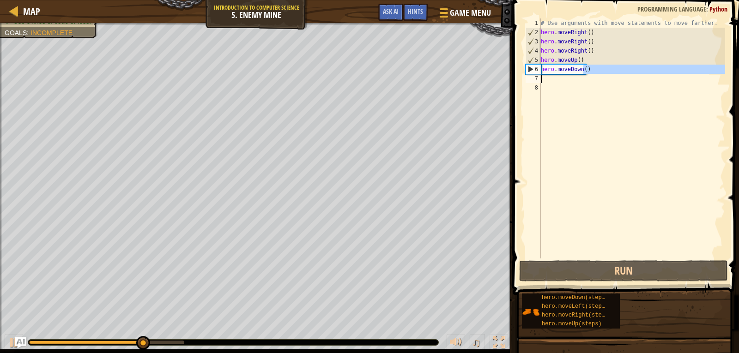
click at [575, 89] on div "# Use arguments with move statements to move farther. hero . moveRight ( ) hero…" at bounding box center [632, 147] width 186 height 259
drag, startPoint x: 540, startPoint y: 71, endPoint x: 564, endPoint y: 72, distance: 24.5
click at [564, 72] on div "1 2 3 4 5 6 7 8 # Use arguments with move statements to move farther. hero . mo…" at bounding box center [624, 138] width 201 height 240
type textarea "hero.moveDown()"
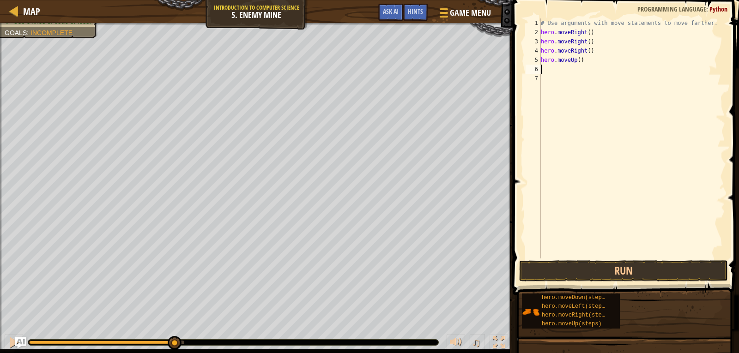
type textarea "m"
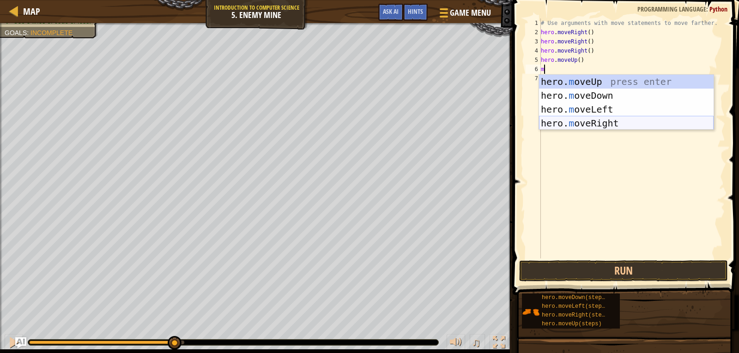
click at [587, 123] on div "hero. m oveUp press enter hero. m oveDown press enter hero. m oveLeft press ent…" at bounding box center [626, 116] width 175 height 83
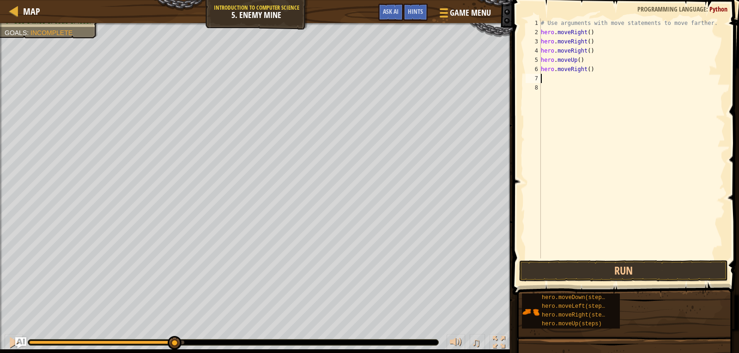
type textarea "m"
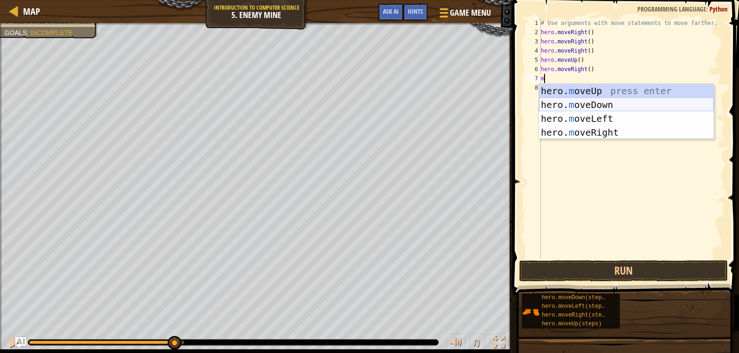
click at [571, 103] on div "hero. m oveUp press enter hero. m oveDown press enter hero. m oveLeft press ent…" at bounding box center [626, 125] width 175 height 83
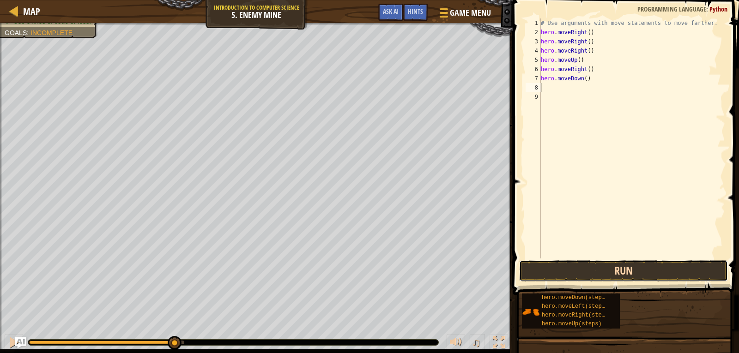
click at [632, 269] on button "Run" at bounding box center [623, 270] width 209 height 21
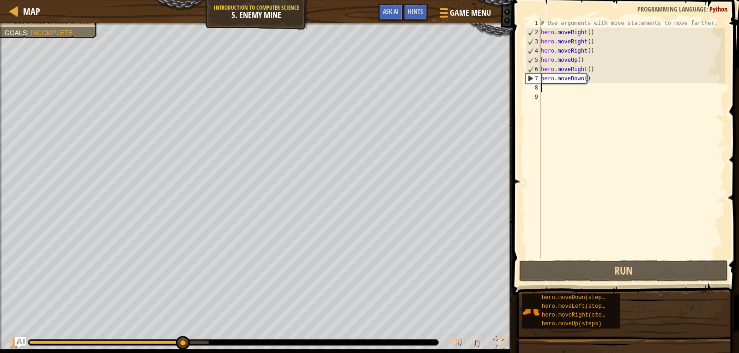
click at [549, 89] on div "# Use arguments with move statements to move farther. hero . moveRight ( ) hero…" at bounding box center [632, 147] width 186 height 259
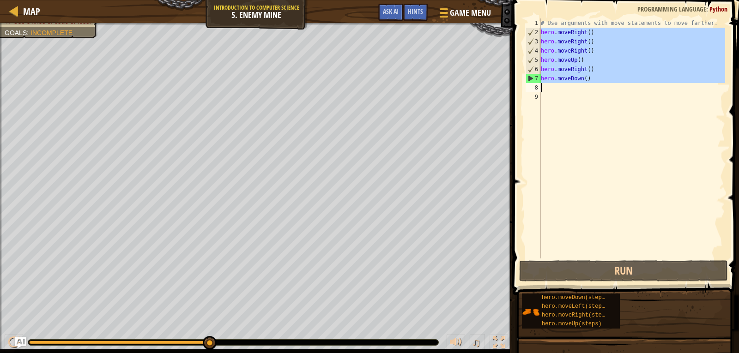
drag, startPoint x: 541, startPoint y: 33, endPoint x: 586, endPoint y: 85, distance: 69.1
click at [586, 85] on div "# Use arguments with move statements to move farther. hero . moveRight ( ) hero…" at bounding box center [632, 147] width 186 height 259
type textarea "hero.moveDown()"
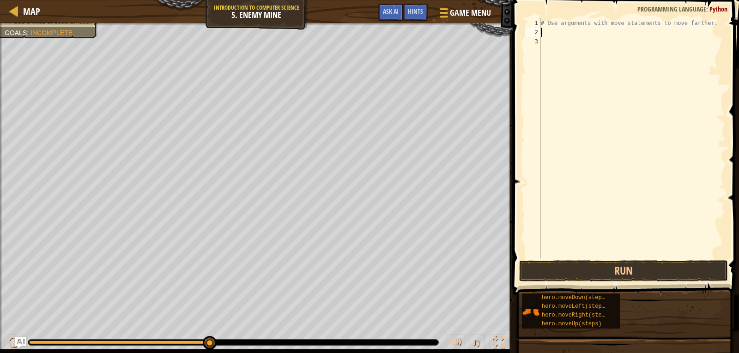
type textarea "m"
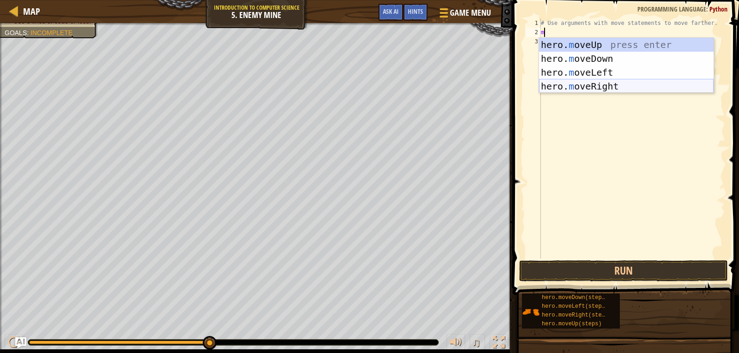
click at [588, 86] on div "hero. m oveUp press enter hero. m oveDown press enter hero. m oveLeft press ent…" at bounding box center [626, 79] width 175 height 83
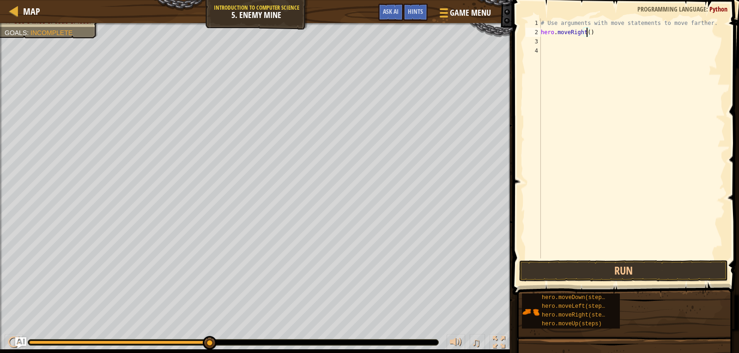
click at [585, 33] on div "# Use arguments with move statements to move farther. hero . moveRight ( )" at bounding box center [632, 147] width 186 height 259
click at [605, 268] on button "Run" at bounding box center [623, 270] width 209 height 21
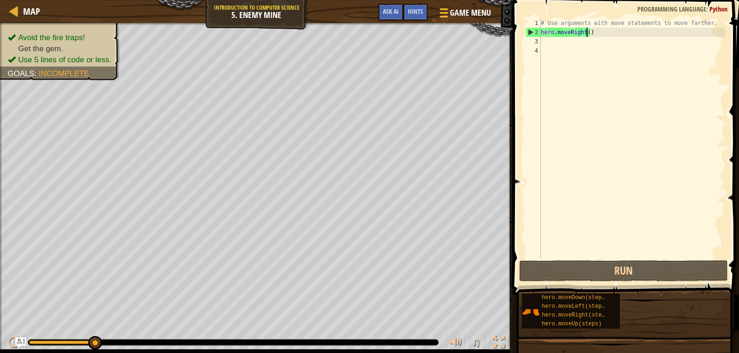
type textarea "hero.moveRight(3)"
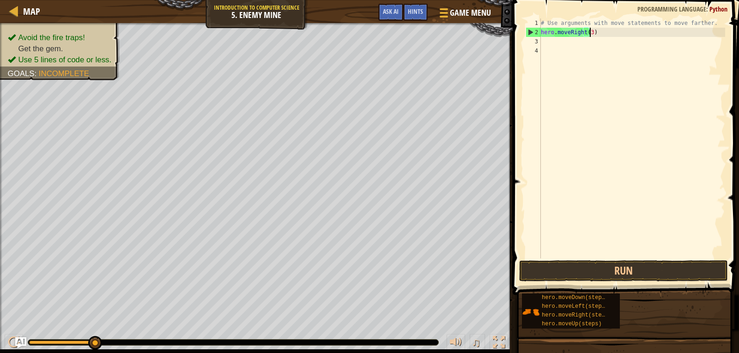
scroll to position [4, 4]
click at [545, 42] on div "# Use arguments with move statements to move farther. hero . moveRight ( 3 )" at bounding box center [632, 147] width 186 height 259
type textarea "m"
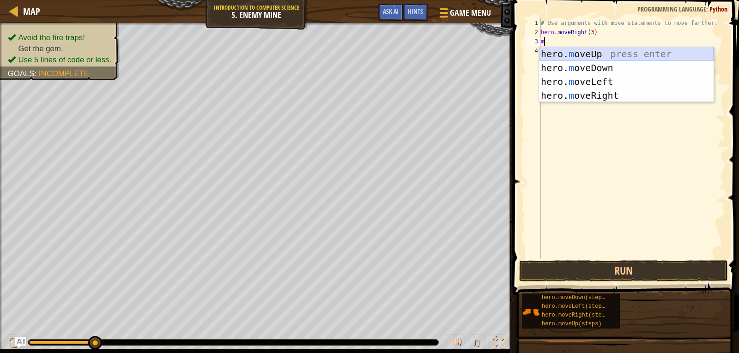
click at [555, 52] on div "hero. m oveUp press enter hero. m oveDown press enter hero. m oveLeft press ent…" at bounding box center [626, 88] width 175 height 83
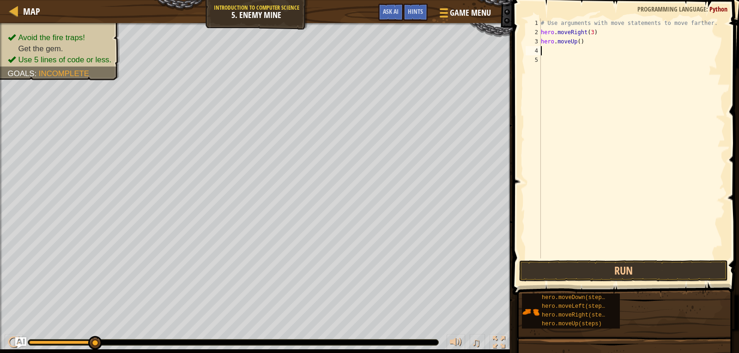
type textarea "m"
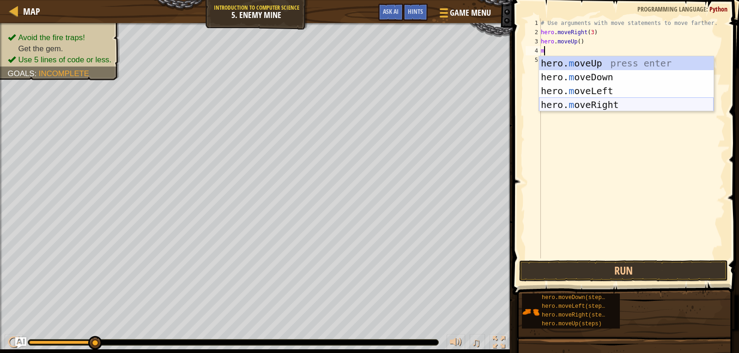
click at [574, 105] on div "hero. m oveUp press enter hero. m oveDown press enter hero. m oveLeft press ent…" at bounding box center [626, 97] width 175 height 83
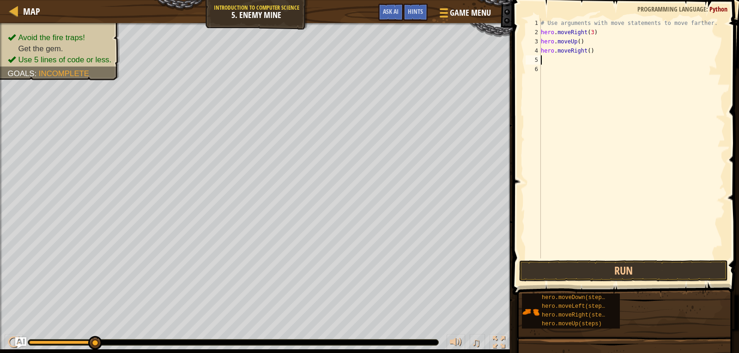
type textarea "m"
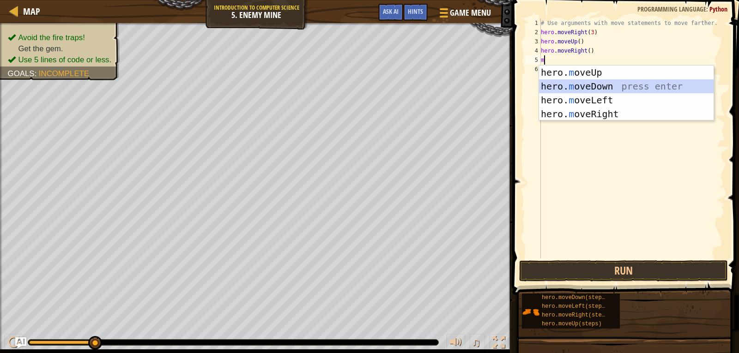
click at [567, 86] on div "hero. m oveUp press enter hero. m oveDown press enter hero. m oveLeft press ent…" at bounding box center [626, 107] width 175 height 83
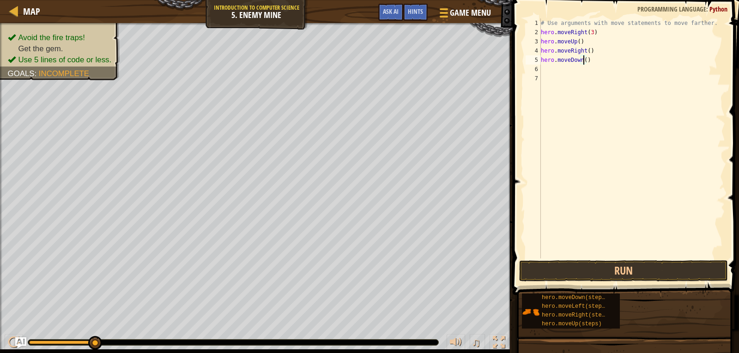
click at [583, 60] on div "# Use arguments with move statements to move farther. hero . moveRight ( 3 ) he…" at bounding box center [632, 147] width 186 height 259
type textarea "hero.moveDown(3)"
click at [546, 71] on div "# Use arguments with move statements to move farther. hero . moveRight ( 3 ) he…" at bounding box center [632, 147] width 186 height 259
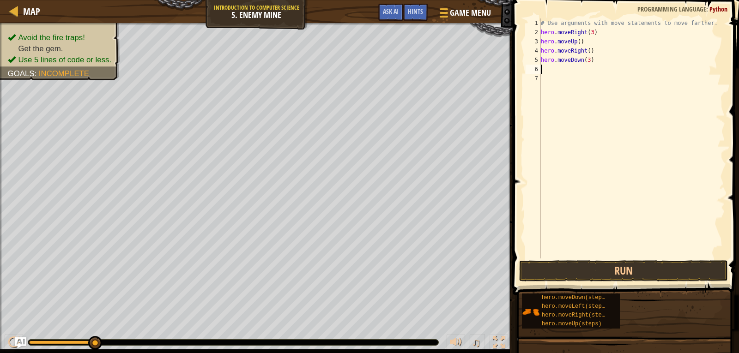
type textarea "m"
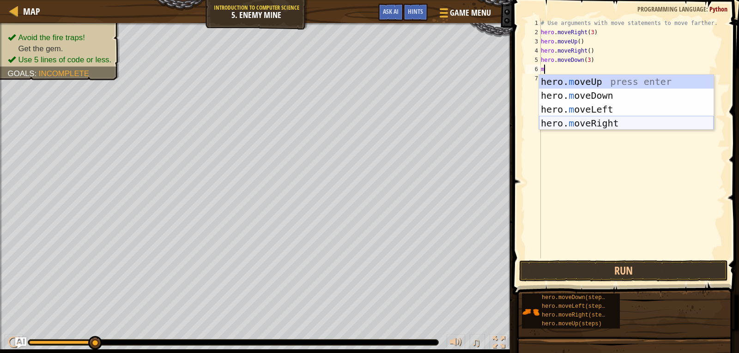
click at [590, 121] on div "hero. m oveUp press enter hero. m oveDown press enter hero. m oveLeft press ent…" at bounding box center [626, 116] width 175 height 83
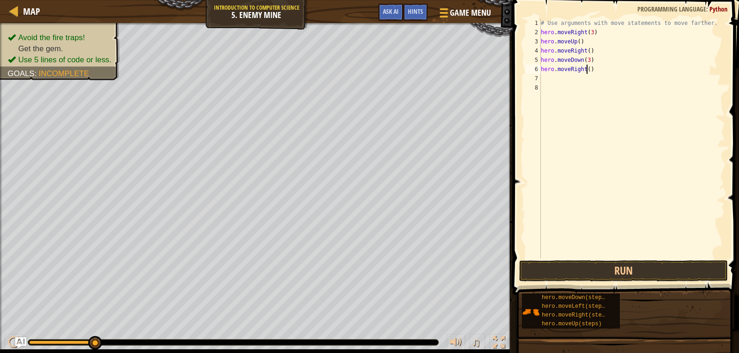
click at [585, 71] on div "# Use arguments with move statements to move farther. hero . moveRight ( 3 ) he…" at bounding box center [632, 147] width 186 height 259
type textarea "hero.moveRight(2)"
click at [620, 268] on button "Run" at bounding box center [623, 270] width 209 height 21
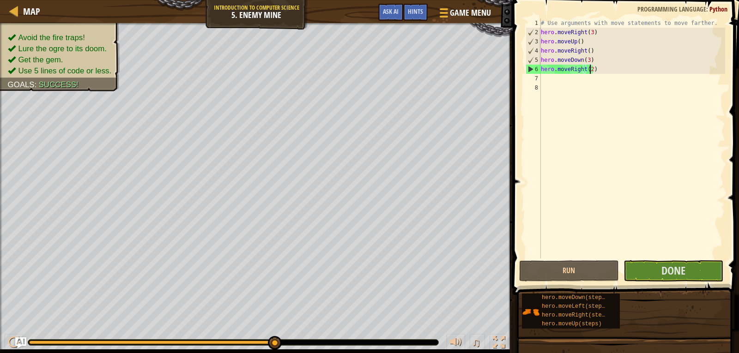
drag, startPoint x: 103, startPoint y: 348, endPoint x: 309, endPoint y: 353, distance: 206.9
click at [308, 352] on div "♫" at bounding box center [256, 340] width 513 height 28
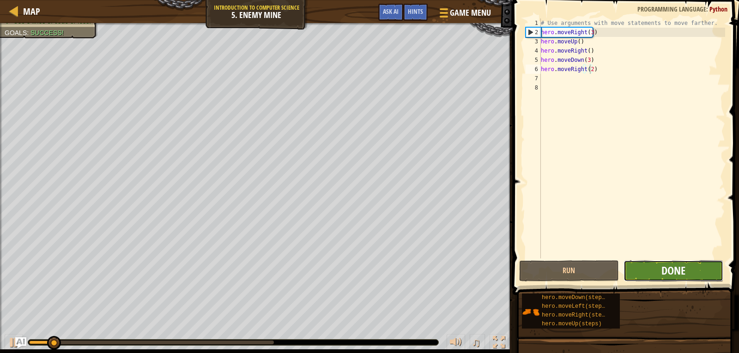
click at [664, 269] on span "Done" at bounding box center [673, 270] width 24 height 15
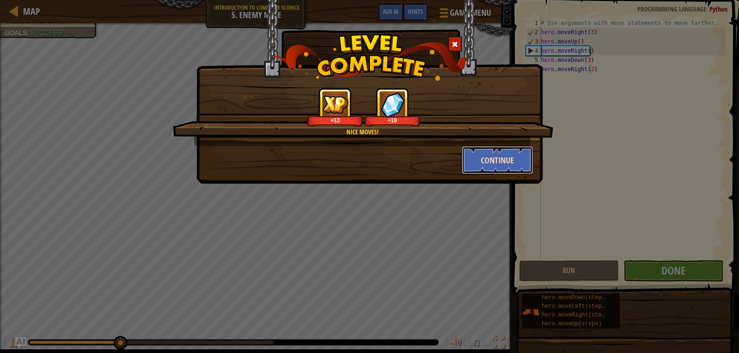
click at [502, 162] on button "Continue" at bounding box center [498, 160] width 72 height 28
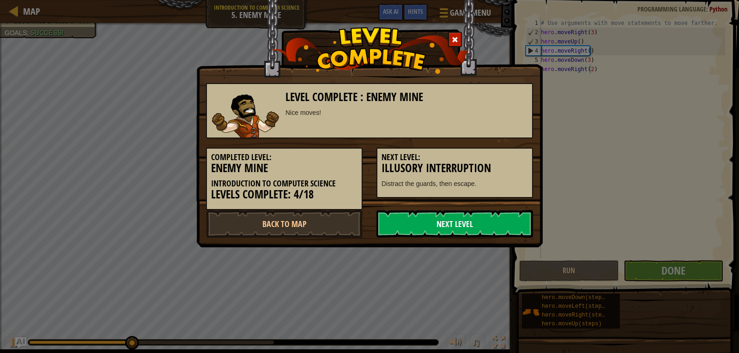
click at [463, 214] on link "Next Level" at bounding box center [454, 224] width 157 height 28
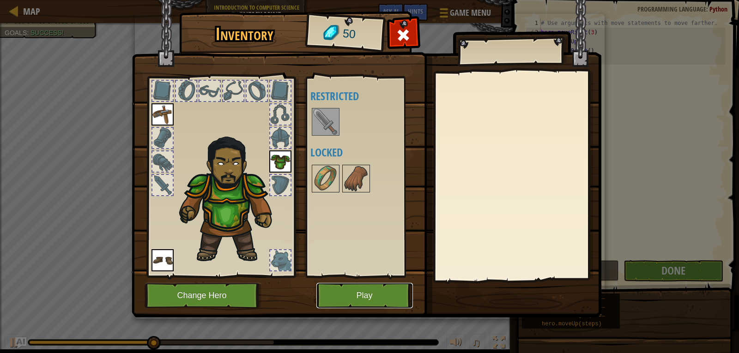
click at [361, 301] on button "Play" at bounding box center [364, 295] width 97 height 25
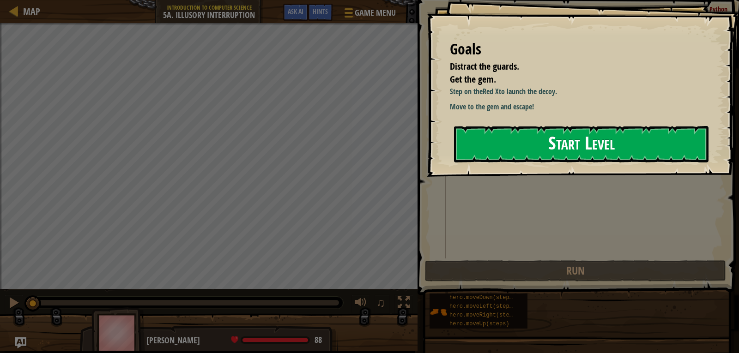
click at [553, 149] on button "Start Level" at bounding box center [581, 144] width 254 height 36
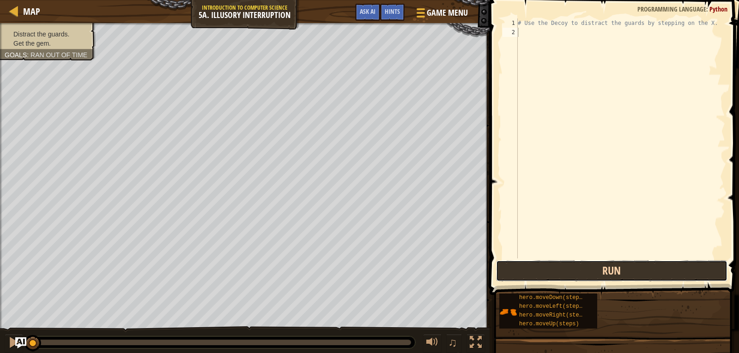
click at [573, 267] on button "Run" at bounding box center [611, 270] width 231 height 21
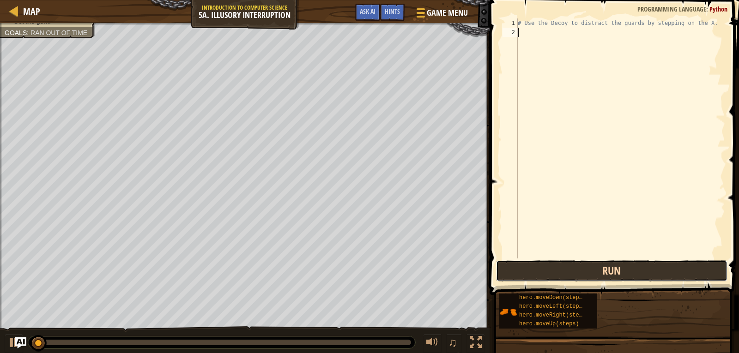
click at [574, 267] on button "Run" at bounding box center [611, 270] width 231 height 21
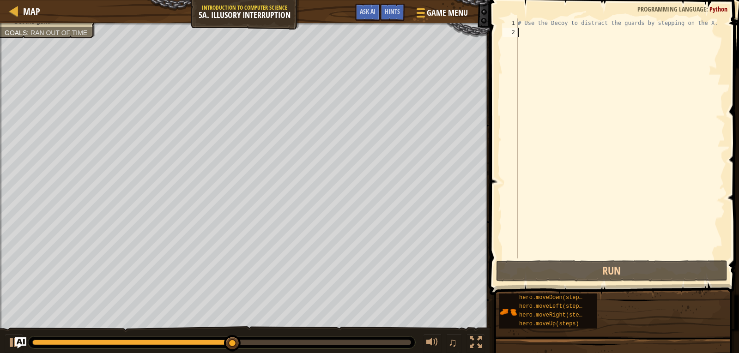
type textarea "m"
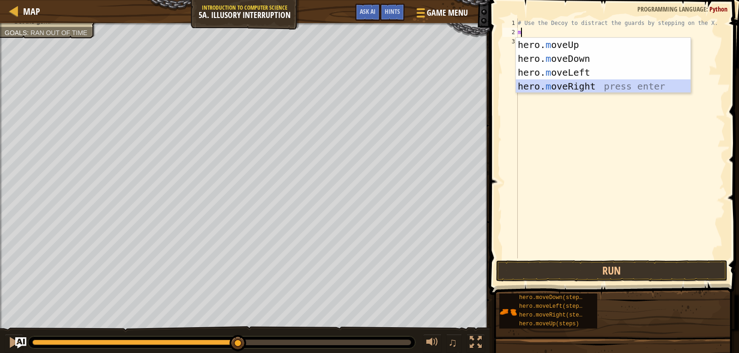
click at [569, 84] on div "hero. m oveUp press enter hero. m oveDown press enter hero. m oveLeft press ent…" at bounding box center [603, 79] width 175 height 83
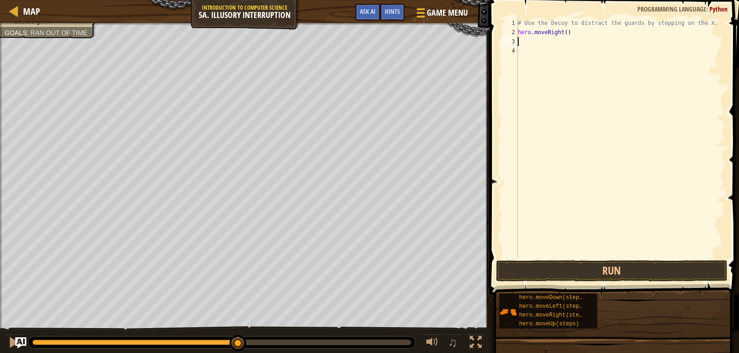
type textarea "m"
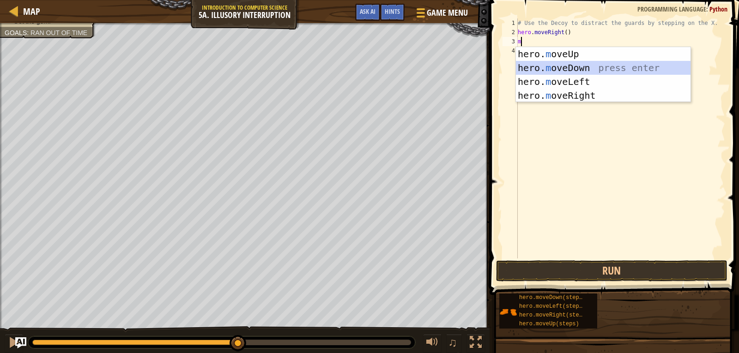
click at [558, 66] on div "hero. m oveUp press enter hero. m oveDown press enter hero. m oveLeft press ent…" at bounding box center [603, 88] width 175 height 83
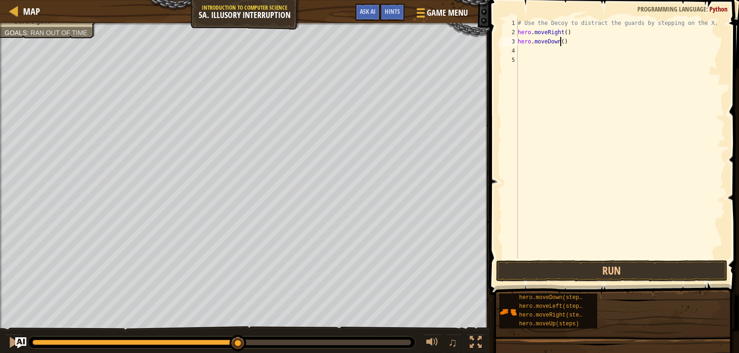
click at [559, 41] on div "# Use the Decoy to distract the guards by stepping on the X. hero . moveRight (…" at bounding box center [620, 147] width 209 height 259
type textarea "hero.moveDown(2)"
click at [527, 52] on div "# Use the Decoy to distract the guards by stepping on the X. hero . moveRight (…" at bounding box center [620, 147] width 209 height 259
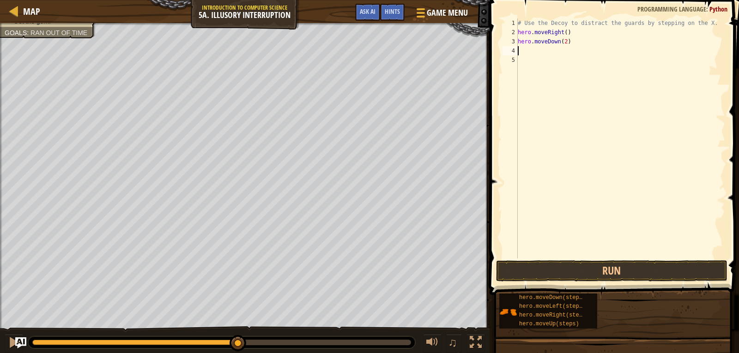
type textarea "m"
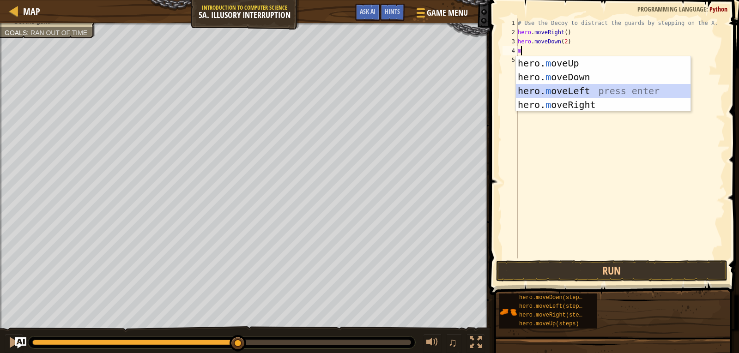
click at [567, 91] on div "hero. m oveUp press enter hero. m oveDown press enter hero. m oveLeft press ent…" at bounding box center [603, 97] width 175 height 83
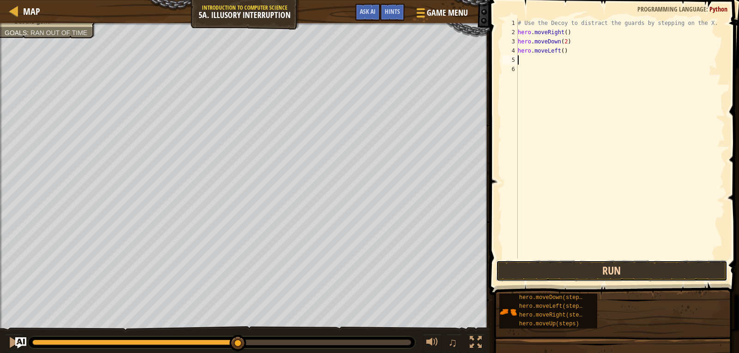
click at [568, 270] on button "Run" at bounding box center [611, 270] width 231 height 21
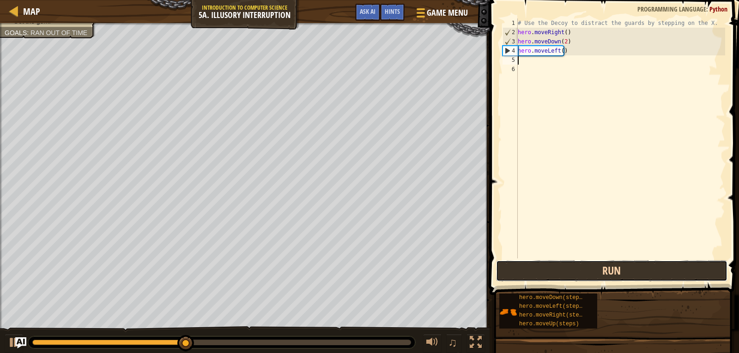
click at [578, 269] on button "Run" at bounding box center [611, 270] width 231 height 21
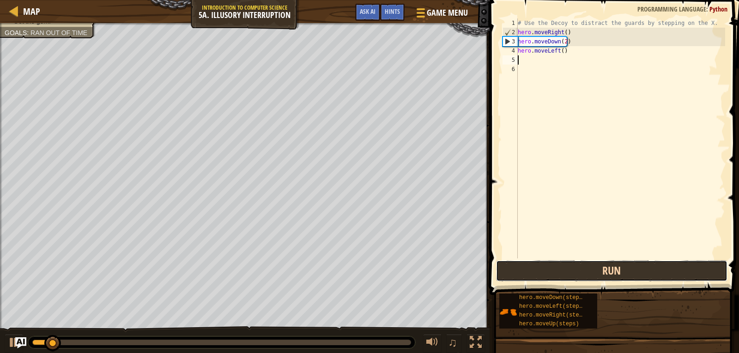
click at [574, 266] on button "Run" at bounding box center [611, 270] width 231 height 21
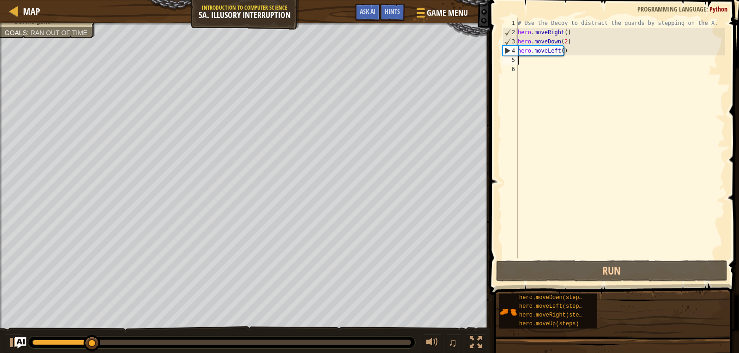
click at [523, 62] on div "# Use the Decoy to distract the guards by stepping on the X. hero . moveRight (…" at bounding box center [620, 147] width 209 height 259
type textarea "m"
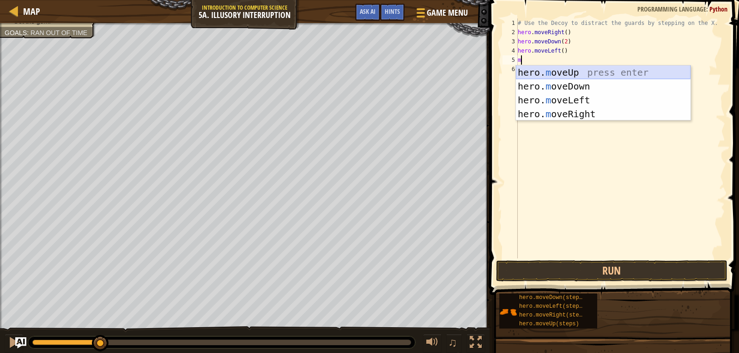
click at [561, 67] on div "hero. m oveUp press enter hero. m oveDown press enter hero. m oveLeft press ent…" at bounding box center [603, 107] width 175 height 83
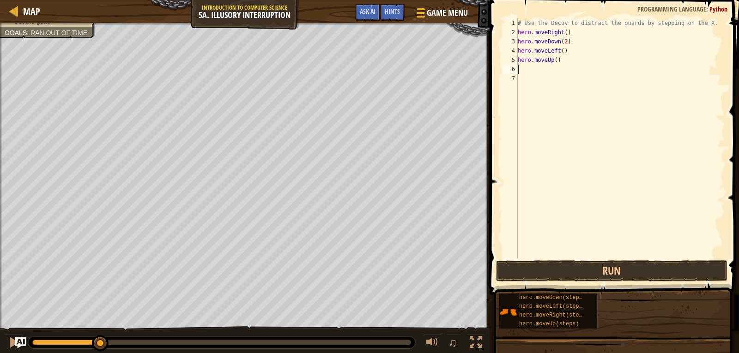
click at [553, 61] on div "# Use the Decoy to distract the guards by stepping on the X. hero . moveRight (…" at bounding box center [620, 147] width 209 height 259
type textarea "hero.moveUp(2)"
click at [556, 268] on button "Run" at bounding box center [611, 270] width 231 height 21
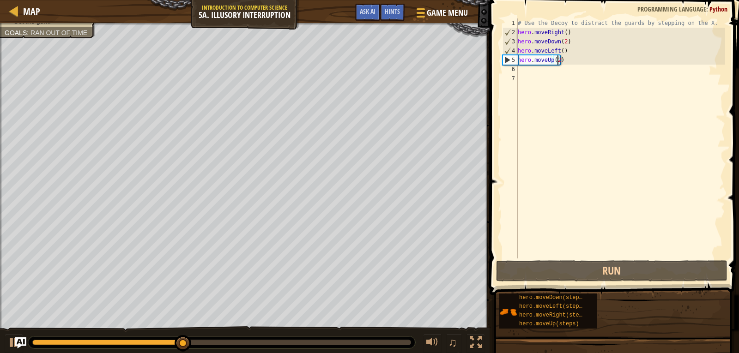
click at [527, 69] on div "# Use the Decoy to distract the guards by stepping on the X. hero . moveRight (…" at bounding box center [620, 147] width 209 height 259
type textarea "m"
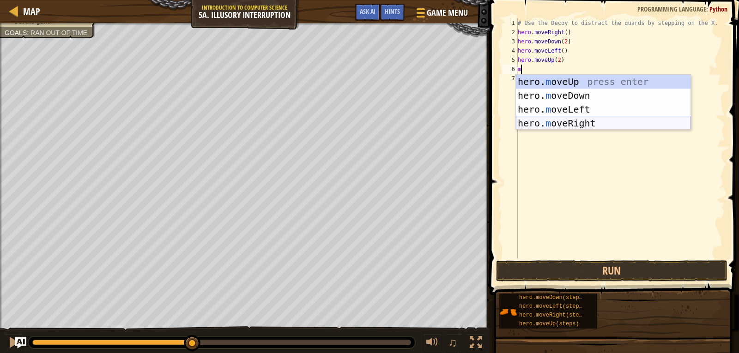
drag, startPoint x: 544, startPoint y: 120, endPoint x: 530, endPoint y: 124, distance: 14.9
click at [545, 120] on div "hero. m oveUp press enter hero. m oveDown press enter hero. m oveLeft press ent…" at bounding box center [603, 116] width 175 height 83
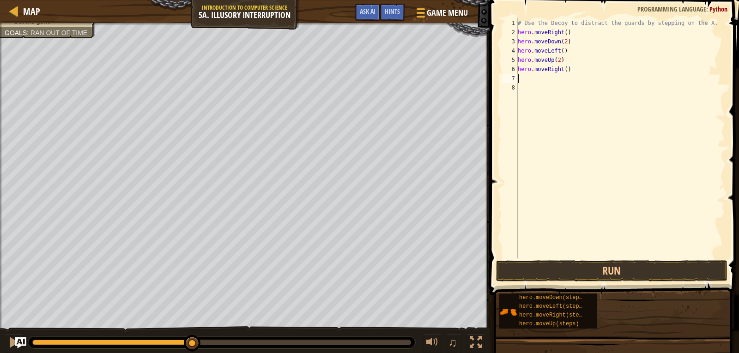
click at [563, 69] on div "# Use the Decoy to distract the guards by stepping on the X. hero . moveRight (…" at bounding box center [620, 147] width 209 height 259
type textarea "hero.moveRight(3)"
click at [617, 277] on button "Run" at bounding box center [611, 270] width 231 height 21
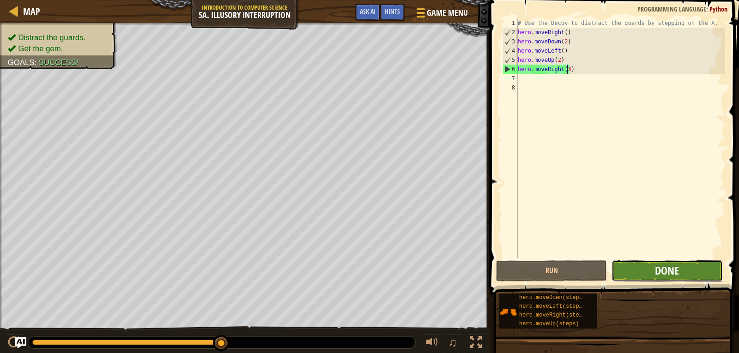
click at [668, 275] on span "Done" at bounding box center [667, 270] width 24 height 15
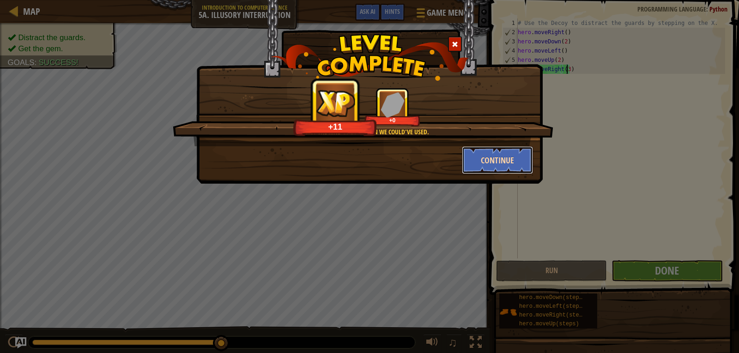
click at [493, 162] on button "Continue" at bounding box center [498, 160] width 72 height 28
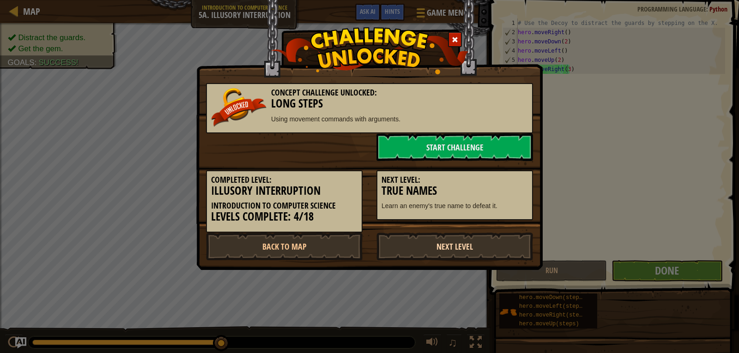
click at [458, 240] on link "Next Level" at bounding box center [454, 247] width 157 height 28
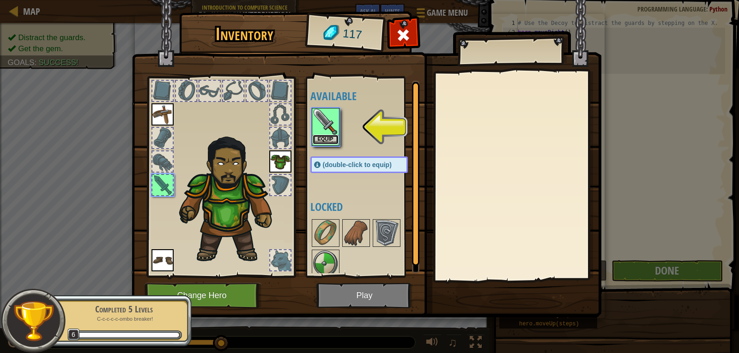
click at [328, 135] on button "Equip" at bounding box center [326, 140] width 26 height 10
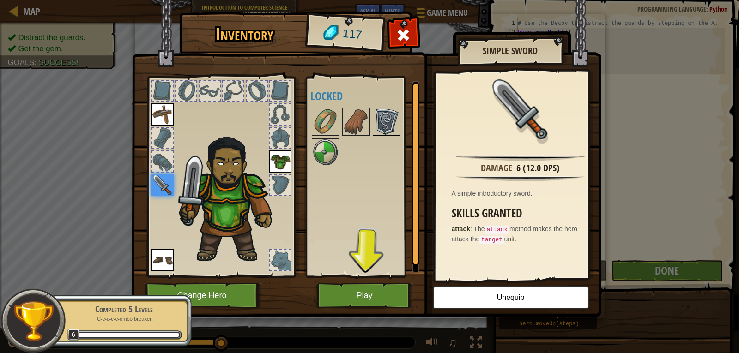
click at [386, 120] on img at bounding box center [387, 122] width 26 height 26
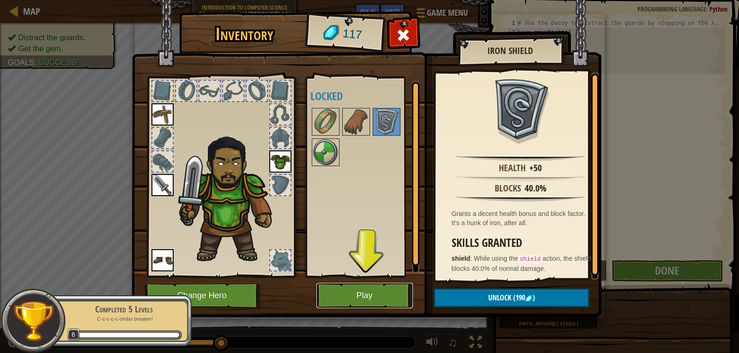
click at [352, 293] on button "Play" at bounding box center [364, 295] width 97 height 25
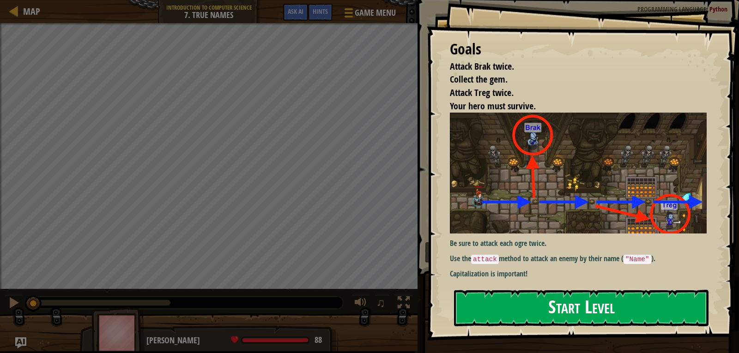
click at [484, 303] on button "Start Level" at bounding box center [581, 308] width 254 height 36
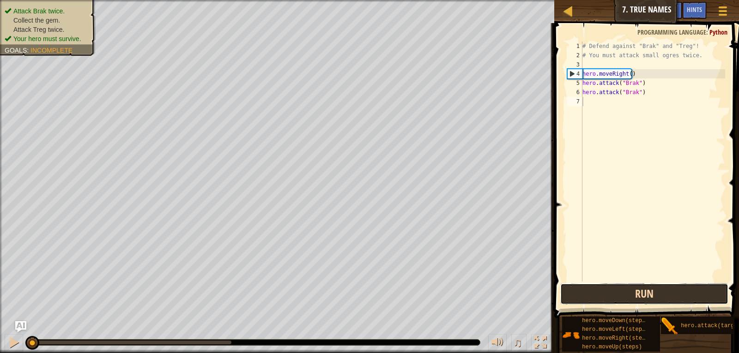
click at [623, 293] on button "Run" at bounding box center [644, 294] width 169 height 21
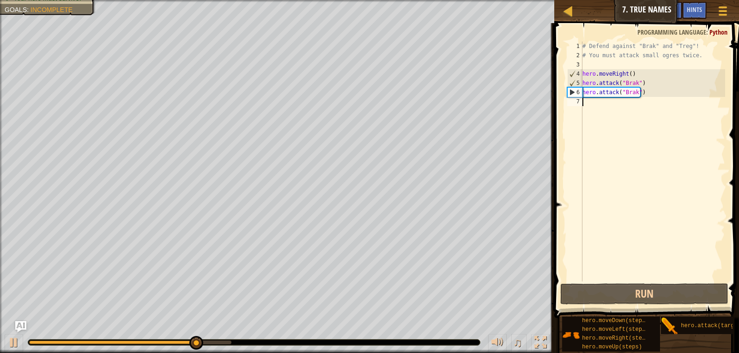
click at [589, 106] on div "# Defend against "Brak" and "Treg"! # You must attack small ogres twice. hero .…" at bounding box center [652, 171] width 145 height 259
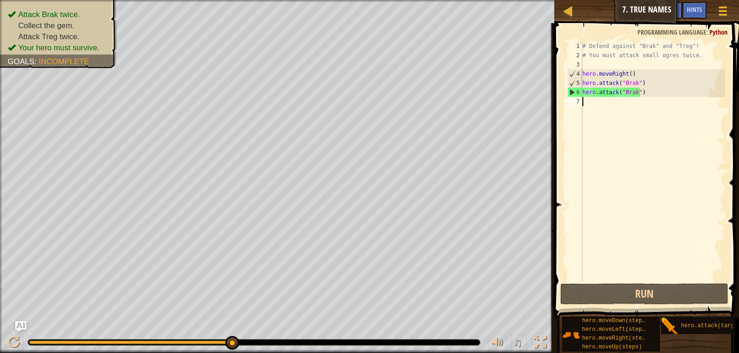
type textarea "m"
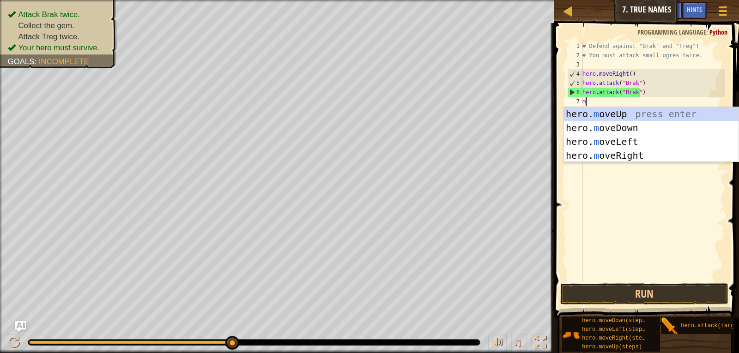
scroll to position [4, 0]
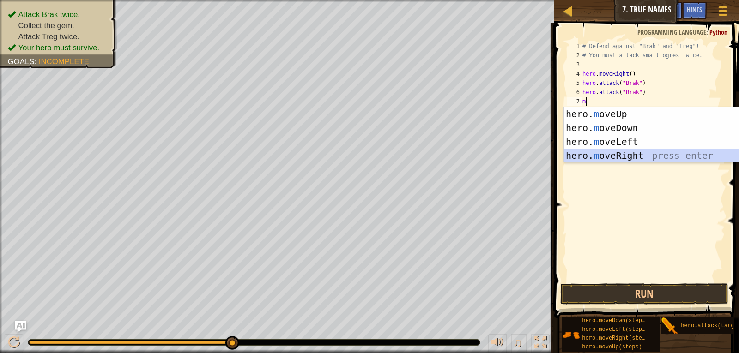
click at [627, 155] on div "hero. m oveUp press enter hero. m oveDown press enter hero. m oveLeft press ent…" at bounding box center [651, 148] width 175 height 83
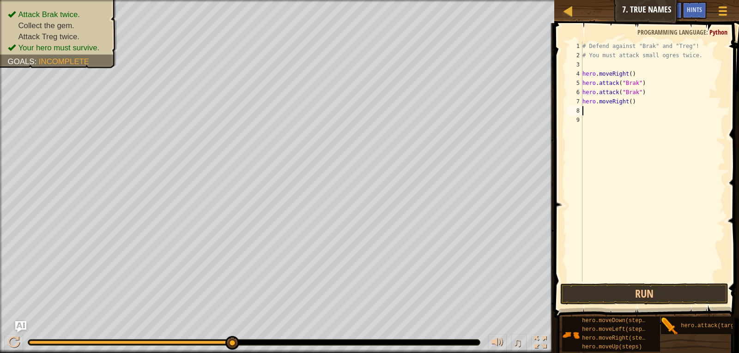
click at [627, 101] on div "# Defend against "Brak" and "Treg"! # You must attack small ogres twice. hero .…" at bounding box center [652, 171] width 145 height 259
type textarea "hero.moveRight(2)"
click at [585, 111] on div "# Defend against "Brak" and "Treg"! # You must attack small ogres twice. hero .…" at bounding box center [652, 171] width 145 height 259
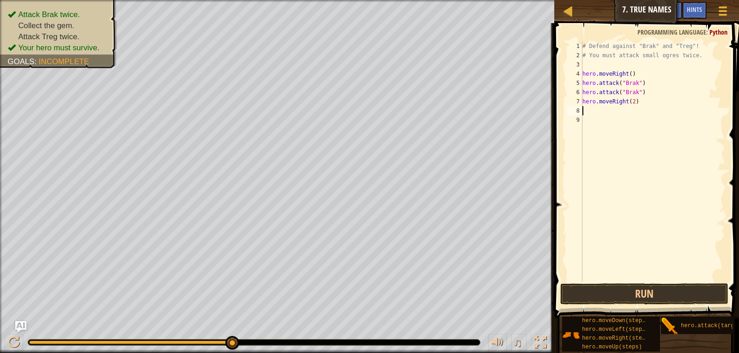
type textarea "m"
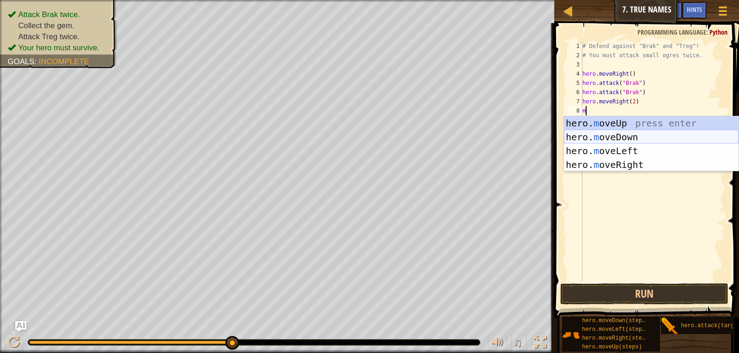
click at [619, 135] on div "hero. m oveUp press enter hero. m oveDown press enter hero. m oveLeft press ent…" at bounding box center [651, 157] width 175 height 83
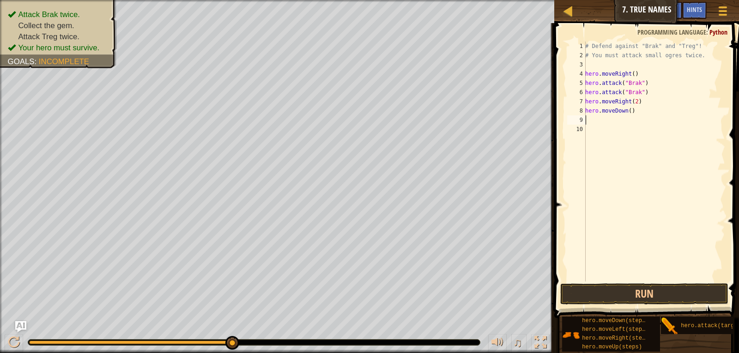
click at [626, 112] on div "# Defend against "Brak" and "Treg"! # You must attack small ogres twice. hero .…" at bounding box center [654, 171] width 142 height 259
click at [627, 111] on div "# Defend against "Brak" and "Treg"! # You must attack small ogres twice. hero .…" at bounding box center [654, 171] width 142 height 259
type textarea "hero.moveDown(2)"
click at [588, 122] on div "# Defend against "Brak" and "Treg"! # You must attack small ogres twice. hero .…" at bounding box center [654, 171] width 142 height 259
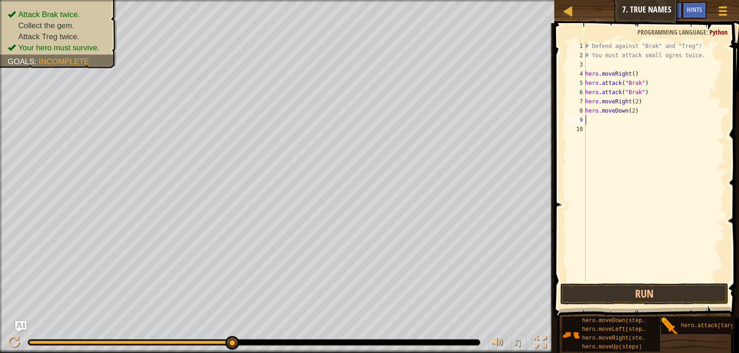
scroll to position [4, 0]
type textarea "m"
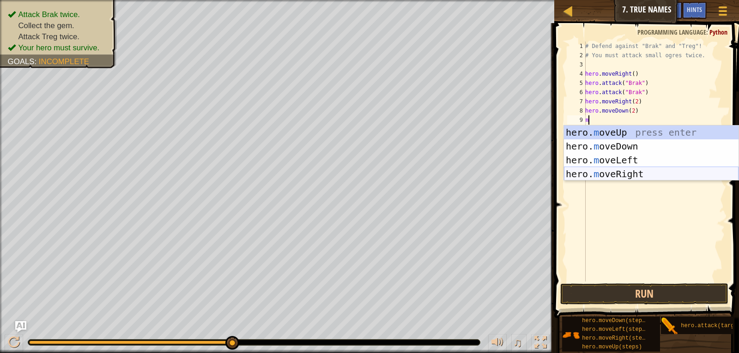
click at [613, 173] on div "hero. m oveUp press enter hero. m oveDown press enter hero. m oveLeft press ent…" at bounding box center [651, 167] width 175 height 83
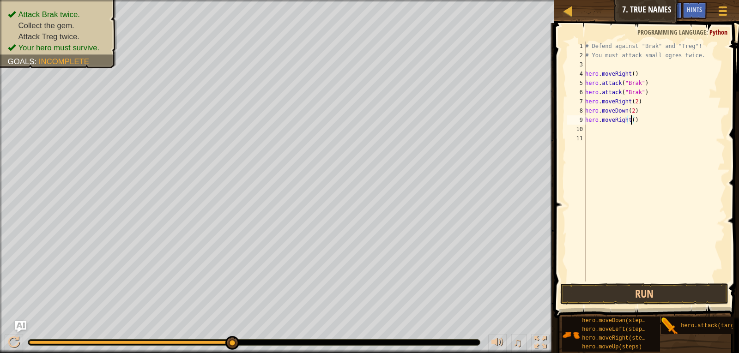
click at [629, 119] on div "# Defend against "Brak" and "Treg"! # You must attack small ogres twice. hero .…" at bounding box center [654, 171] width 142 height 259
type textarea "hero.moveRight(2m)"
click at [585, 128] on div "10" at bounding box center [576, 129] width 18 height 9
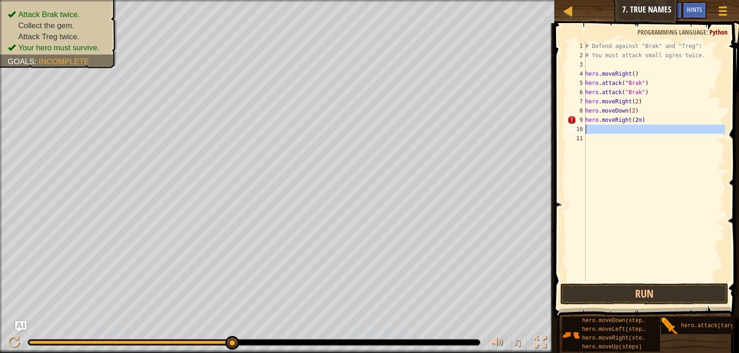
scroll to position [4, 0]
type textarea "m"
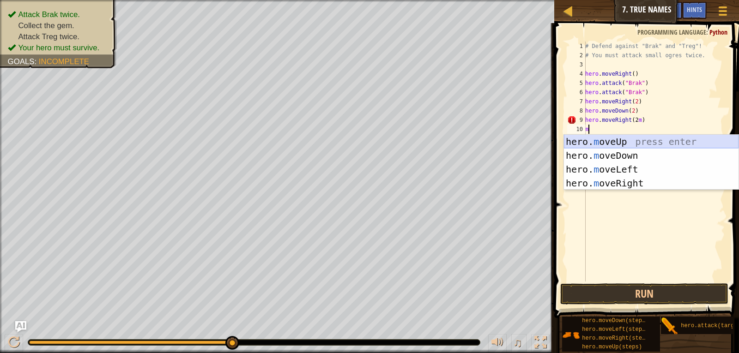
click at [615, 143] on div "hero. m oveUp press enter hero. m oveDown press enter hero. m oveLeft press ent…" at bounding box center [651, 176] width 175 height 83
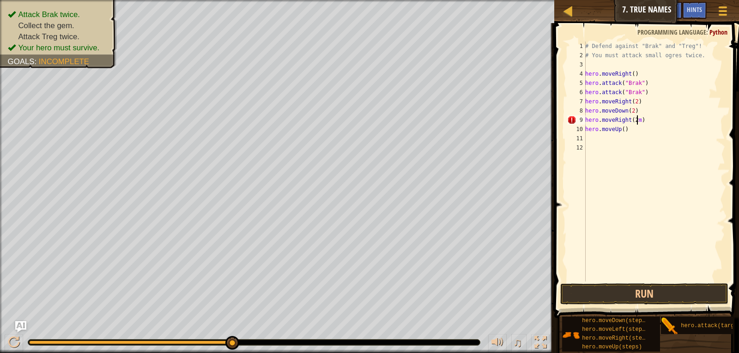
click at [636, 120] on div "# Defend against "Brak" and "Treg"! # You must attack small ogres twice. hero .…" at bounding box center [654, 171] width 142 height 259
click at [620, 128] on div "# Defend against "Brak" and "Treg"! # You must attack small ogres twice. hero .…" at bounding box center [654, 171] width 142 height 259
click at [629, 294] on button "Run" at bounding box center [644, 294] width 169 height 21
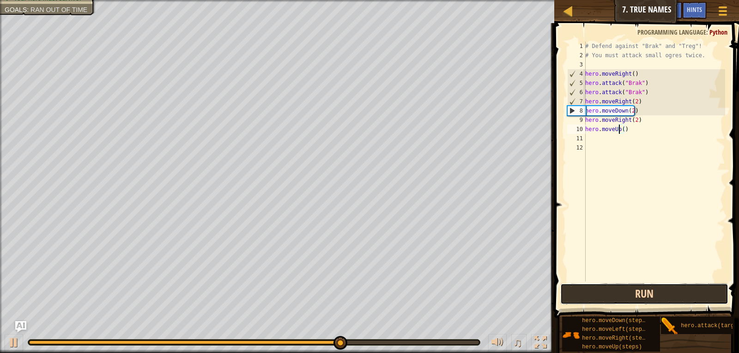
click at [616, 288] on button "Run" at bounding box center [644, 294] width 169 height 21
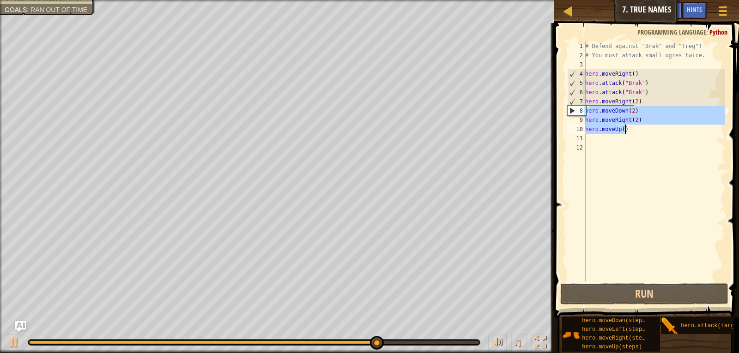
drag, startPoint x: 587, startPoint y: 109, endPoint x: 624, endPoint y: 128, distance: 42.1
click at [624, 128] on div "# Defend against "Brak" and "Treg"! # You must attack small ogres twice. hero .…" at bounding box center [654, 171] width 142 height 259
type textarea "h"
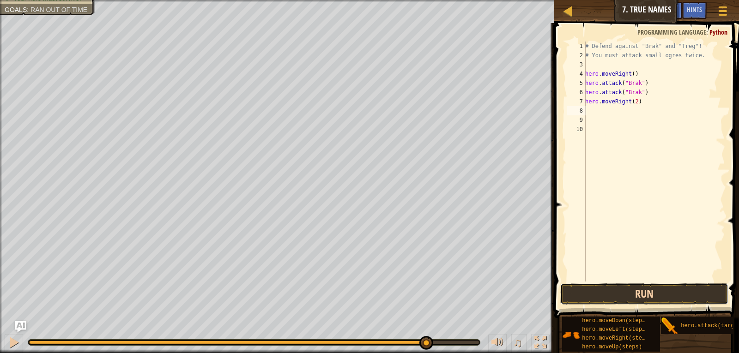
click at [602, 292] on button "Run" at bounding box center [644, 294] width 169 height 21
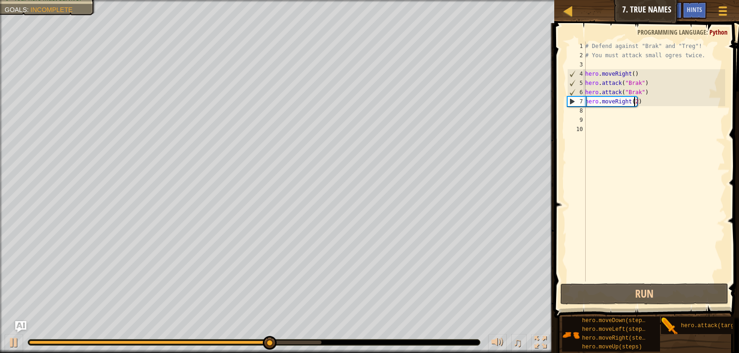
click at [633, 100] on div "# Defend against "Brak" and "Treg"! # You must attack small ogres twice. hero .…" at bounding box center [654, 171] width 142 height 259
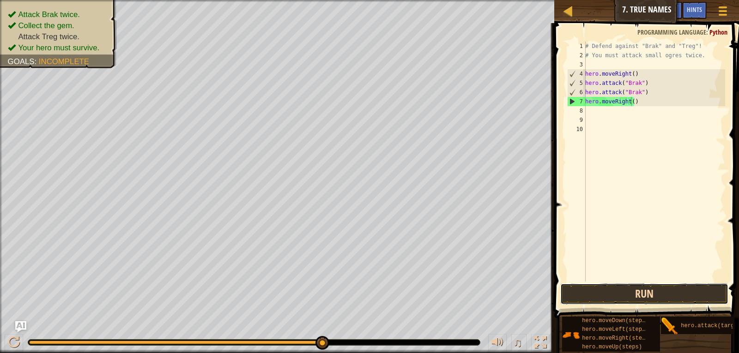
click at [649, 290] on button "Run" at bounding box center [644, 294] width 169 height 21
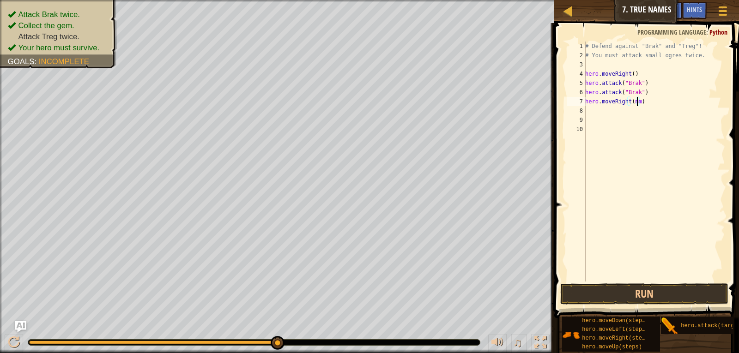
scroll to position [4, 4]
drag, startPoint x: 642, startPoint y: 92, endPoint x: 586, endPoint y: 93, distance: 56.3
click at [586, 93] on div "# Defend against "Brak" and "Treg"! # You must attack small ogres twice. hero .…" at bounding box center [654, 171] width 142 height 259
type textarea "hero.attack("Brak")"
click at [625, 147] on div "# Defend against "Brak" and "Treg"! # You must attack small ogres twice. hero .…" at bounding box center [654, 171] width 142 height 259
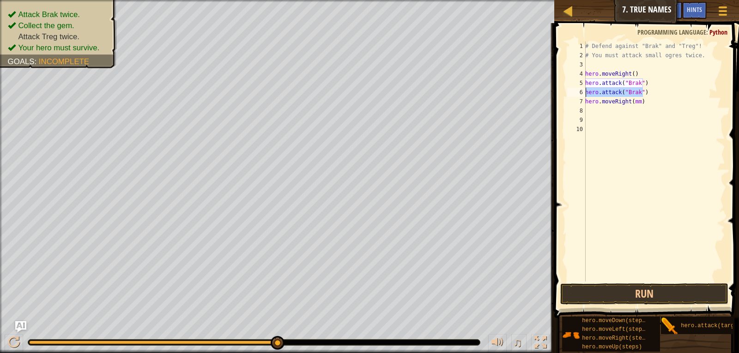
scroll to position [4, 0]
click at [636, 103] on div "# Defend against "Brak" and "Treg"! # You must attack small ogres twice. hero .…" at bounding box center [654, 171] width 142 height 259
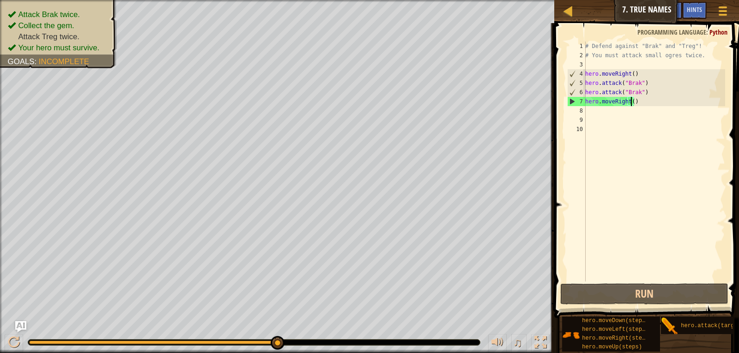
click at [631, 100] on div "# Defend against "Brak" and "Treg"! # You must attack small ogres twice. hero .…" at bounding box center [654, 171] width 142 height 259
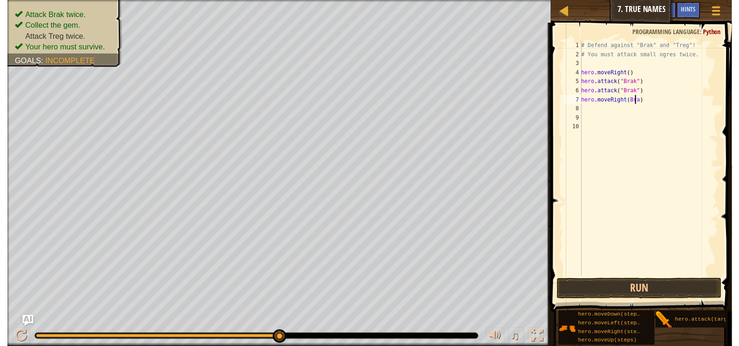
scroll to position [4, 5]
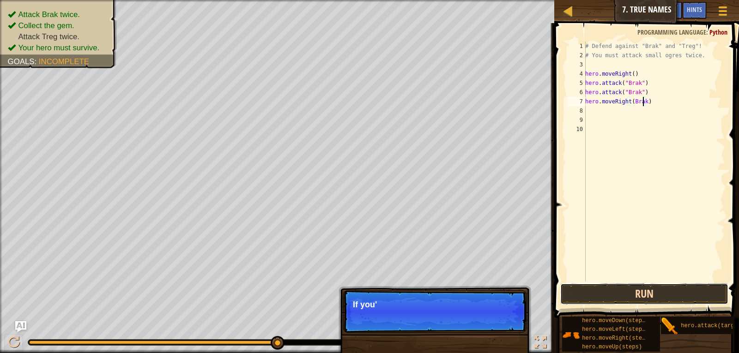
click at [649, 297] on button "Run" at bounding box center [644, 294] width 169 height 21
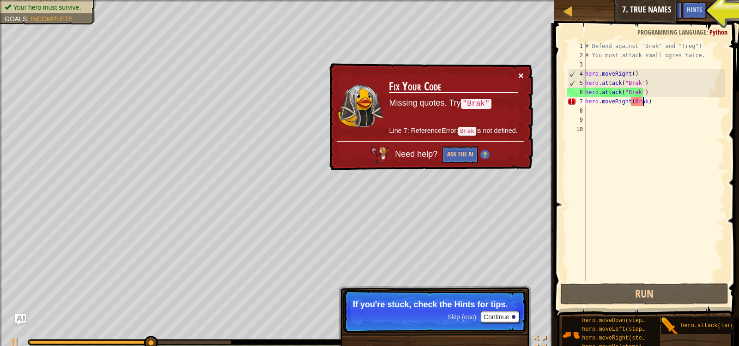
click at [519, 72] on button "×" at bounding box center [521, 76] width 6 height 10
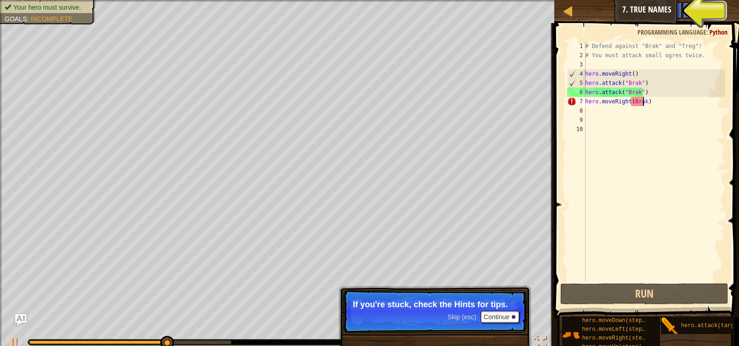
click at [640, 11] on div "Map Introduction to Computer Science 7. True Names Game Menu Done Hints Ask AI" at bounding box center [646, 11] width 185 height 23
click at [700, 5] on div "Hints" at bounding box center [694, 10] width 24 height 17
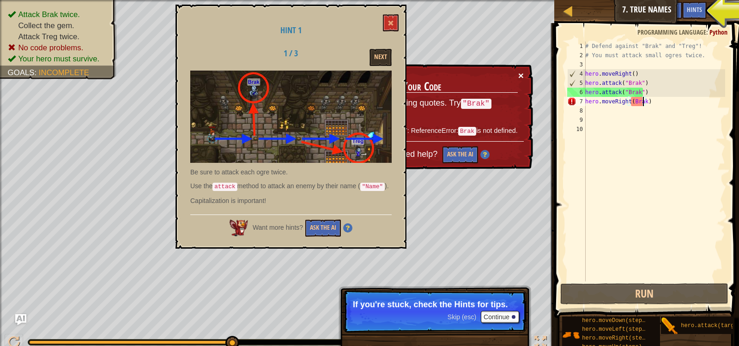
click at [519, 72] on button "×" at bounding box center [521, 76] width 6 height 10
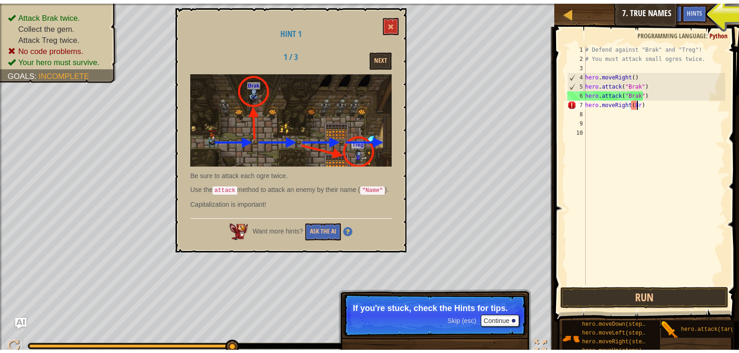
scroll to position [4, 4]
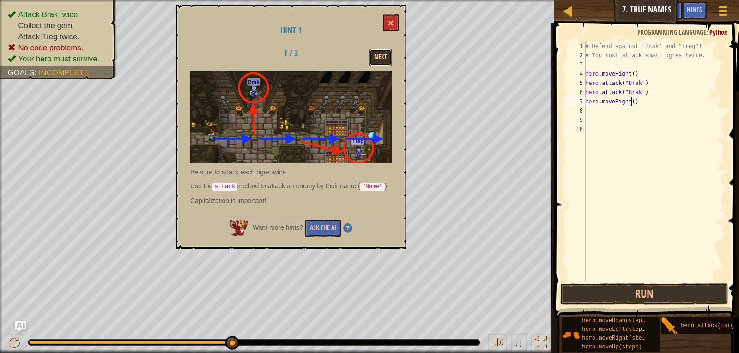
click at [379, 57] on button "Next" at bounding box center [380, 57] width 22 height 17
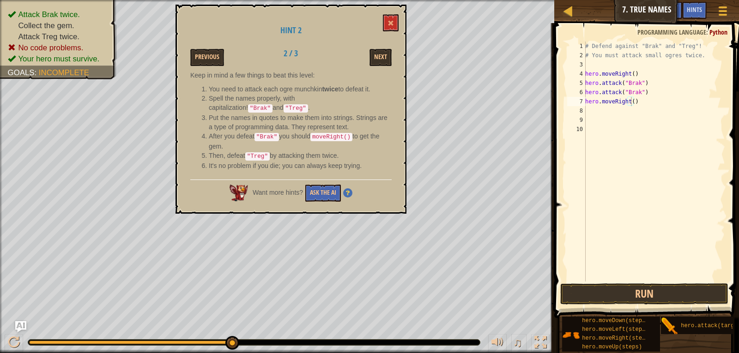
drag, startPoint x: 264, startPoint y: 154, endPoint x: 257, endPoint y: 154, distance: 6.9
click at [257, 154] on code ""Treg"" at bounding box center [257, 156] width 24 height 8
click at [630, 103] on div "# Defend against "Brak" and "Treg"! # You must attack small ogres twice. hero .…" at bounding box center [654, 171] width 142 height 259
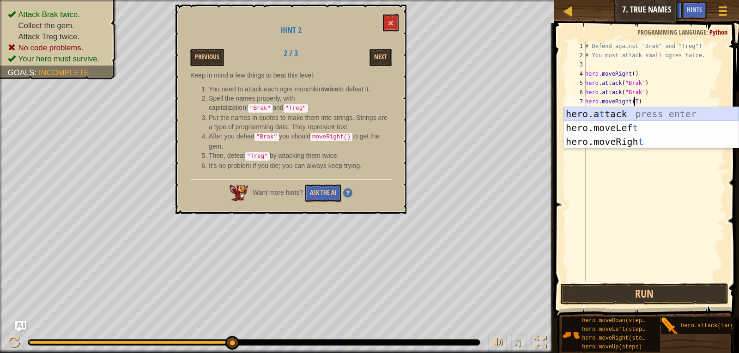
click at [639, 114] on div "hero.a t tack press enter hero.moveLef t press enter hero.moveRigh t press enter" at bounding box center [651, 141] width 175 height 69
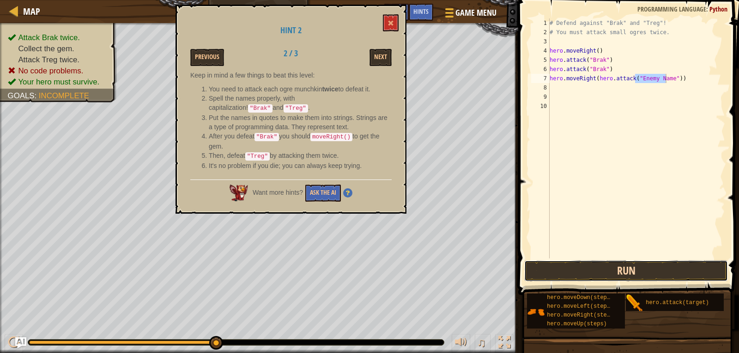
click at [657, 276] on button "Run" at bounding box center [626, 270] width 204 height 21
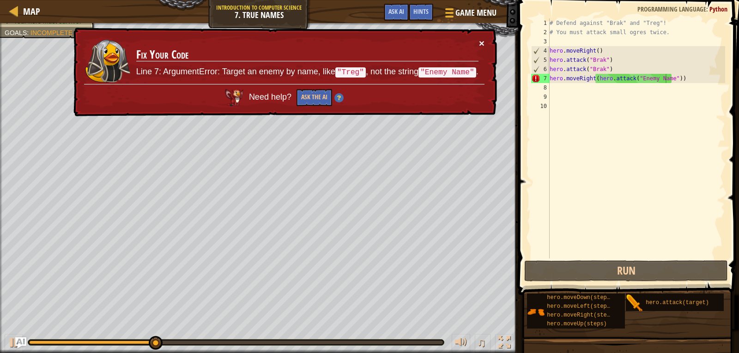
click at [481, 38] on button "×" at bounding box center [482, 43] width 6 height 10
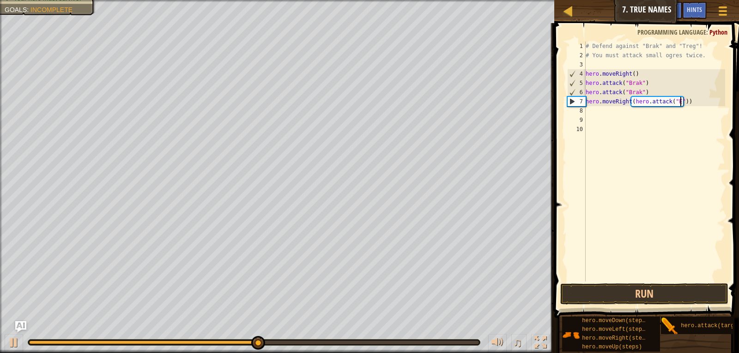
click at [679, 100] on div "# Defend against "Brak" and "Treg"! # You must attack small ogres twice. hero .…" at bounding box center [654, 171] width 141 height 259
click at [669, 102] on div "# Defend against "Brak" and "Treg"! # You must attack small ogres twice. hero .…" at bounding box center [654, 171] width 141 height 259
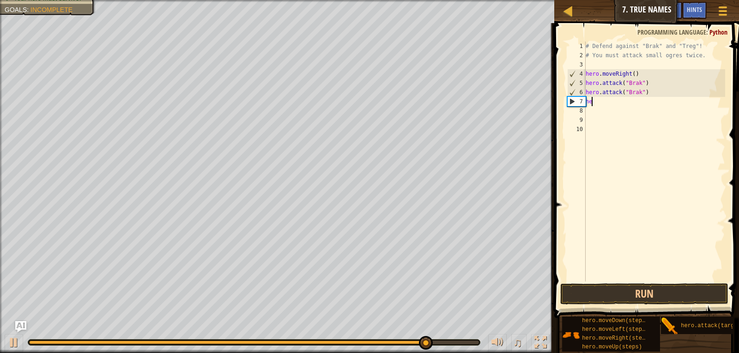
scroll to position [4, 0]
type textarea "h"
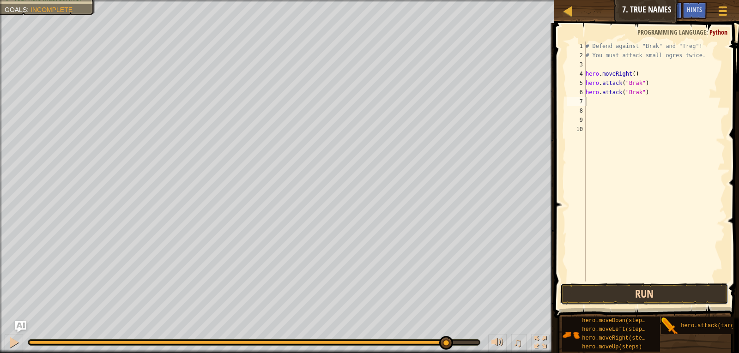
click at [652, 302] on button "Run" at bounding box center [644, 294] width 169 height 21
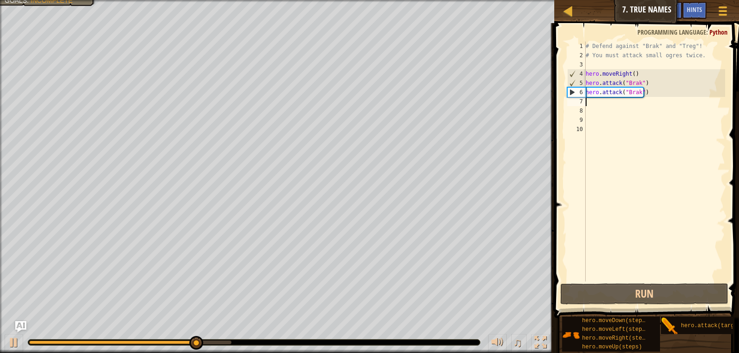
type textarea "m"
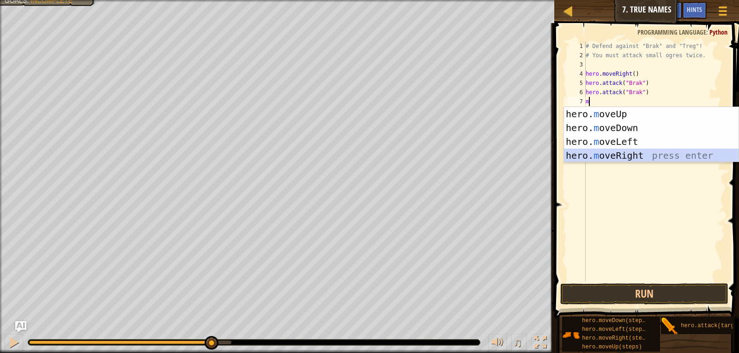
drag, startPoint x: 625, startPoint y: 156, endPoint x: 623, endPoint y: 130, distance: 25.9
click at [626, 155] on div "hero. m oveUp press enter hero. m oveDown press enter hero. m oveLeft press ent…" at bounding box center [651, 148] width 175 height 83
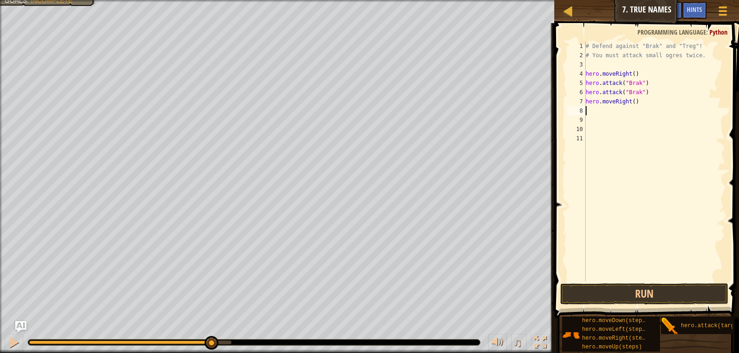
type textarea "m"
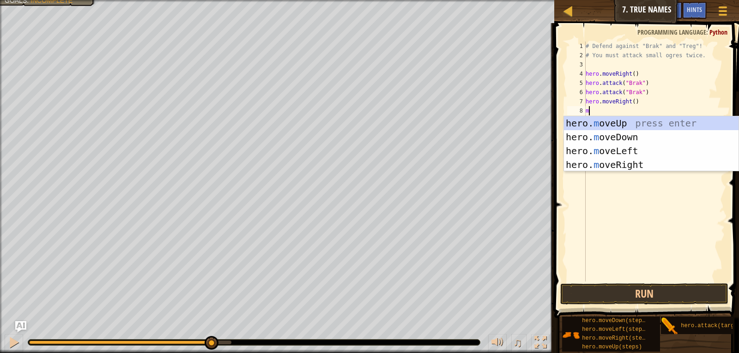
click at [618, 110] on div "# Defend against "Brak" and "Treg"! # You must attack small ogres twice. hero .…" at bounding box center [654, 171] width 141 height 259
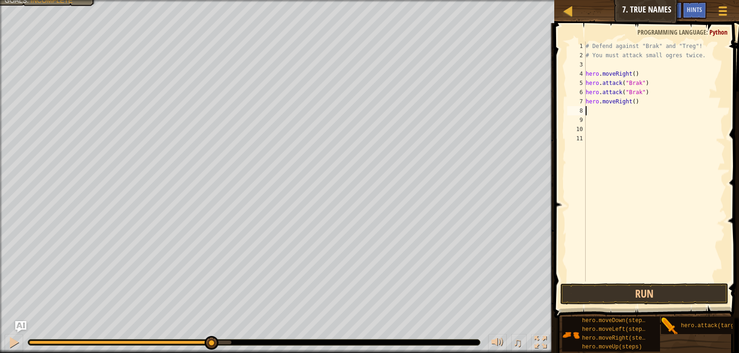
click at [630, 100] on div "# Defend against "Brak" and "Treg"! # You must attack small ogres twice. hero .…" at bounding box center [654, 171] width 141 height 259
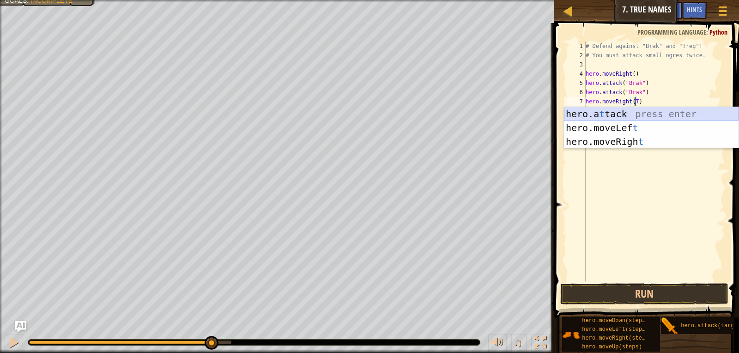
click at [633, 113] on div "hero.a t tack press enter hero.moveLef t press enter hero.moveRigh t press enter" at bounding box center [651, 141] width 175 height 69
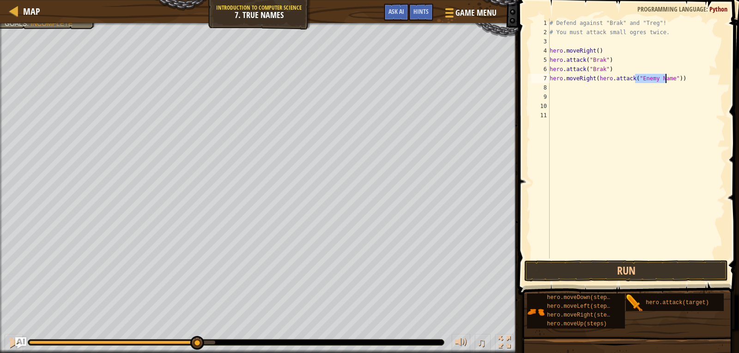
click at [670, 78] on div "# Defend against "Brak" and "Treg"! # You must attack small ogres twice. hero .…" at bounding box center [636, 147] width 177 height 259
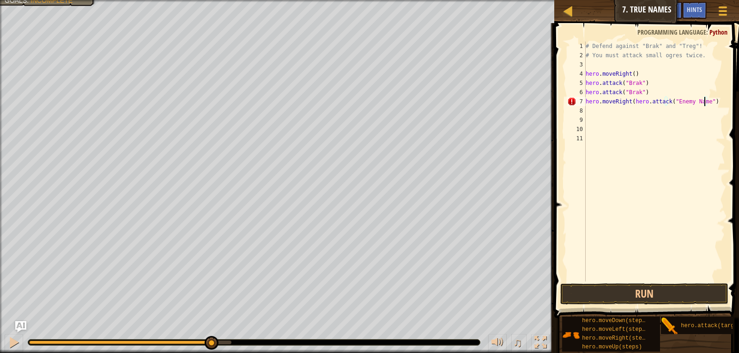
click at [709, 102] on div "# Defend against "Brak" and "Treg"! # You must attack small ogres twice. hero .…" at bounding box center [654, 171] width 141 height 259
type textarea "hero.moveRight(hero.attack"
click at [671, 295] on button "Run" at bounding box center [644, 294] width 169 height 21
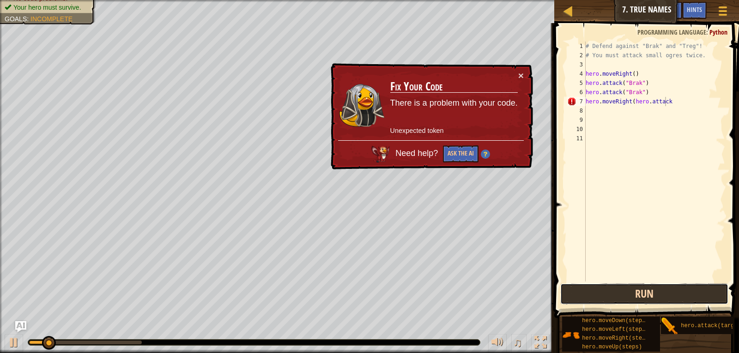
click at [670, 294] on button "Run" at bounding box center [644, 294] width 169 height 21
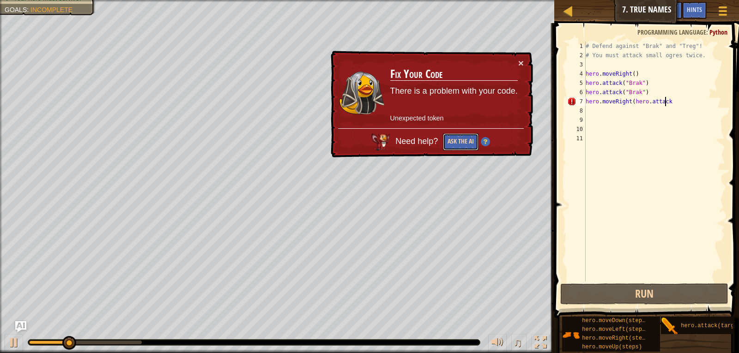
click at [467, 141] on button "Ask the AI" at bounding box center [461, 141] width 36 height 17
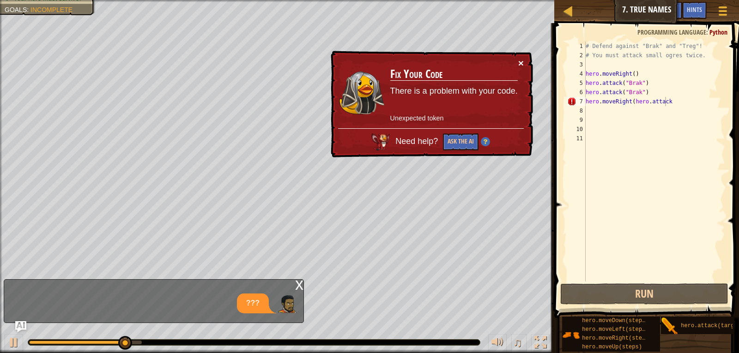
drag, startPoint x: 519, startPoint y: 64, endPoint x: 551, endPoint y: 57, distance: 32.7
click at [519, 63] on button "×" at bounding box center [521, 63] width 6 height 10
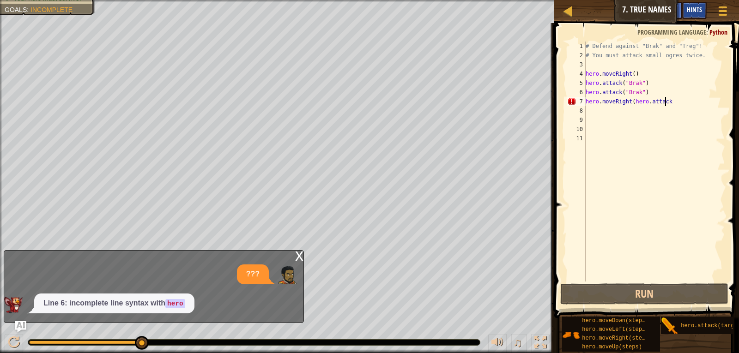
click at [684, 6] on div "Hints" at bounding box center [694, 10] width 24 height 17
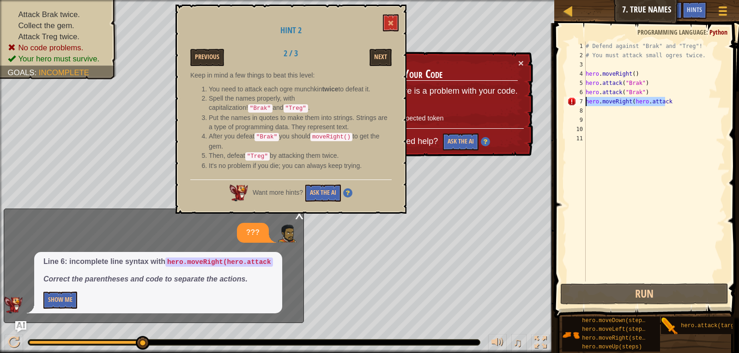
drag, startPoint x: 664, startPoint y: 99, endPoint x: 586, endPoint y: 102, distance: 77.1
click at [586, 102] on div "# Defend against "Brak" and "Treg"! # You must attack small ogres twice. hero .…" at bounding box center [654, 171] width 141 height 259
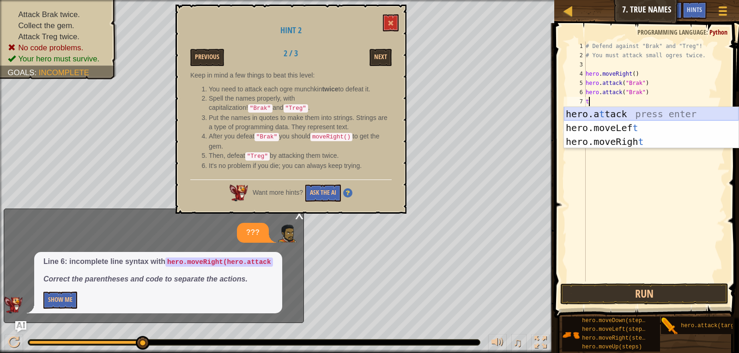
click at [602, 111] on div "hero.a t tack press enter hero.moveLef t press enter hero.moveRigh t press enter" at bounding box center [651, 141] width 175 height 69
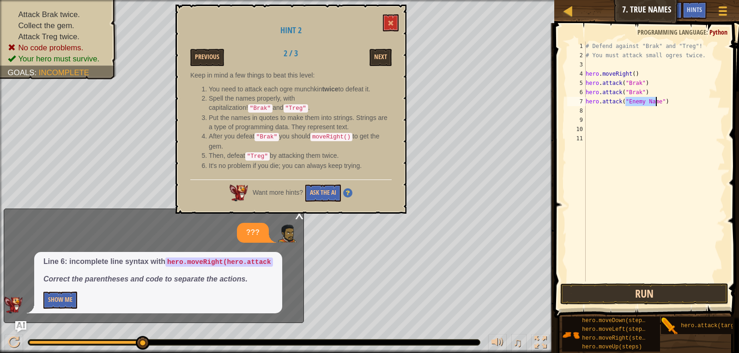
type textarea "hero.attack("Enemy Name")"
click at [608, 288] on button "Run" at bounding box center [644, 294] width 169 height 21
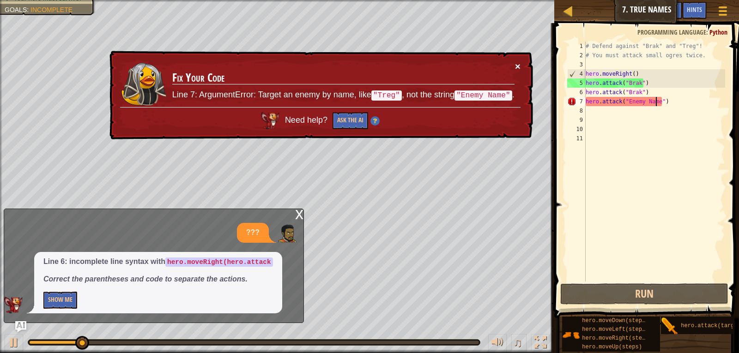
click at [516, 64] on button "×" at bounding box center [518, 66] width 6 height 10
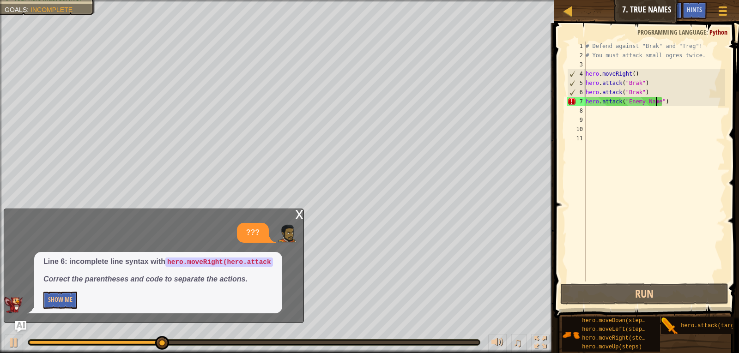
click at [300, 212] on div "x" at bounding box center [299, 213] width 8 height 9
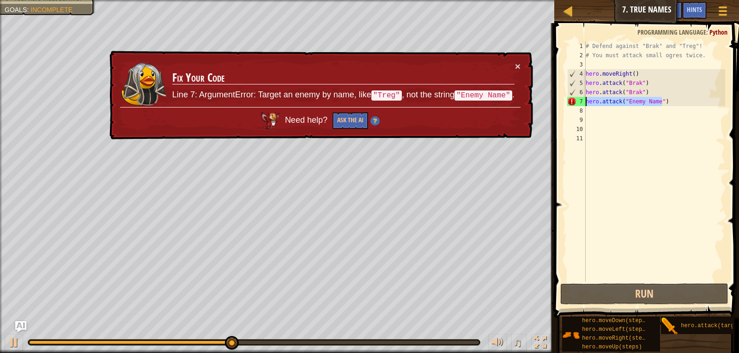
drag, startPoint x: 664, startPoint y: 104, endPoint x: 584, endPoint y: 101, distance: 80.4
click at [584, 101] on div "hero.attack("Enemy Name") 1 2 3 4 5 6 7 8 9 10 11 # Defend against "Brak" and "…" at bounding box center [645, 162] width 160 height 240
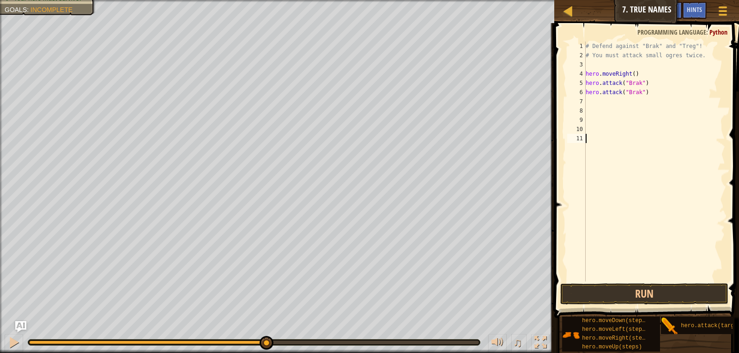
click at [613, 145] on div "# Defend against "Brak" and "Treg"! # You must attack small ogres twice. hero .…" at bounding box center [654, 171] width 141 height 259
click at [685, 10] on div "Hints" at bounding box center [694, 10] width 24 height 17
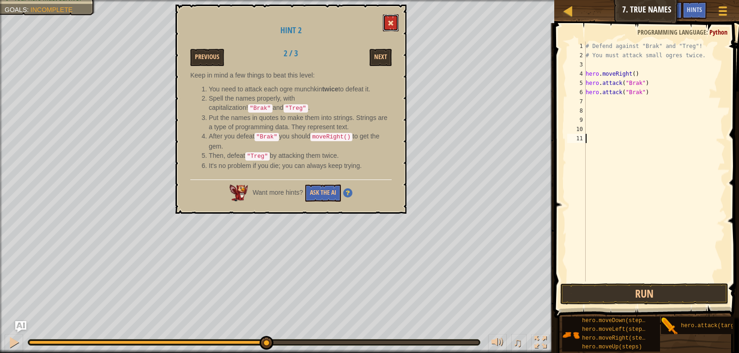
click at [388, 19] on button at bounding box center [391, 22] width 16 height 17
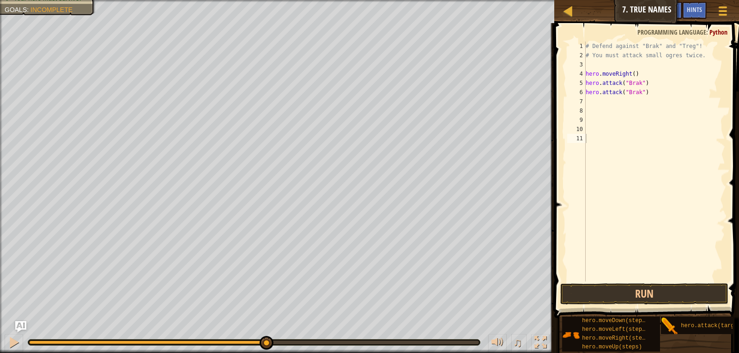
drag, startPoint x: 580, startPoint y: 100, endPoint x: 587, endPoint y: 104, distance: 8.5
click at [586, 104] on div "1 2 3 4 5 6 7 8 9 10 11 # Defend against "Brak" and "Treg"! # You must attack s…" at bounding box center [645, 162] width 160 height 240
click at [588, 104] on div "# Defend against "Brak" and "Treg"! # You must attack small ogres twice. hero .…" at bounding box center [654, 171] width 141 height 259
type textarea "M"
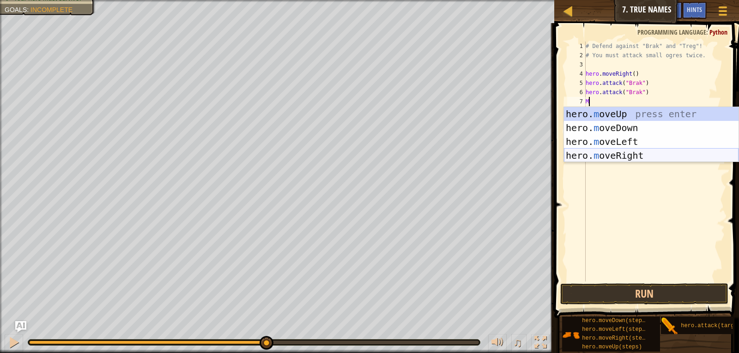
click at [606, 153] on div "hero. m oveUp press enter hero. m oveDown press enter hero. m oveLeft press ent…" at bounding box center [651, 148] width 175 height 83
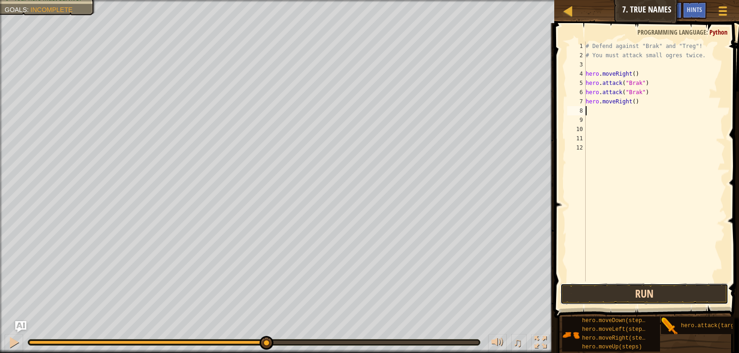
click at [635, 298] on button "Run" at bounding box center [644, 294] width 169 height 21
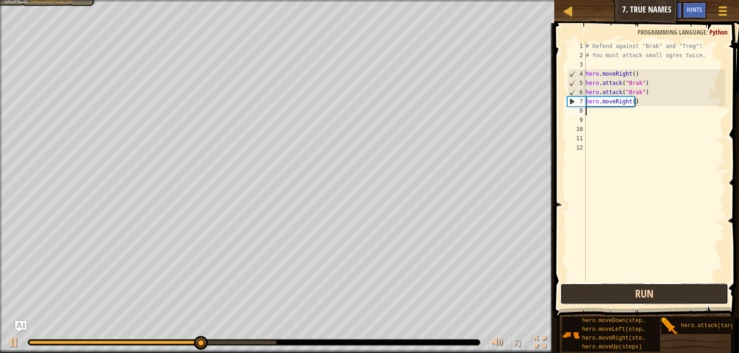
click at [635, 298] on button "Run" at bounding box center [644, 294] width 169 height 21
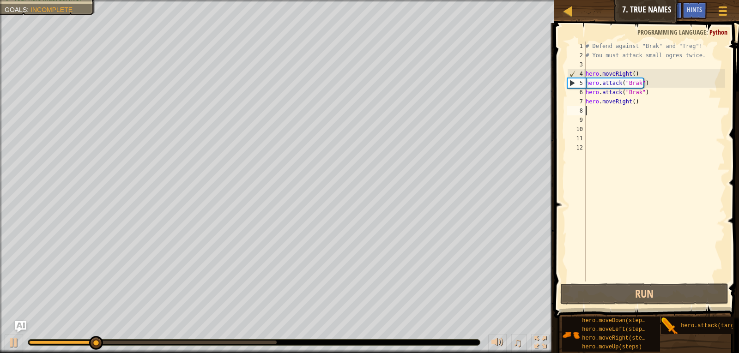
click at [590, 110] on div "# Defend against "Brak" and "Treg"! # You must attack small ogres twice. hero .…" at bounding box center [654, 171] width 141 height 259
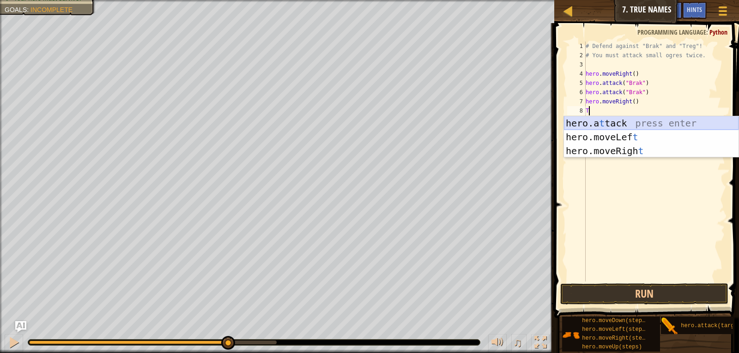
click at [602, 121] on div "hero.a t tack press enter hero.moveLef t press enter hero.moveRigh t press enter" at bounding box center [651, 150] width 175 height 69
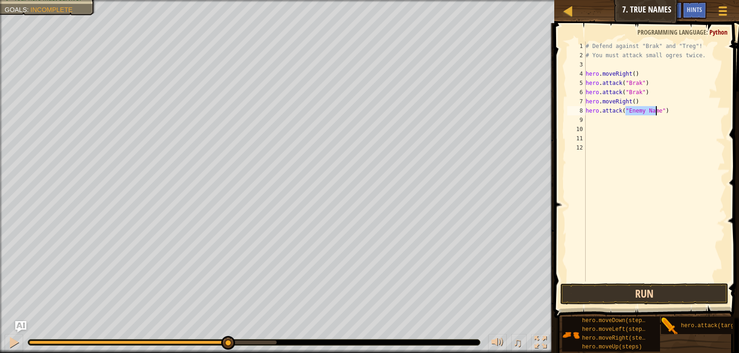
type textarea "hero.attack("Enemy Name")"
click at [643, 287] on button "Run" at bounding box center [644, 294] width 169 height 21
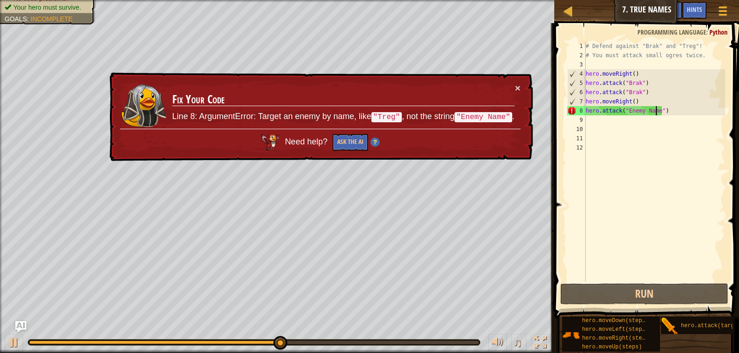
click at [658, 111] on div "# Defend against "Brak" and "Treg"! # You must attack small ogres twice. hero .…" at bounding box center [654, 171] width 141 height 259
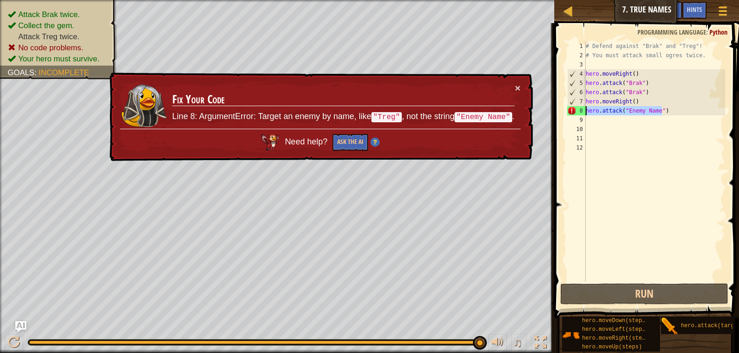
drag, startPoint x: 662, startPoint y: 110, endPoint x: 579, endPoint y: 110, distance: 82.7
click at [579, 110] on div "hero.attack("Enemy Name") 1 2 3 4 5 6 7 8 9 10 11 12 # Defend against "Brak" an…" at bounding box center [645, 162] width 160 height 240
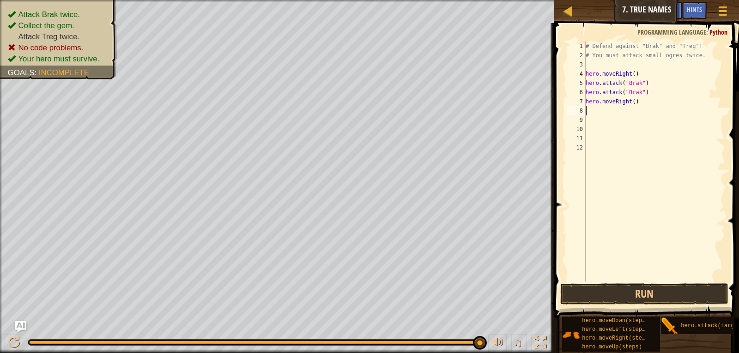
click at [631, 102] on div "# Defend against "Brak" and "Treg"! # You must attack small ogres twice. hero .…" at bounding box center [654, 171] width 141 height 259
type textarea "hero.moveRight(2)"
click at [589, 111] on div "# Defend against "Brak" and "Treg"! # You must attack small ogres twice. hero .…" at bounding box center [654, 171] width 141 height 259
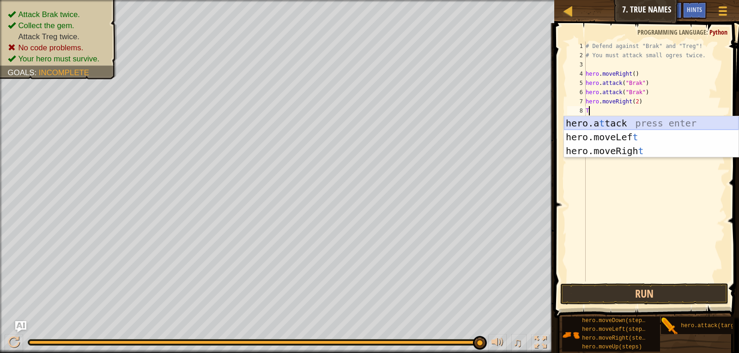
click at [600, 122] on div "hero.a t tack press enter hero.moveLef t press enter hero.moveRigh t press enter" at bounding box center [651, 150] width 175 height 69
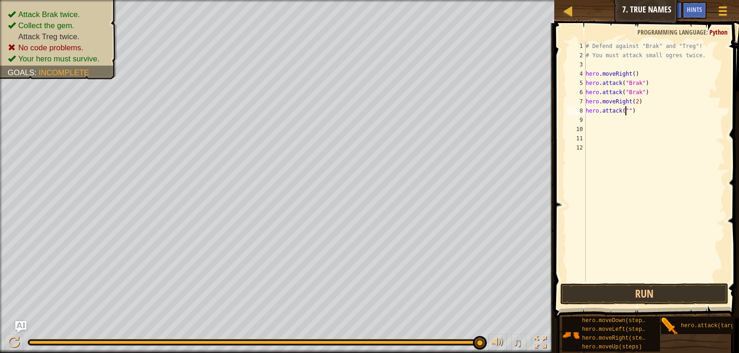
type textarea "hero.attack(")"
drag, startPoint x: 628, startPoint y: 105, endPoint x: 587, endPoint y: 115, distance: 42.2
click at [587, 115] on div "# Defend against "Brak" and "Treg"! # You must attack small ogres twice. hero .…" at bounding box center [654, 171] width 141 height 259
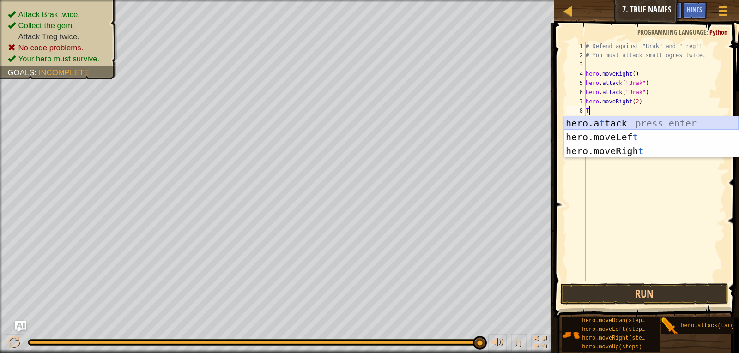
click at [604, 123] on div "hero.a t tack press enter hero.moveLef t press enter hero.moveRigh t press enter" at bounding box center [651, 150] width 175 height 69
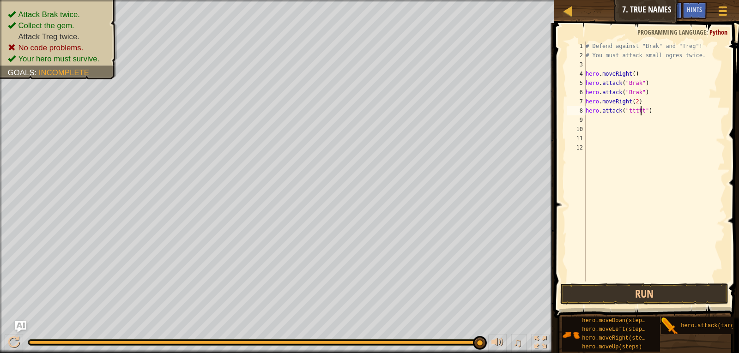
scroll to position [4, 5]
click at [640, 110] on div "# Defend against "Brak" and "Treg"! # You must attack small ogres twice. hero .…" at bounding box center [654, 171] width 141 height 259
click at [628, 109] on div "# Defend against "Brak" and "Treg"! # You must attack small ogres twice. hero .…" at bounding box center [654, 171] width 141 height 259
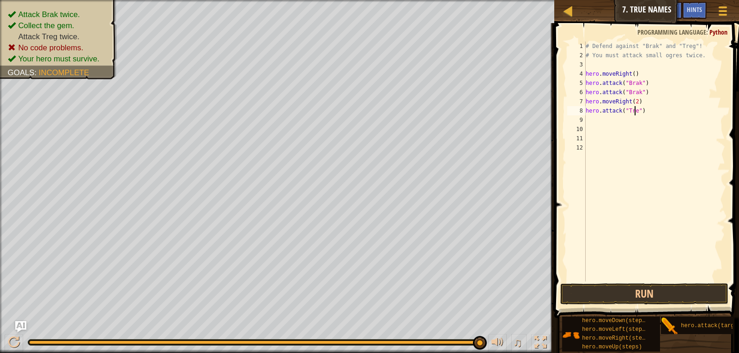
type textarea "hero.attack("Treg")"
drag, startPoint x: 643, startPoint y: 110, endPoint x: 586, endPoint y: 110, distance: 56.8
click at [582, 110] on div "hero.attack("Treg") 1 2 3 4 5 6 7 8 9 10 11 12 # Defend against "Brak" and "Tre…" at bounding box center [645, 162] width 160 height 240
click at [594, 118] on div "# Defend against "Brak" and "Treg"! # You must attack small ogres twice. hero .…" at bounding box center [654, 171] width 141 height 259
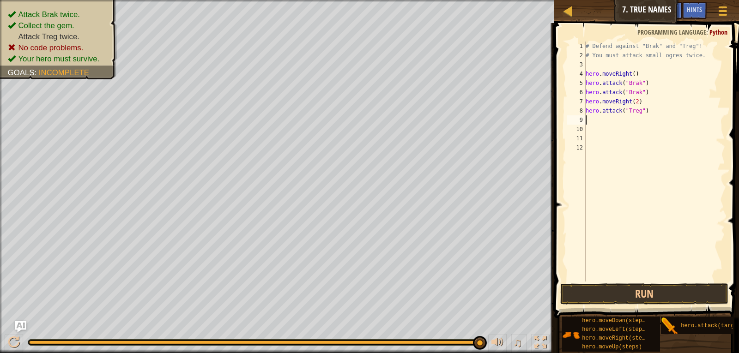
paste textarea "hero.attack("Treg")"
type textarea "hero.attack("Treg")"
click at [625, 287] on button "Run" at bounding box center [644, 294] width 169 height 21
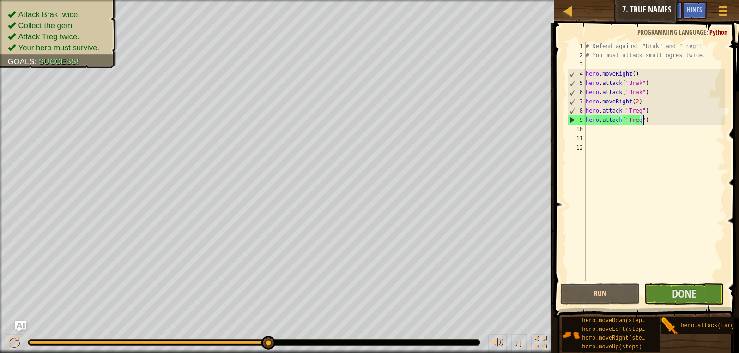
click at [591, 133] on div "# Defend against "Brak" and "Treg"! # You must attack small ogres twice. hero .…" at bounding box center [654, 171] width 141 height 259
click at [689, 294] on span "Done" at bounding box center [684, 293] width 24 height 15
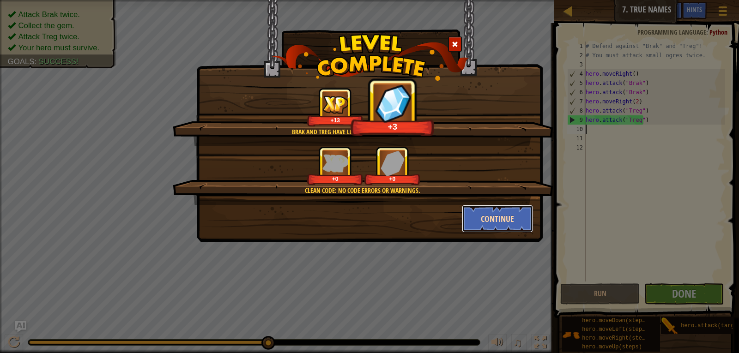
click at [517, 215] on button "Continue" at bounding box center [498, 219] width 72 height 28
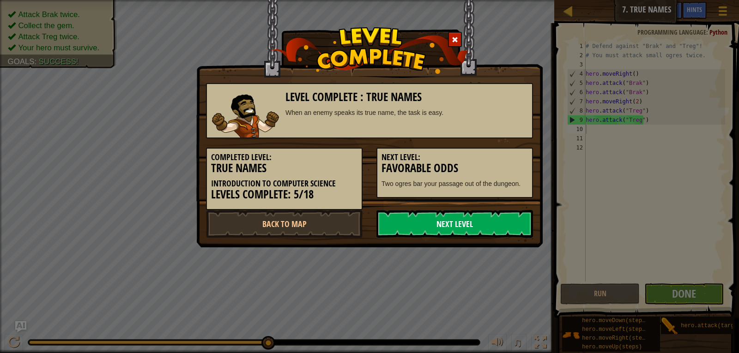
click at [482, 224] on link "Next Level" at bounding box center [454, 224] width 157 height 28
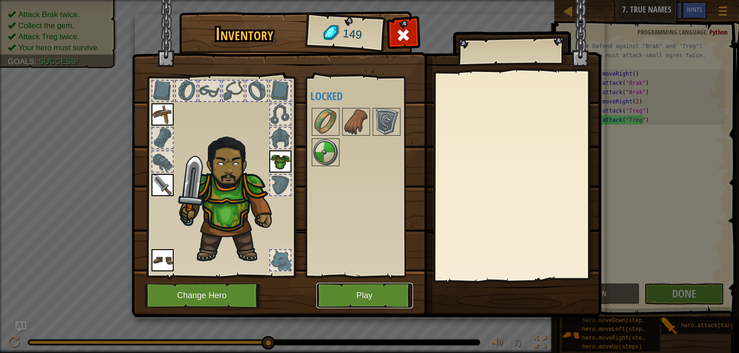
click at [368, 288] on button "Play" at bounding box center [364, 295] width 97 height 25
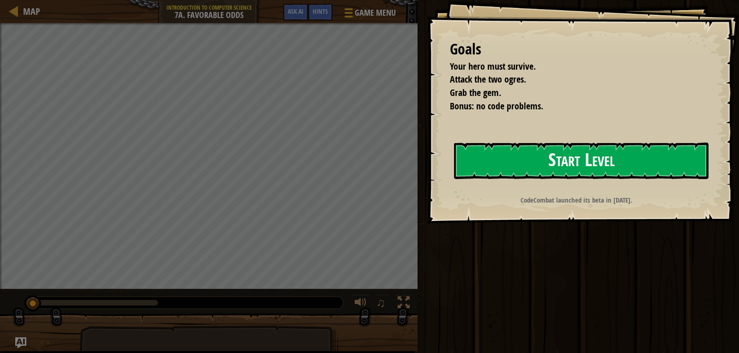
click at [530, 157] on button "Start Level" at bounding box center [581, 161] width 254 height 36
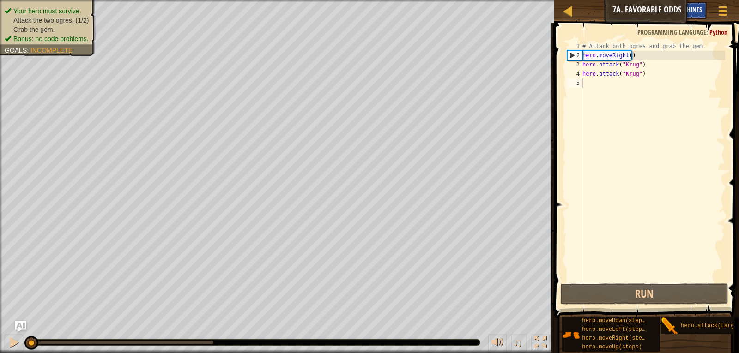
click at [692, 11] on span "Hints" at bounding box center [694, 9] width 15 height 9
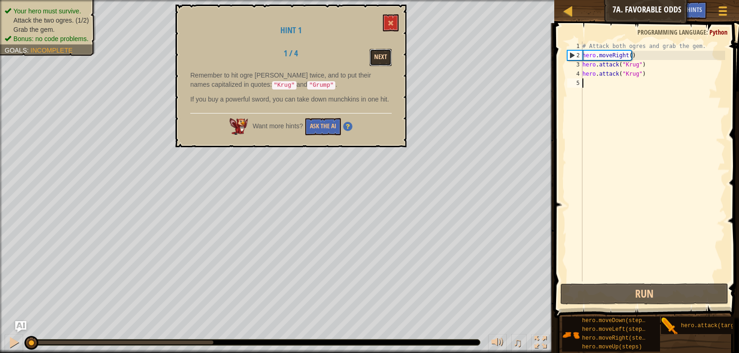
click at [383, 53] on button "Next" at bounding box center [380, 57] width 22 height 17
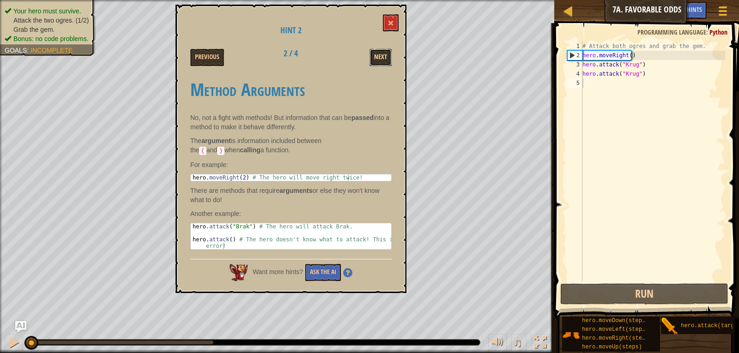
click at [377, 57] on button "Next" at bounding box center [380, 57] width 22 height 17
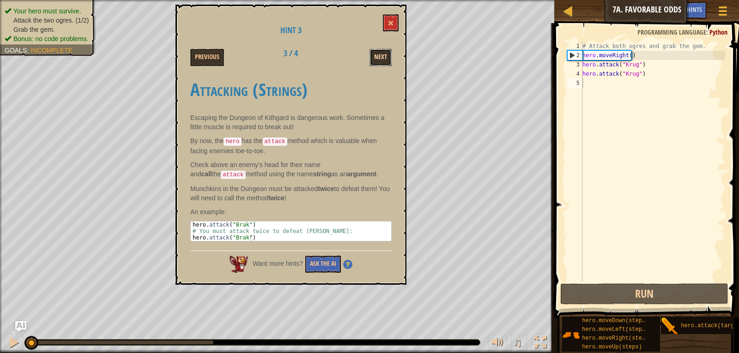
click at [383, 54] on button "Next" at bounding box center [380, 57] width 22 height 17
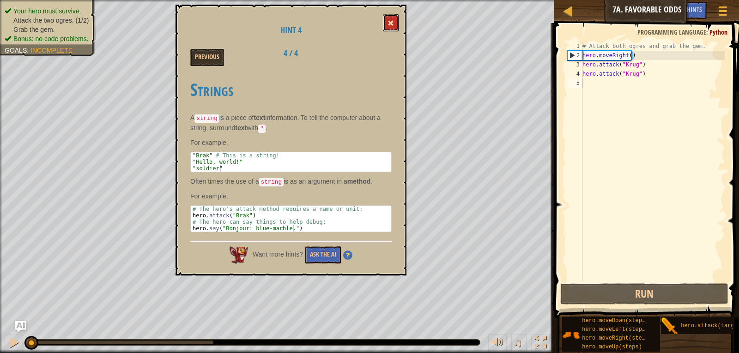
click at [390, 17] on button at bounding box center [391, 22] width 16 height 17
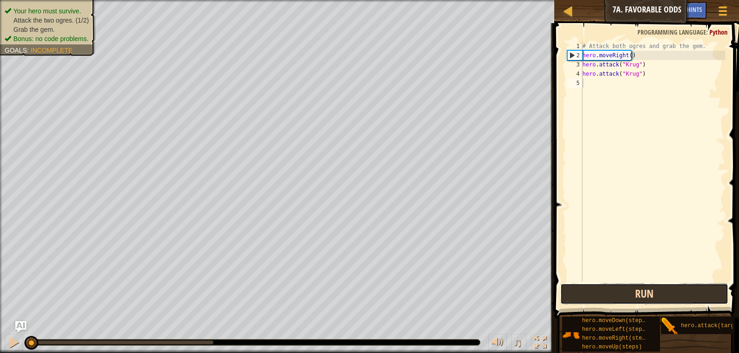
click at [648, 298] on button "Run" at bounding box center [644, 294] width 169 height 21
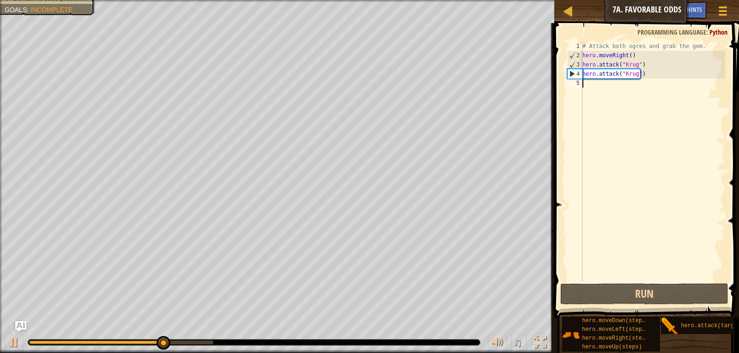
type textarea "m"
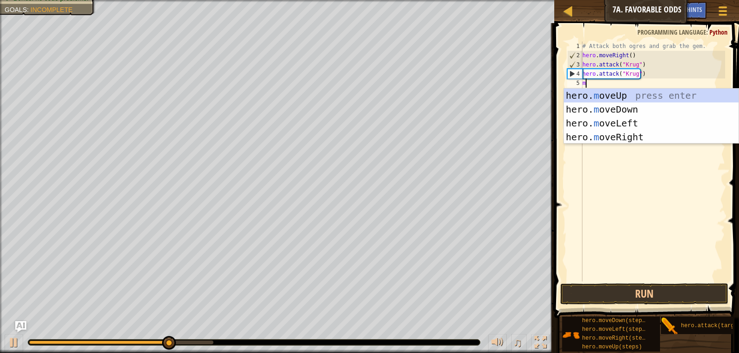
scroll to position [4, 0]
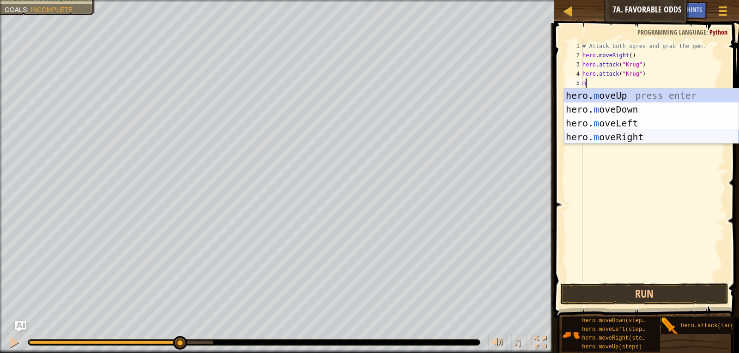
click at [606, 136] on div "hero. m oveUp press enter hero. m oveDown press enter hero. m oveLeft press ent…" at bounding box center [651, 130] width 175 height 83
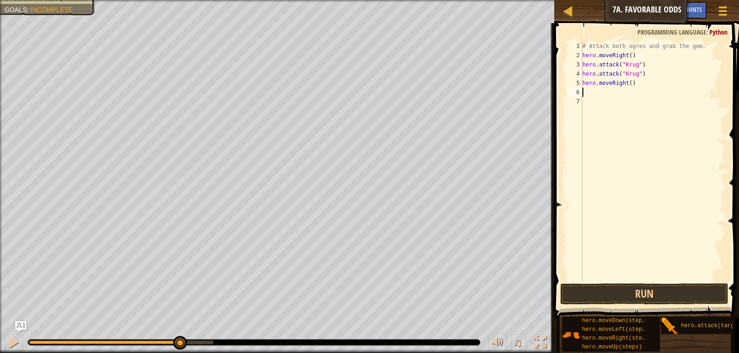
type textarea "m"
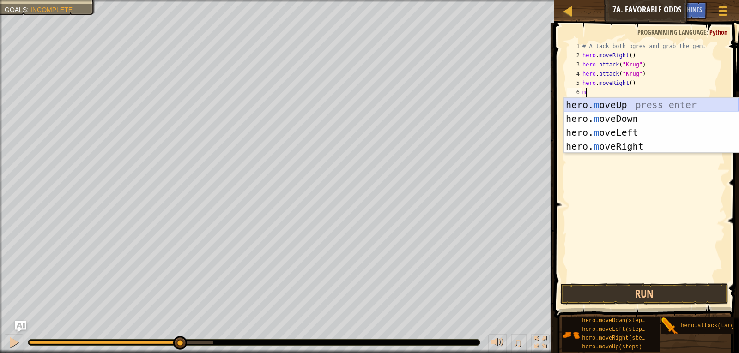
click at [600, 103] on div "hero. m oveUp press enter hero. m oveDown press enter hero. m oveLeft press ent…" at bounding box center [651, 139] width 175 height 83
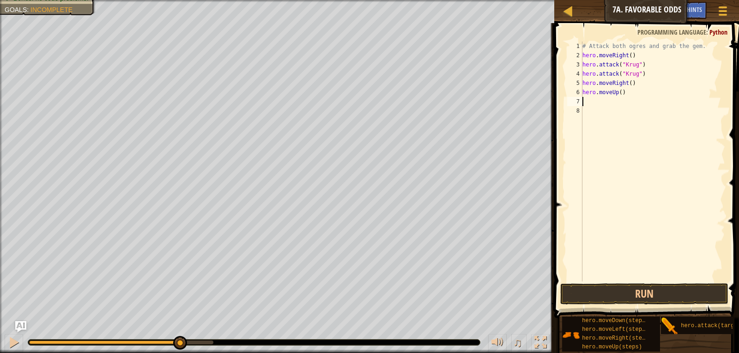
type textarea "m"
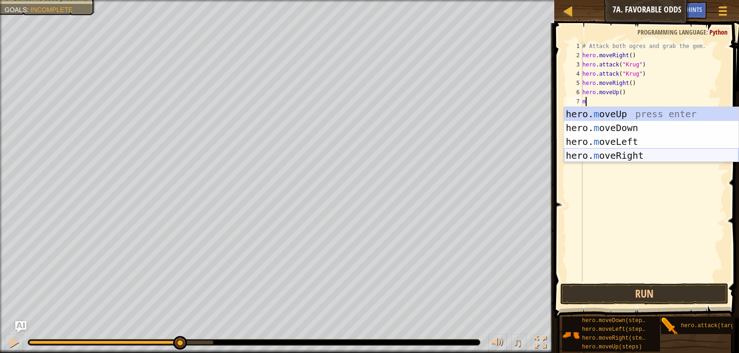
click at [611, 155] on div "hero. m oveUp press enter hero. m oveDown press enter hero. m oveLeft press ent…" at bounding box center [651, 148] width 175 height 83
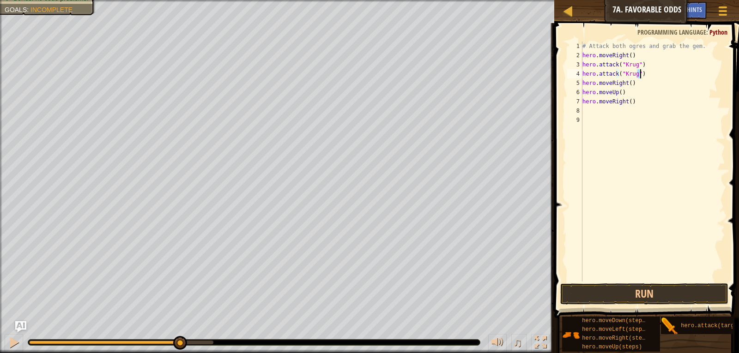
drag, startPoint x: 639, startPoint y: 74, endPoint x: 654, endPoint y: 77, distance: 15.5
click at [654, 77] on div "# Attack both ogres and grab the gem. hero . moveRight ( ) hero . attack ( "[PE…" at bounding box center [652, 171] width 145 height 259
click at [644, 289] on button "Run" at bounding box center [644, 294] width 169 height 21
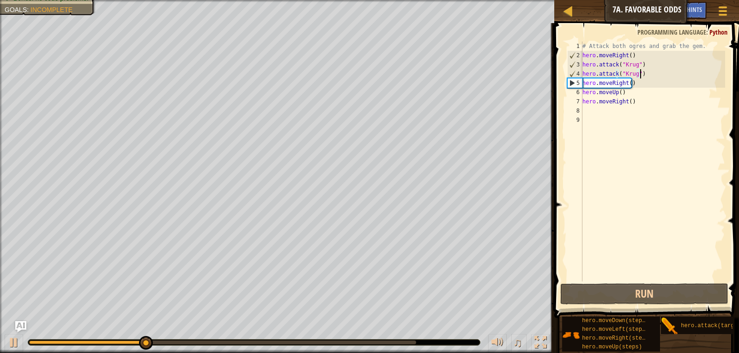
click at [587, 103] on div "# Attack both ogres and grab the gem. hero . moveRight ( ) hero . attack ( "[PE…" at bounding box center [652, 171] width 145 height 259
type textarea "hero.moveRight()"
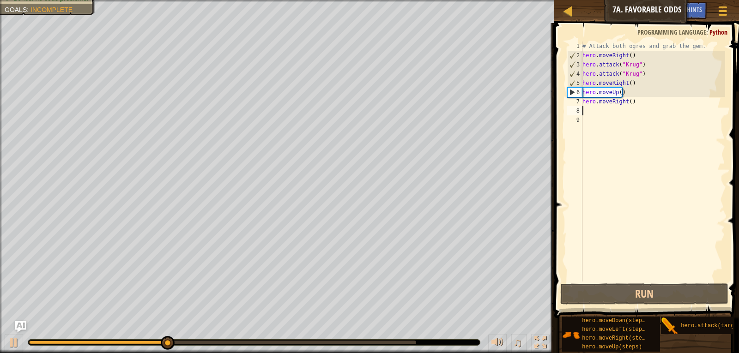
click at [586, 109] on div "# Attack both ogres and grab the gem. hero . moveRight ( ) hero . attack ( "[PE…" at bounding box center [652, 171] width 145 height 259
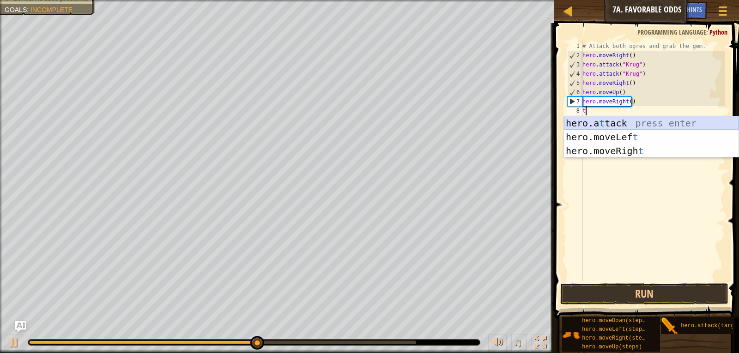
click at [614, 118] on div "hero.a t tack press enter hero.moveLef t press enter hero.moveRigh t press enter" at bounding box center [651, 150] width 175 height 69
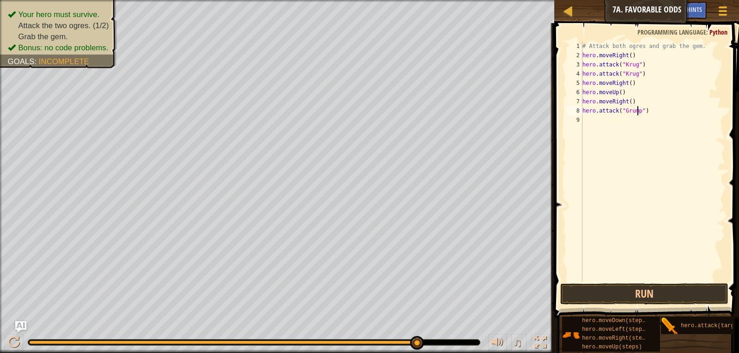
scroll to position [4, 5]
click at [614, 296] on button "Run" at bounding box center [644, 294] width 169 height 21
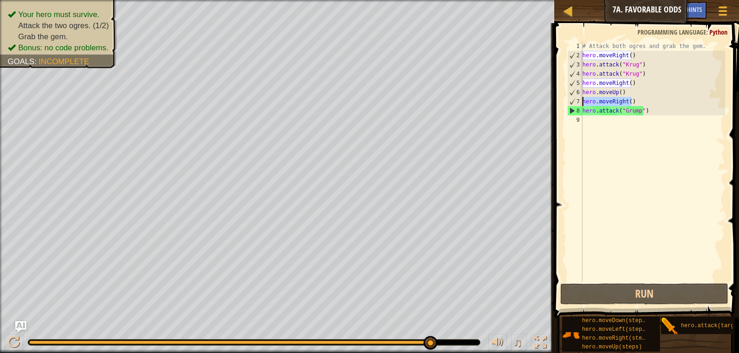
drag, startPoint x: 632, startPoint y: 101, endPoint x: 582, endPoint y: 103, distance: 49.9
click at [582, 103] on div "# Attack both ogres and grab the gem. hero . moveRight ( ) hero . attack ( "[PE…" at bounding box center [652, 171] width 145 height 259
type textarea "hero.moveRight()"
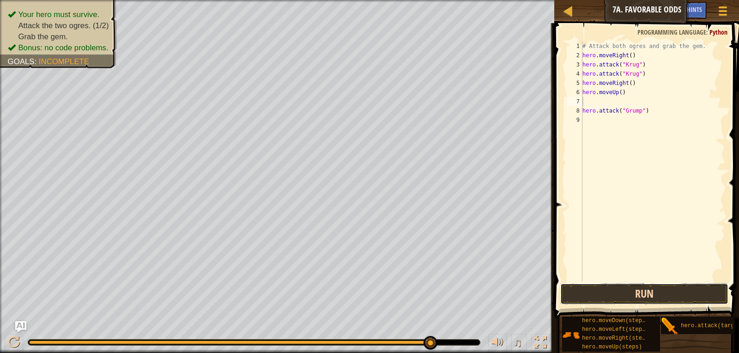
click at [627, 295] on button "Run" at bounding box center [644, 294] width 169 height 21
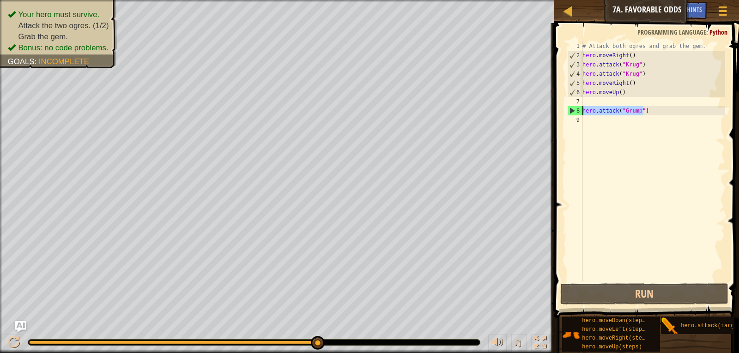
drag, startPoint x: 643, startPoint y: 111, endPoint x: 583, endPoint y: 111, distance: 60.0
click at [583, 111] on div "# Attack both ogres and grab the gem. hero . moveRight ( ) hero . attack ( "[PE…" at bounding box center [652, 171] width 145 height 259
type textarea "hero.attack("Grump")"
click at [587, 118] on div "# Attack both ogres and grab the gem. hero . moveRight ( ) hero . attack ( "[PE…" at bounding box center [652, 171] width 145 height 259
paste textarea "hero.attack("Grump")"
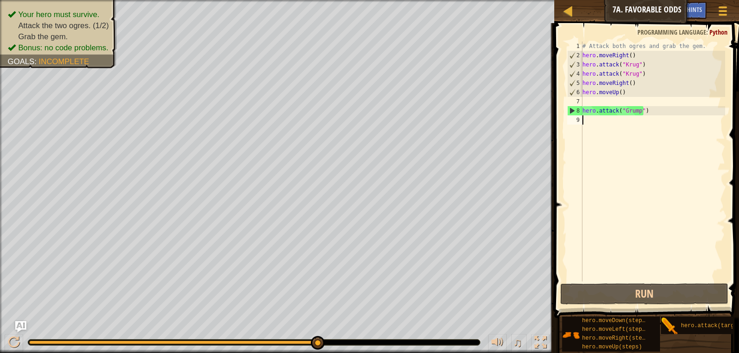
type textarea "hero.attack("Grump")"
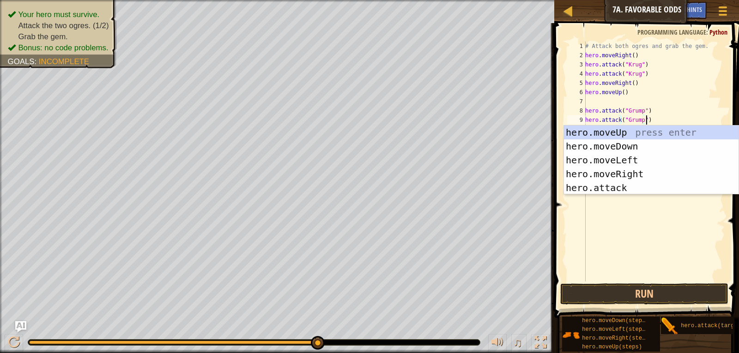
click at [594, 102] on div "# Attack both ogres and grab the gem. hero . moveRight ( ) hero . attack ( "[PE…" at bounding box center [654, 171] width 142 height 259
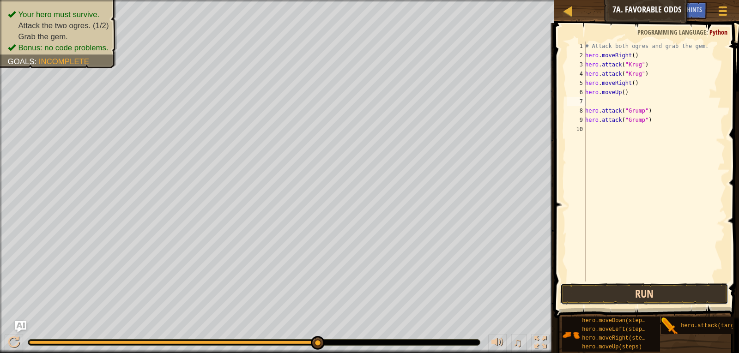
click at [642, 293] on button "Run" at bounding box center [644, 294] width 169 height 21
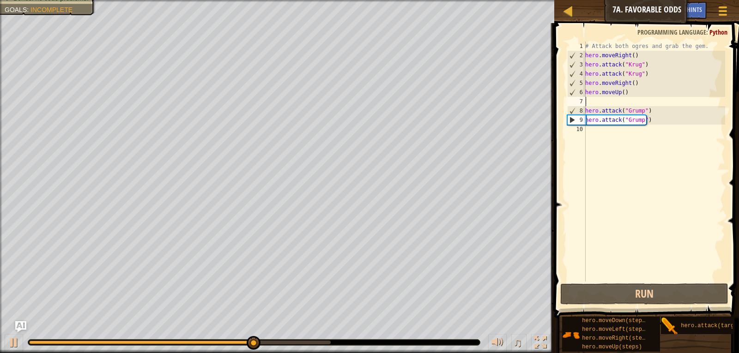
click at [591, 133] on div "# Attack both ogres and grab the gem. hero . moveRight ( ) hero . attack ( "[PE…" at bounding box center [654, 171] width 142 height 259
type textarea "m"
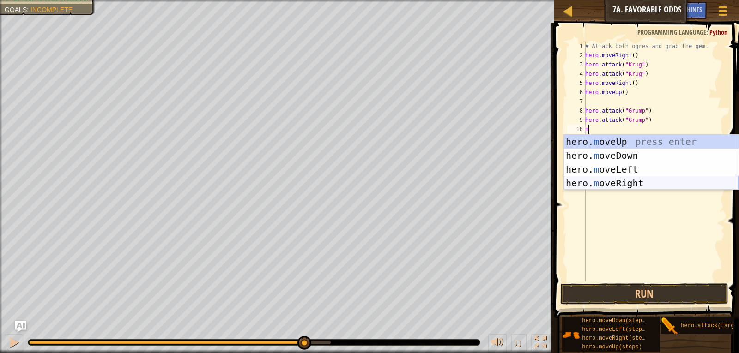
click at [626, 181] on div "hero. m oveUp press enter hero. m oveDown press enter hero. m oveLeft press ent…" at bounding box center [651, 176] width 175 height 83
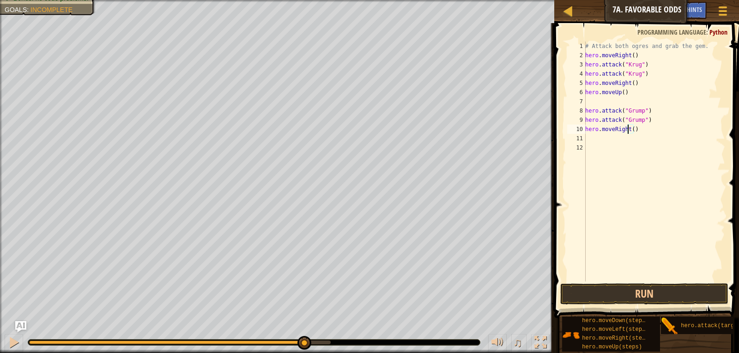
click at [629, 130] on div "# Attack both ogres and grab the gem. hero . moveRight ( ) hero . attack ( "[PE…" at bounding box center [654, 171] width 142 height 259
click at [632, 129] on div "# Attack both ogres and grab the gem. hero . moveRight ( ) hero . attack ( "[PE…" at bounding box center [654, 171] width 142 height 259
click at [699, 284] on button "Run" at bounding box center [644, 294] width 169 height 21
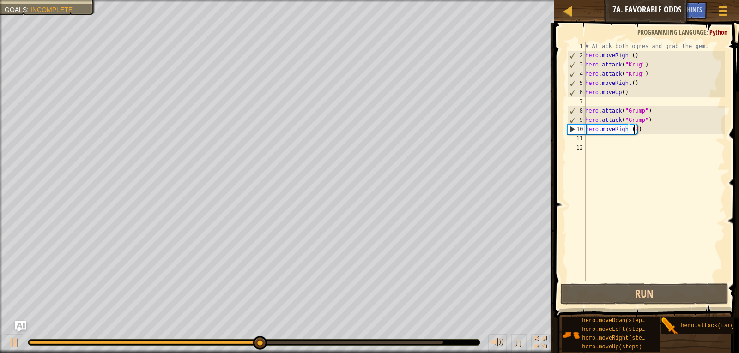
click at [640, 127] on div "# Attack both ogres and grab the gem. hero . moveRight ( ) hero . attack ( "[PE…" at bounding box center [654, 171] width 142 height 259
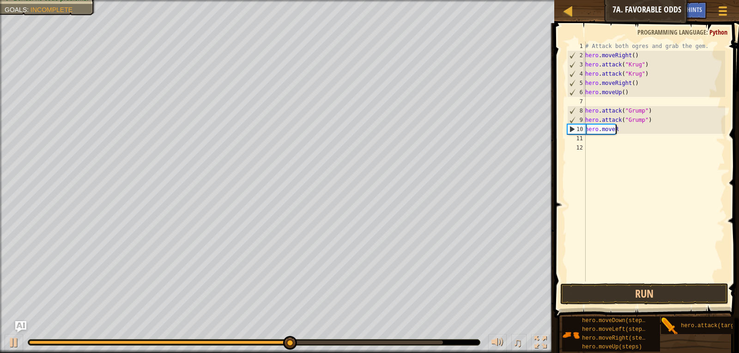
scroll to position [4, 0]
type textarea "h"
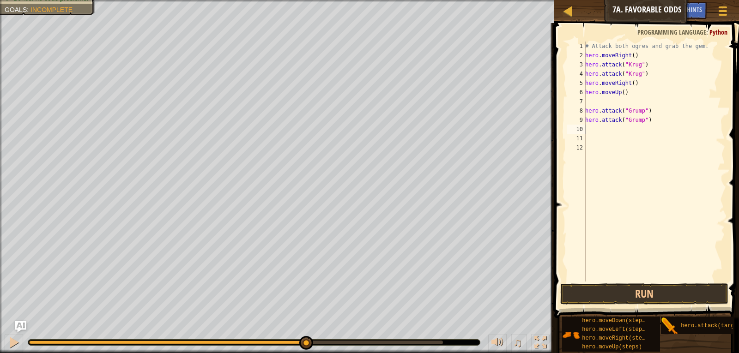
type textarea "m"
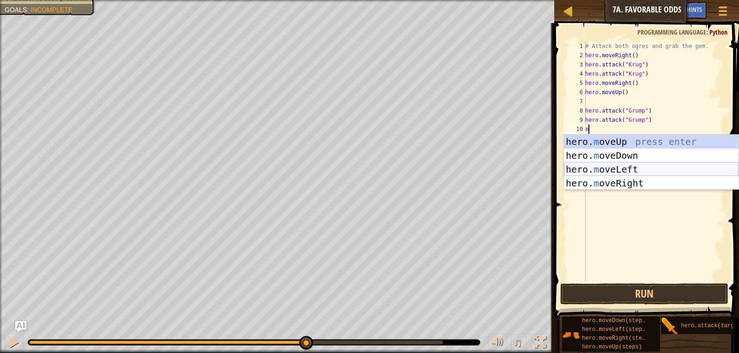
click at [615, 169] on div "hero. m oveUp press enter hero. m oveDown press enter hero. m oveLeft press ent…" at bounding box center [651, 176] width 175 height 83
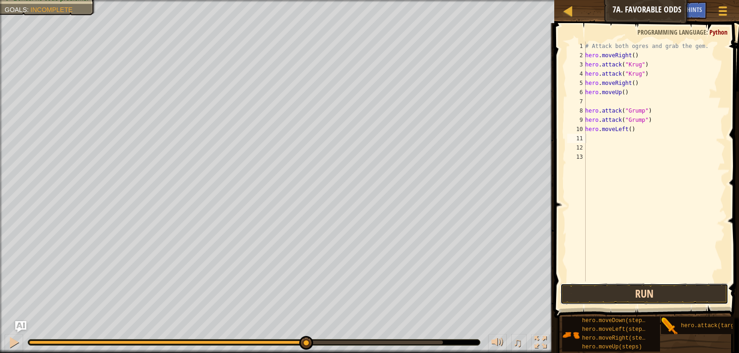
click at [619, 296] on button "Run" at bounding box center [644, 294] width 169 height 21
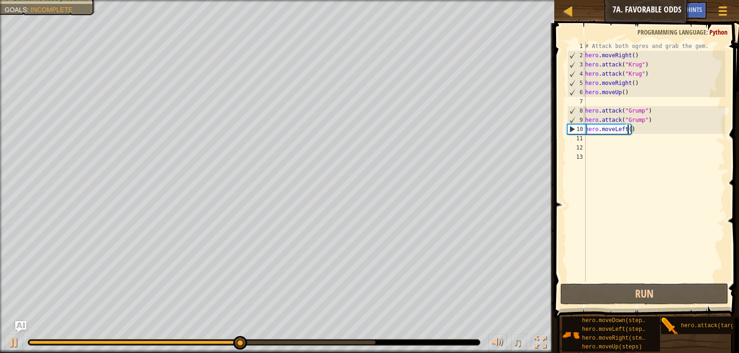
click at [627, 129] on div "# Attack both ogres and grab the gem. hero . moveRight ( ) hero . attack ( "[PE…" at bounding box center [654, 171] width 142 height 259
type textarea "hero.moveLeft(2)"
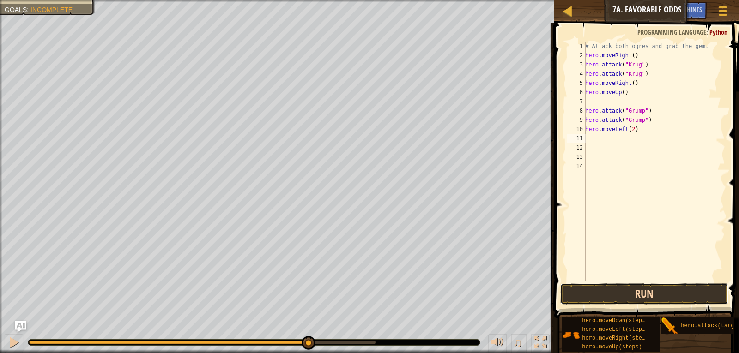
click at [590, 285] on button "Run" at bounding box center [644, 294] width 169 height 21
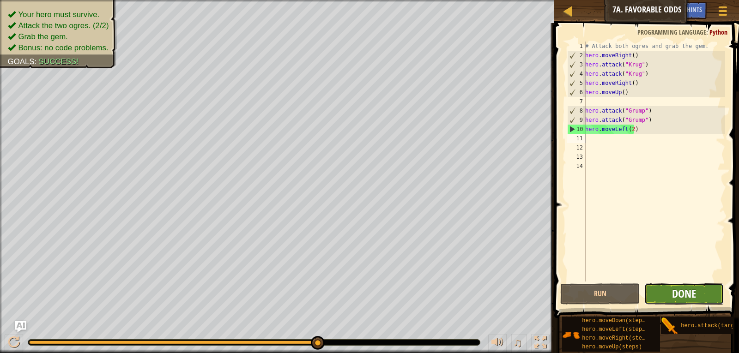
click at [696, 298] on span "Done" at bounding box center [684, 293] width 24 height 15
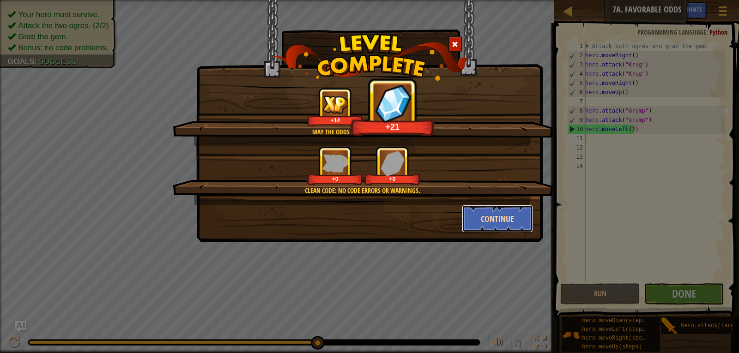
click at [515, 216] on button "Continue" at bounding box center [498, 219] width 72 height 28
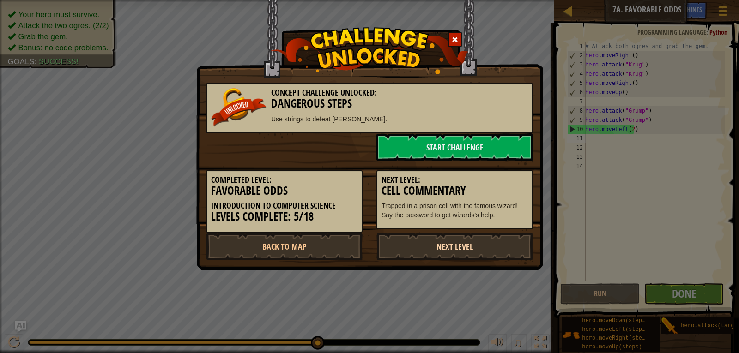
click at [488, 234] on link "Next Level" at bounding box center [454, 247] width 157 height 28
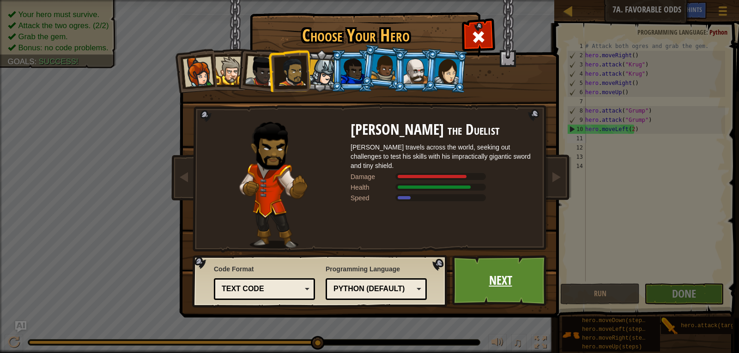
click at [504, 282] on link "Next" at bounding box center [500, 280] width 97 height 51
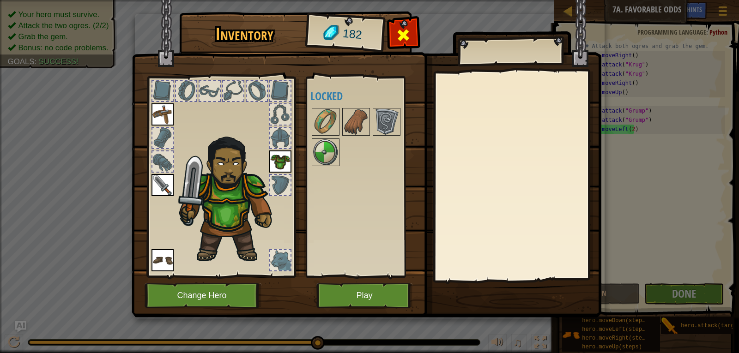
click at [398, 31] on span at bounding box center [403, 35] width 15 height 15
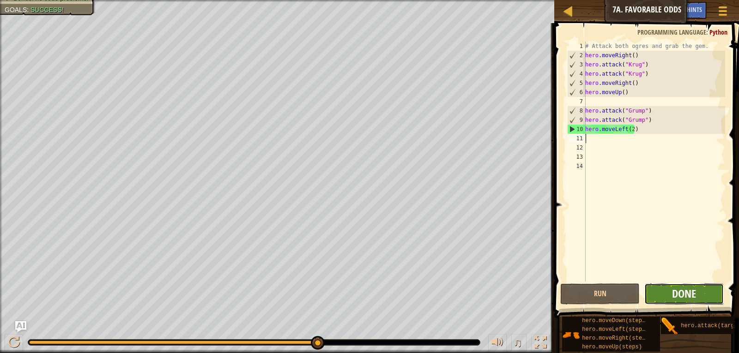
click at [691, 290] on span "Done" at bounding box center [684, 293] width 24 height 15
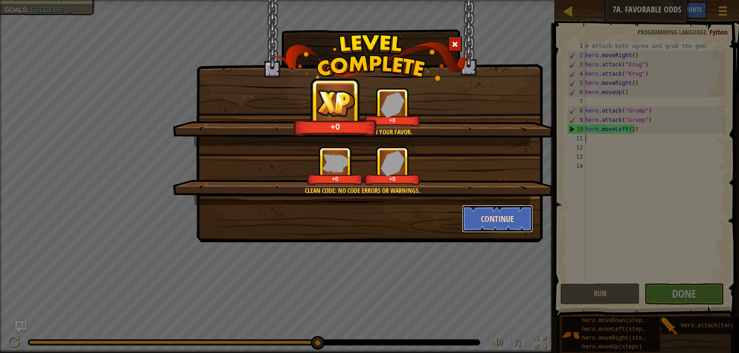
click at [477, 217] on button "Continue" at bounding box center [498, 219] width 72 height 28
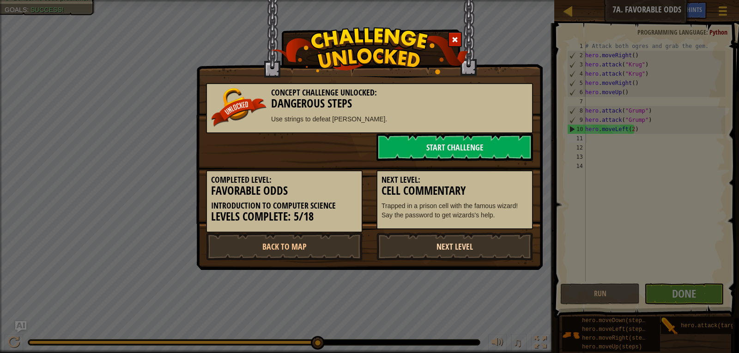
click at [483, 240] on link "Next Level" at bounding box center [454, 247] width 157 height 28
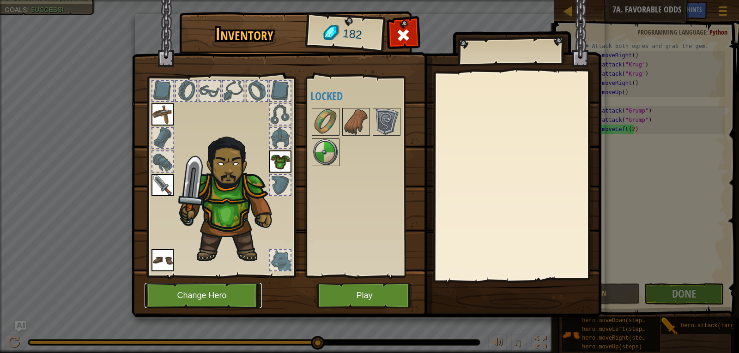
click at [164, 297] on button "Change Hero" at bounding box center [203, 295] width 117 height 25
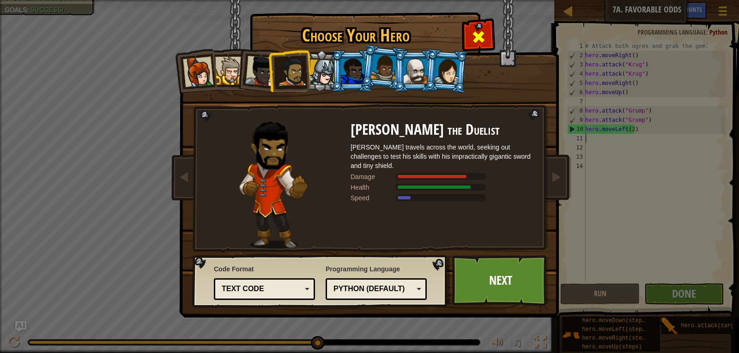
click at [474, 35] on span at bounding box center [478, 37] width 15 height 15
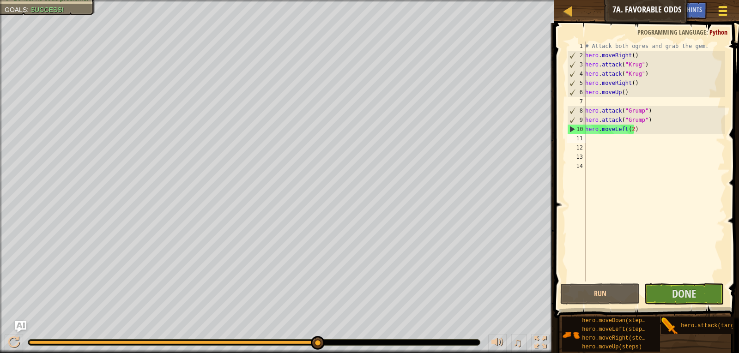
click at [725, 5] on div at bounding box center [722, 10] width 12 height 13
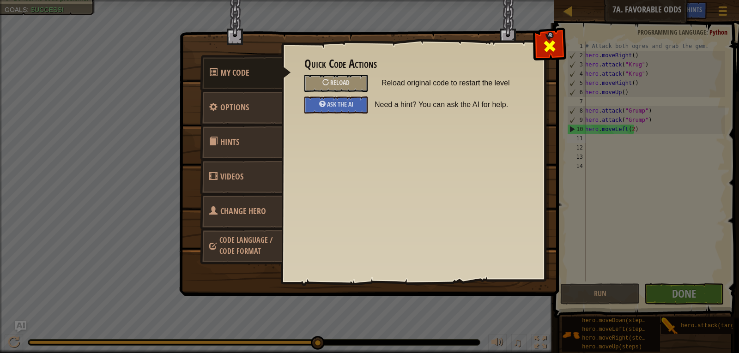
click at [546, 40] on span at bounding box center [549, 46] width 15 height 15
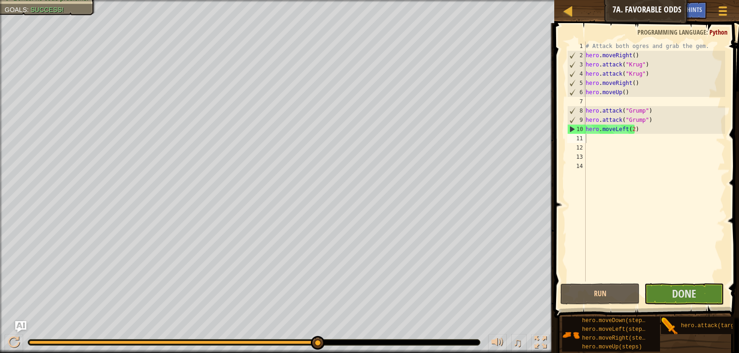
click at [557, 12] on div "Map Introduction to Computer Science 7a. Favorable Odds Game Menu Done Hints As…" at bounding box center [646, 11] width 185 height 23
click at [571, 12] on div at bounding box center [568, 11] width 12 height 12
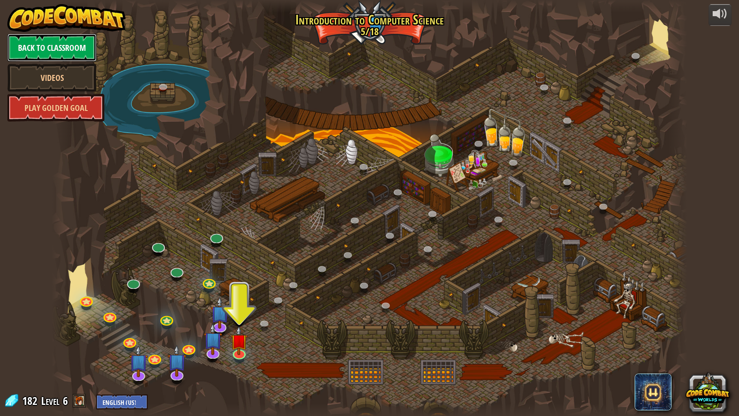
click at [36, 45] on link "Back to Classroom" at bounding box center [51, 48] width 89 height 28
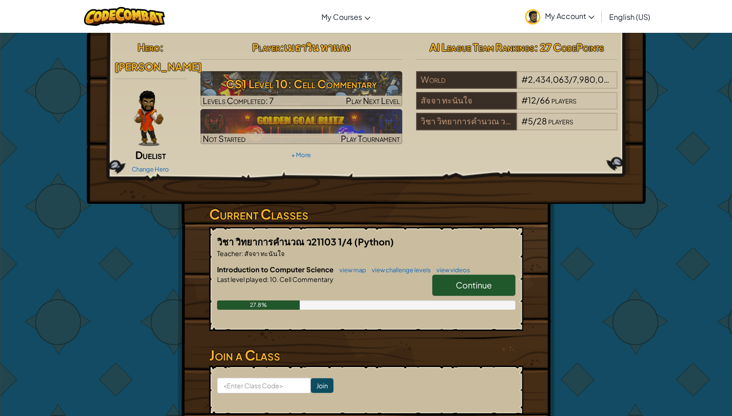
drag, startPoint x: 560, startPoint y: 8, endPoint x: 552, endPoint y: 4, distance: 8.9
click at [560, 8] on link "My Account" at bounding box center [559, 16] width 78 height 29
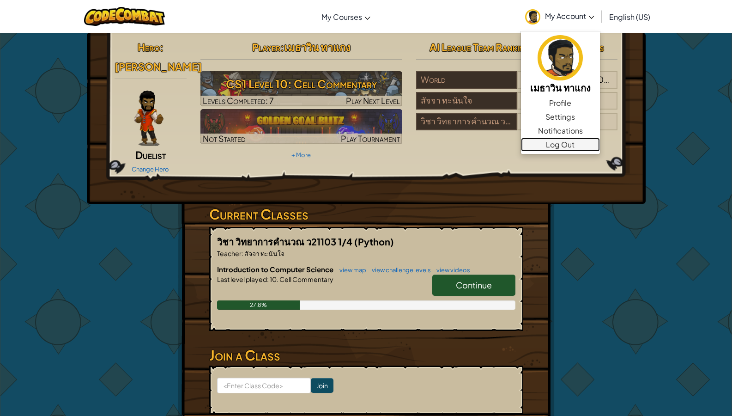
click at [561, 146] on link "Log Out" at bounding box center [560, 145] width 79 height 14
